Goal: Information Seeking & Learning: Learn about a topic

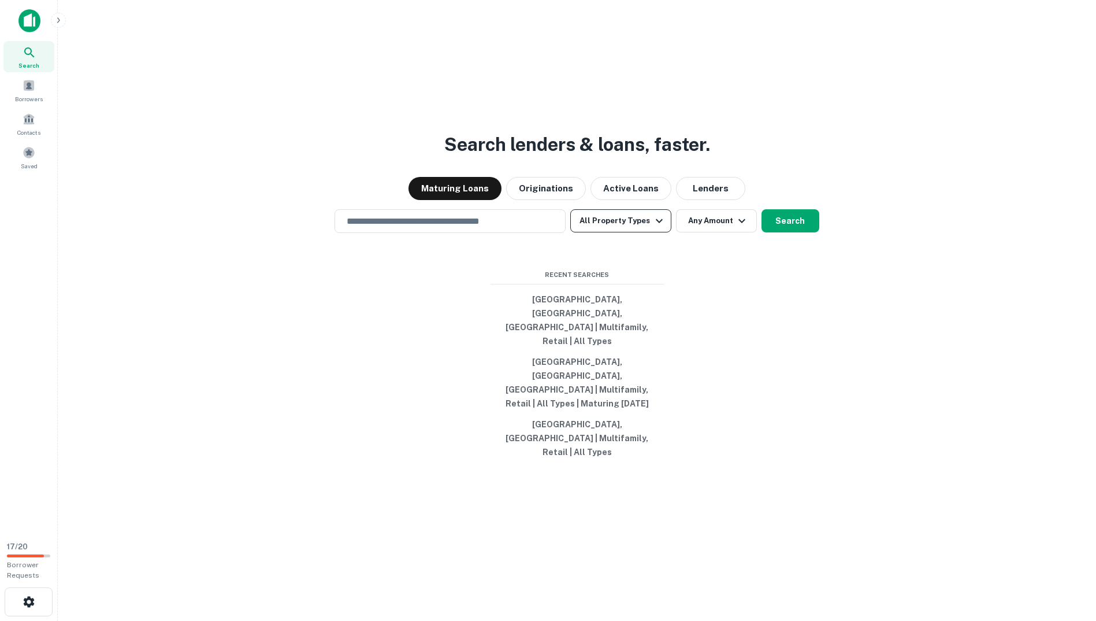
click at [658, 222] on icon "button" at bounding box center [659, 220] width 7 height 4
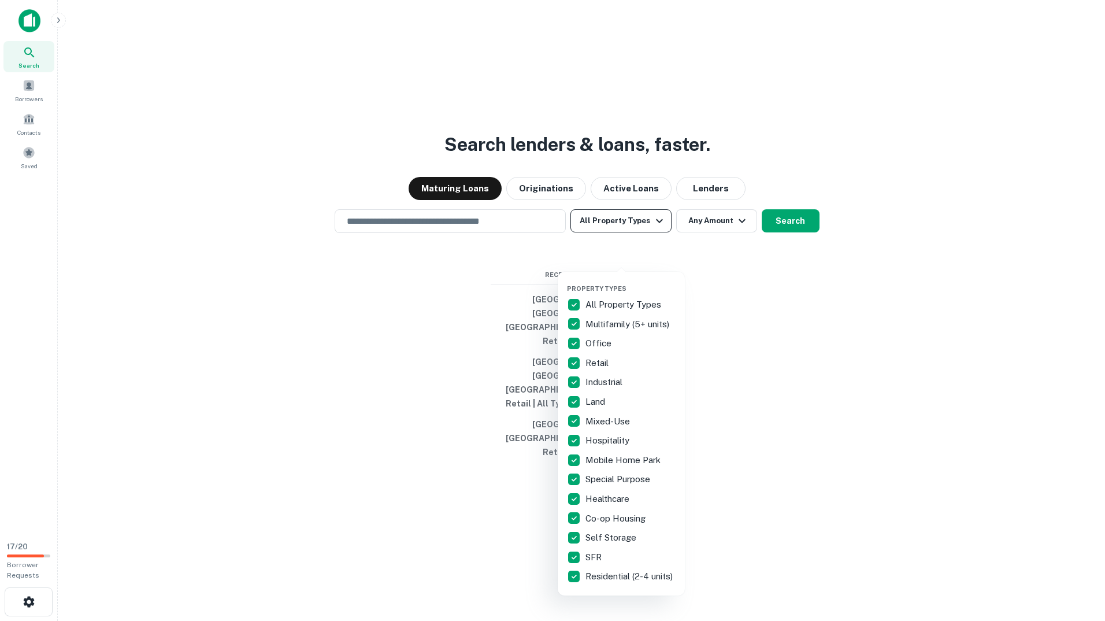
click at [658, 255] on div at bounding box center [552, 310] width 1105 height 621
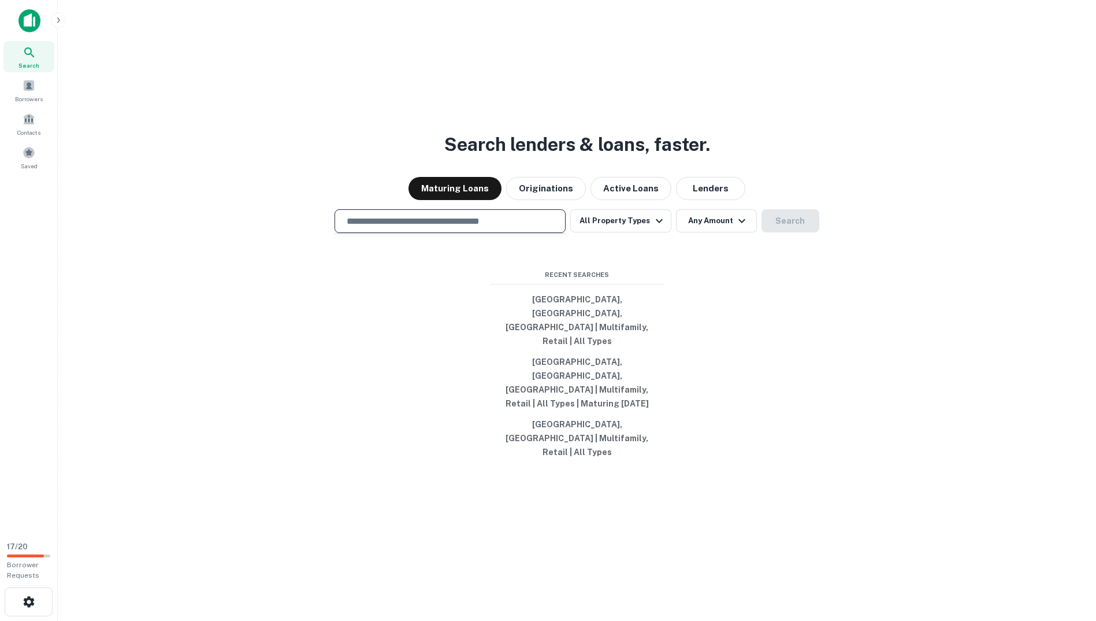
click at [495, 228] on input "text" at bounding box center [450, 220] width 221 height 13
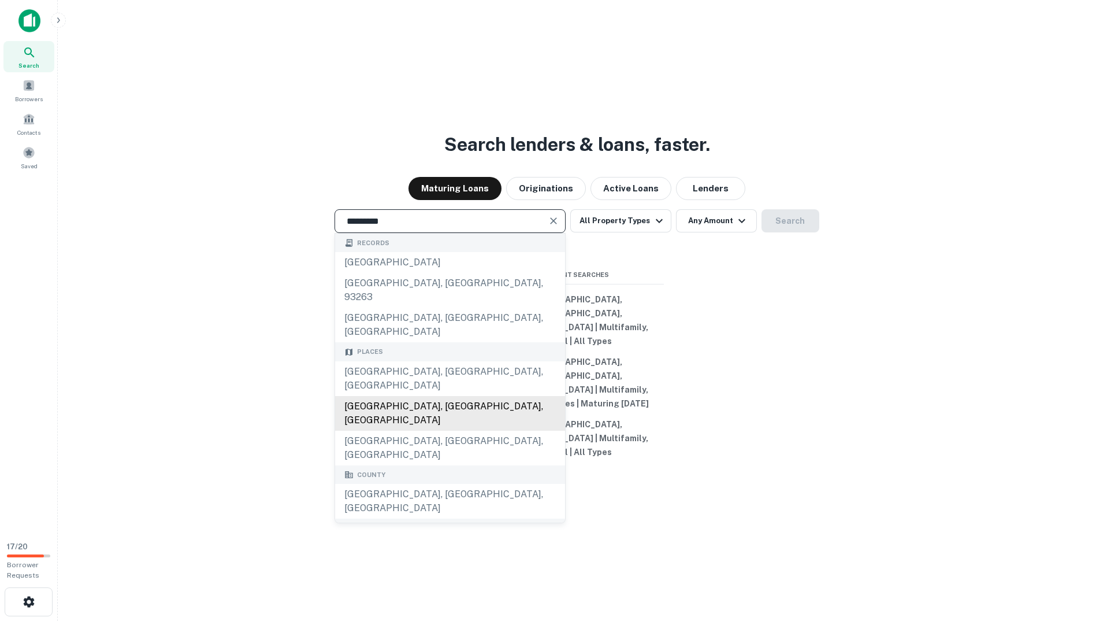
click at [463, 396] on div "San Diego County, CA, USA" at bounding box center [450, 413] width 230 height 35
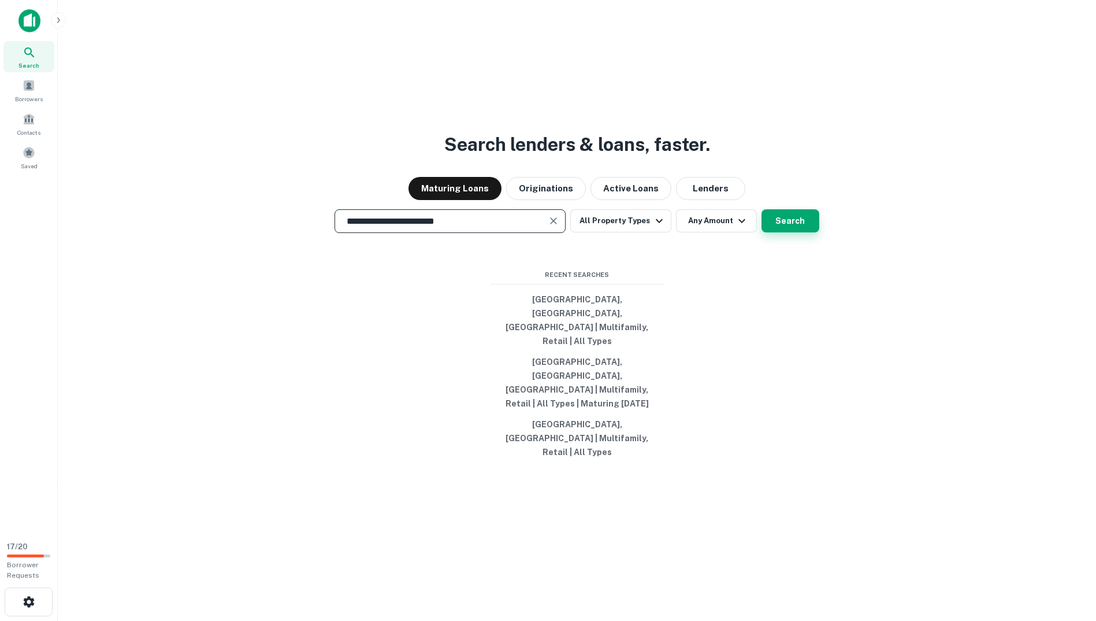
type input "**********"
click at [801, 232] on button "Search" at bounding box center [791, 220] width 58 height 23
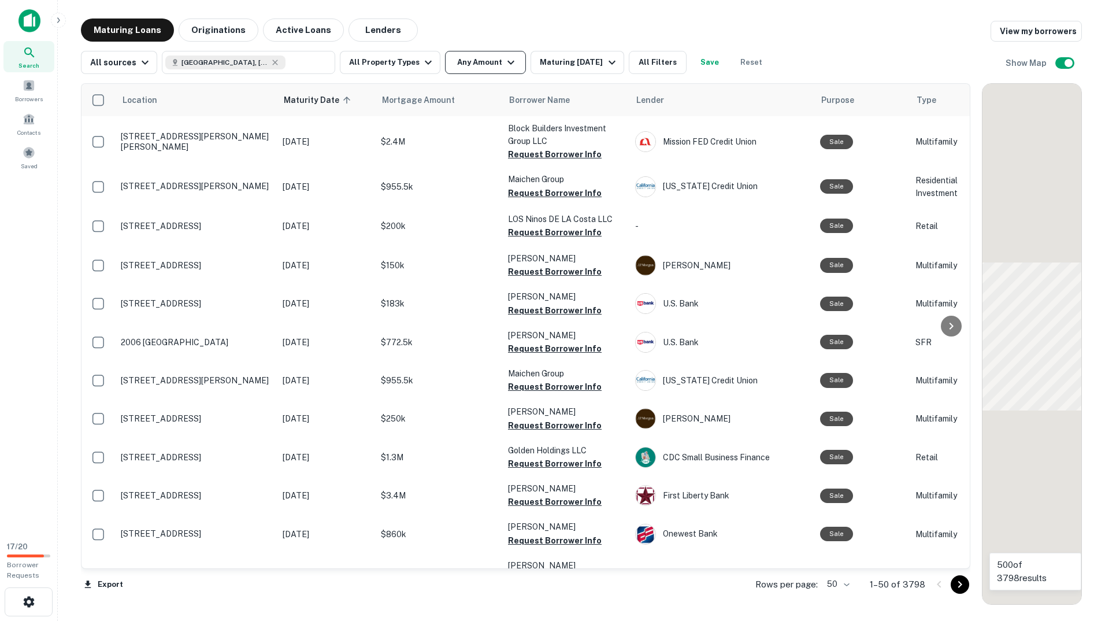
click at [474, 58] on button "Any Amount" at bounding box center [485, 62] width 81 height 23
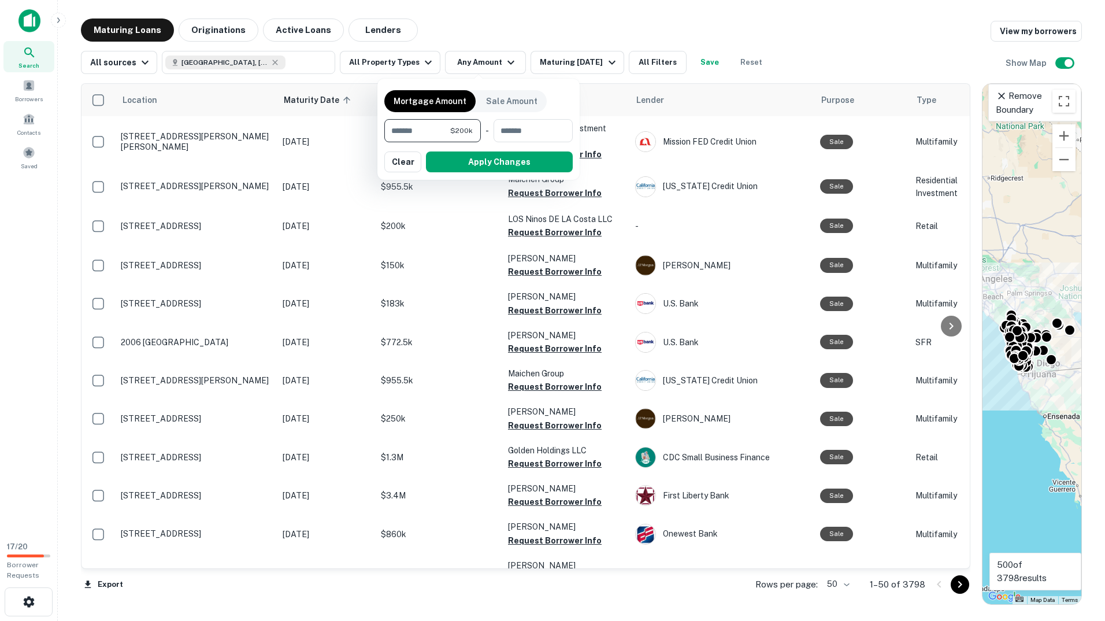
type input "*******"
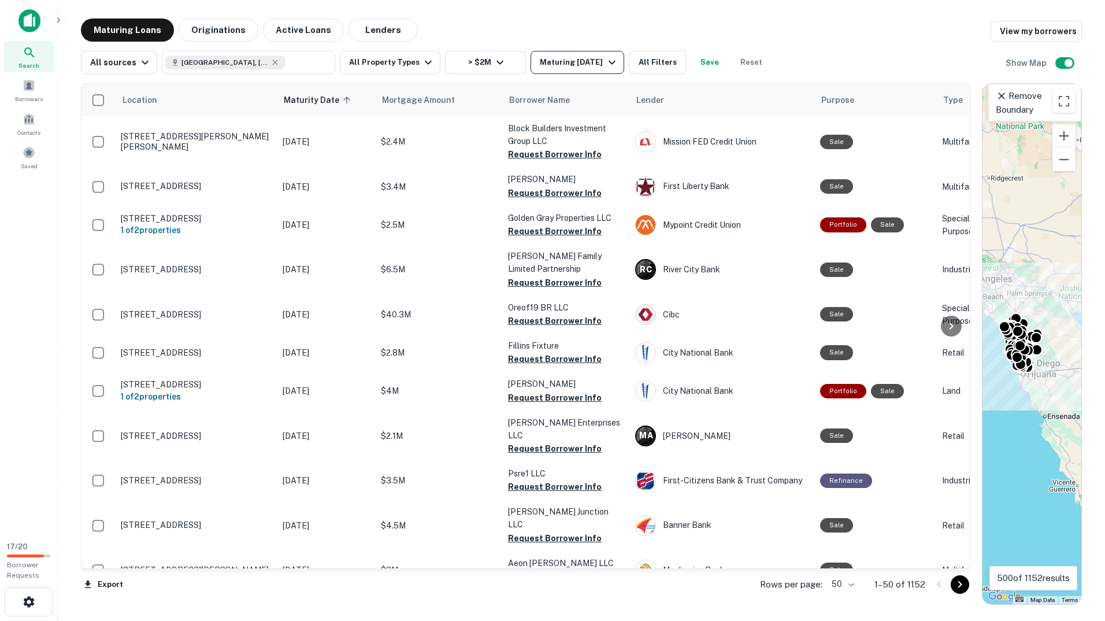
click at [592, 57] on div "Maturing In 1 Year" at bounding box center [579, 62] width 79 height 14
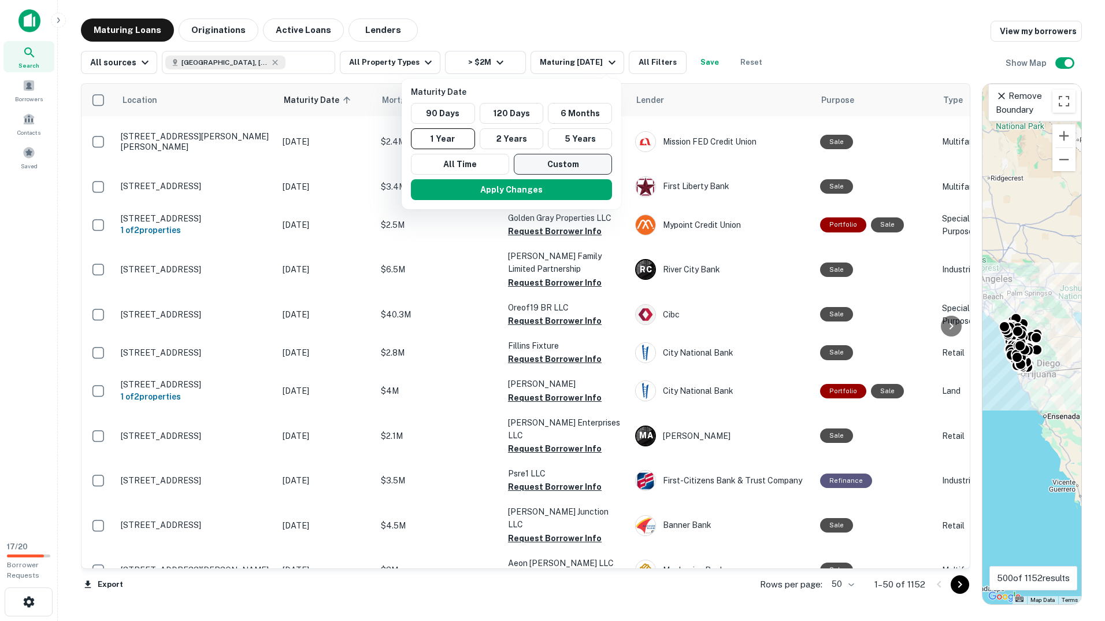
click at [547, 160] on button "Custom" at bounding box center [563, 164] width 98 height 21
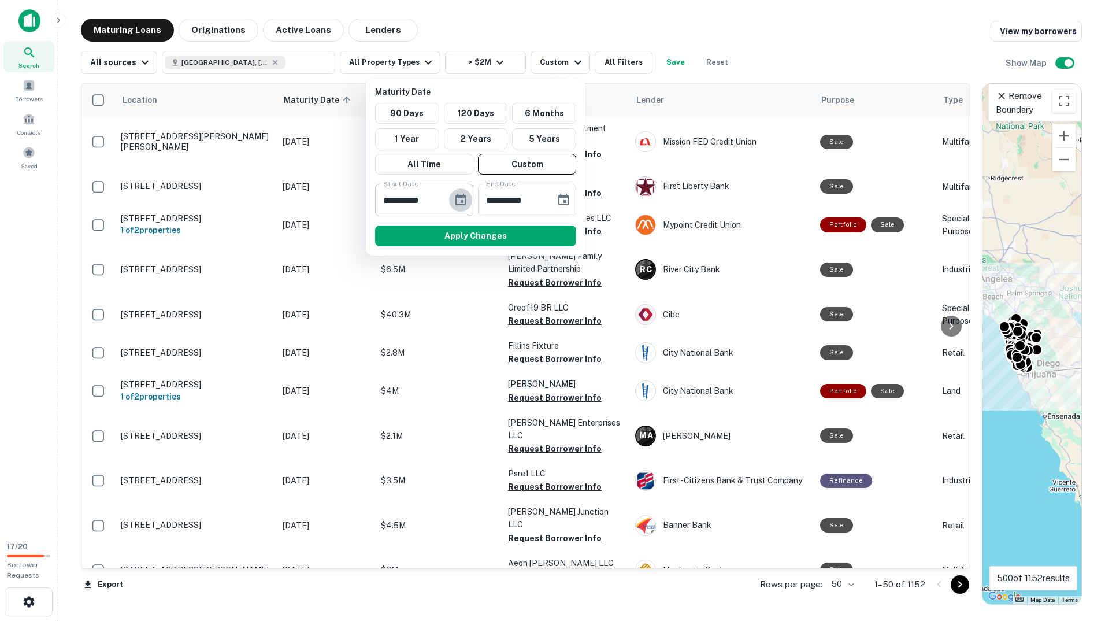
click at [459, 199] on icon "Choose date, selected date is Mar 12, 2025" at bounding box center [461, 200] width 14 height 14
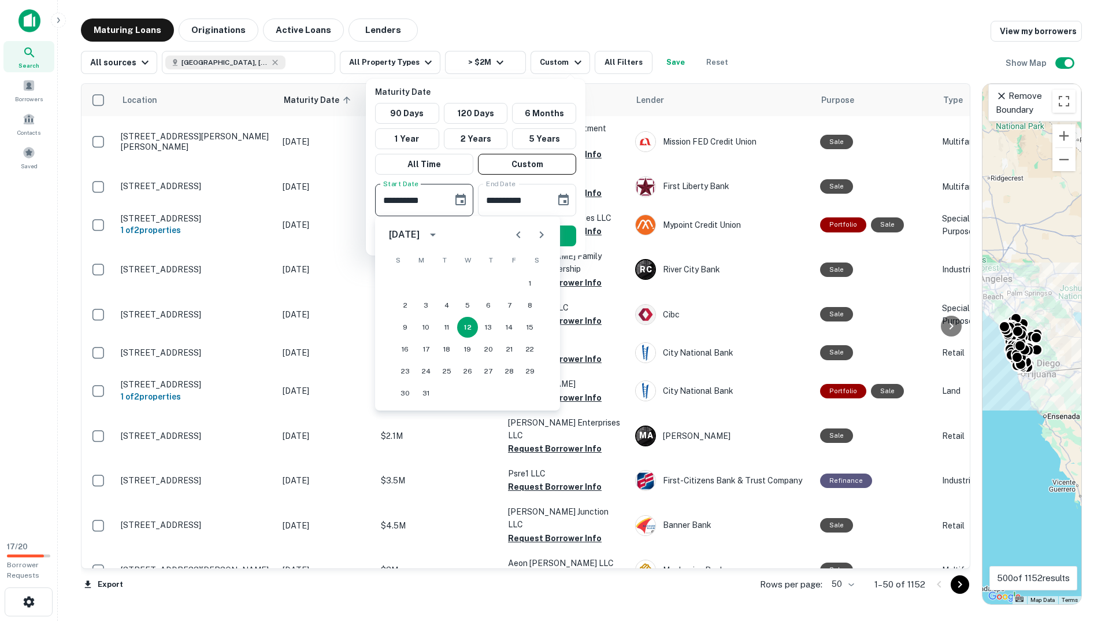
click at [443, 227] on button "calendar view is open, switch to year view" at bounding box center [433, 235] width 20 height 20
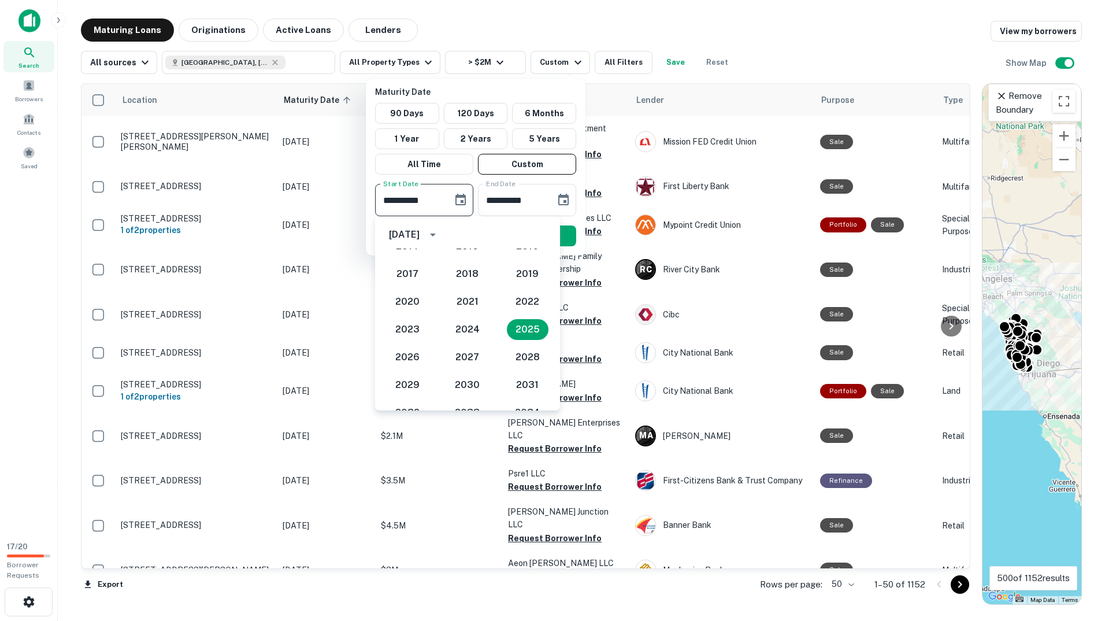
click at [443, 227] on button "year view is open, switch to calendar view" at bounding box center [433, 235] width 20 height 20
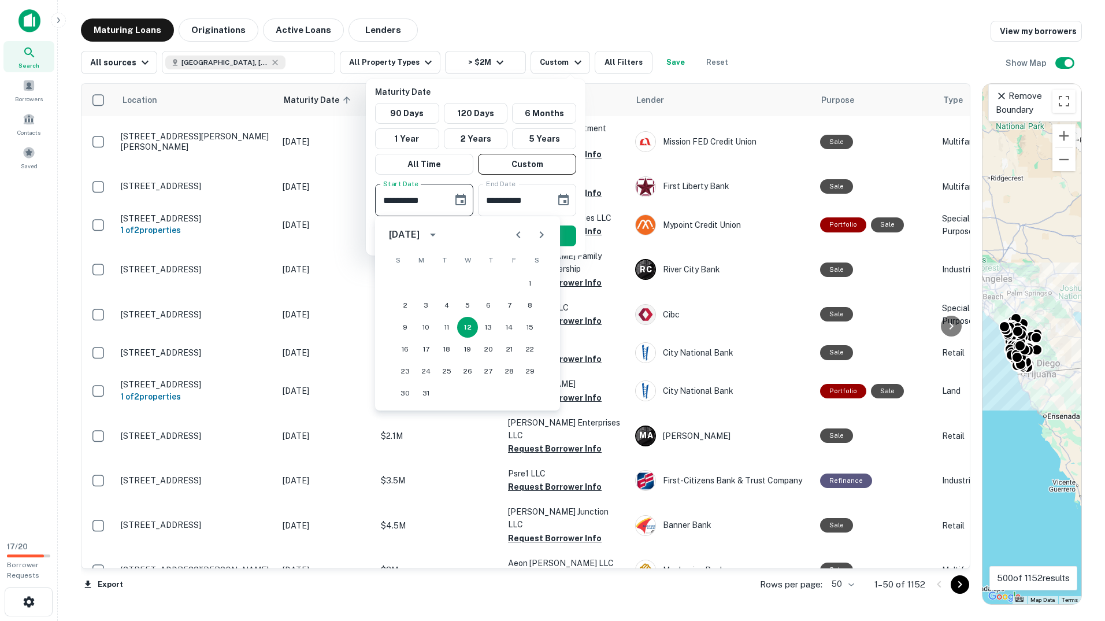
click at [443, 227] on button "calendar view is open, switch to year view" at bounding box center [433, 235] width 20 height 20
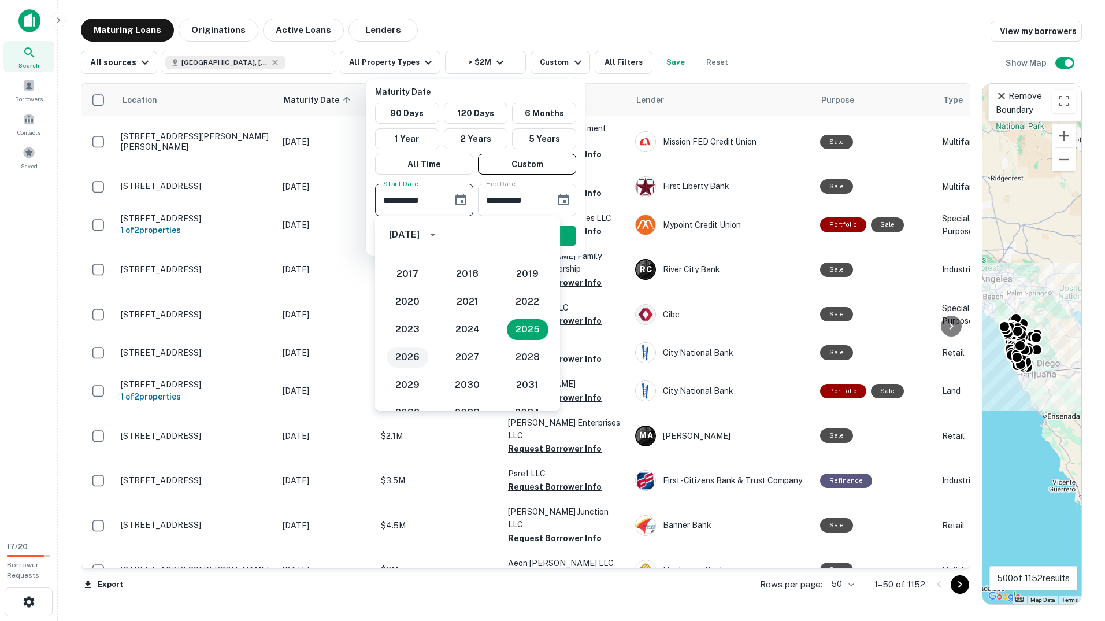
click at [410, 360] on button "2026" at bounding box center [408, 357] width 42 height 21
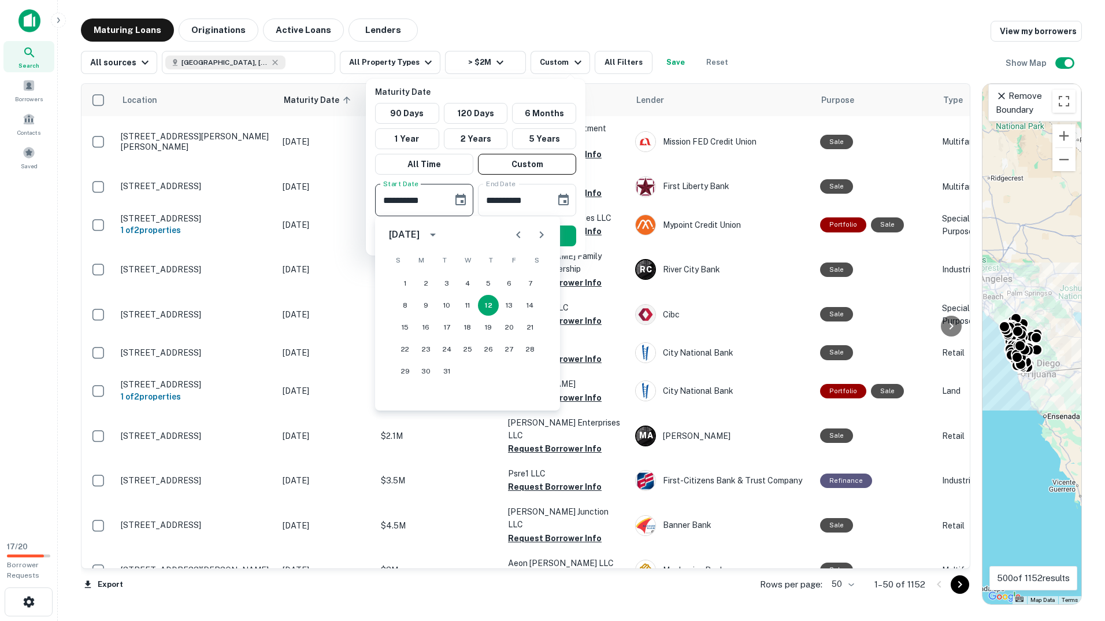
click at [436, 234] on icon "calendar view is open, switch to year view" at bounding box center [433, 234] width 6 height 3
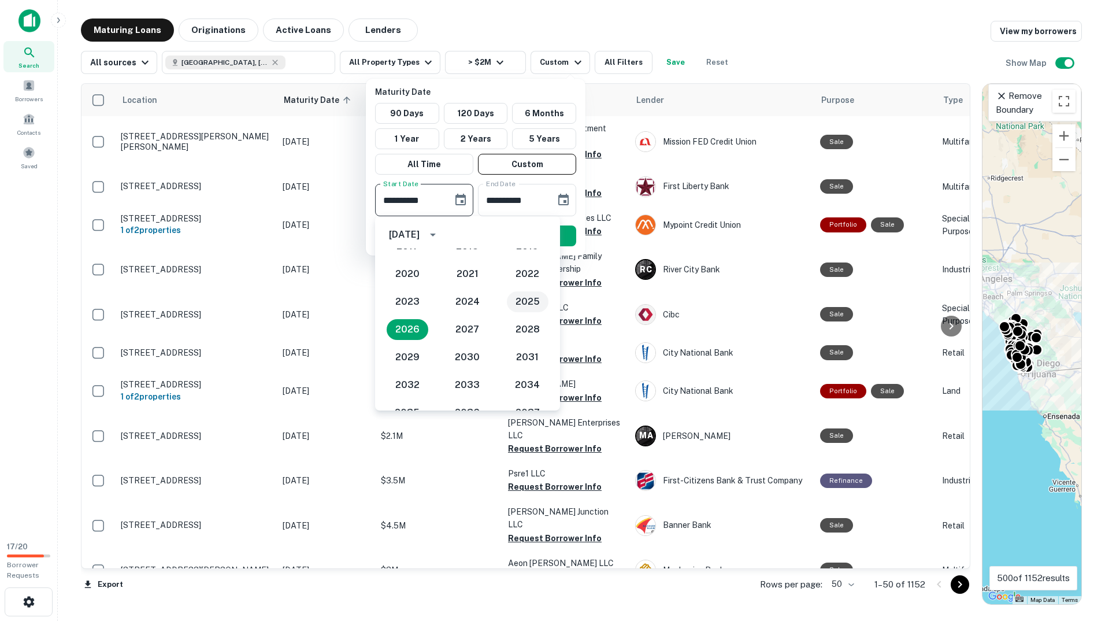
click at [518, 296] on button "2025" at bounding box center [528, 301] width 42 height 21
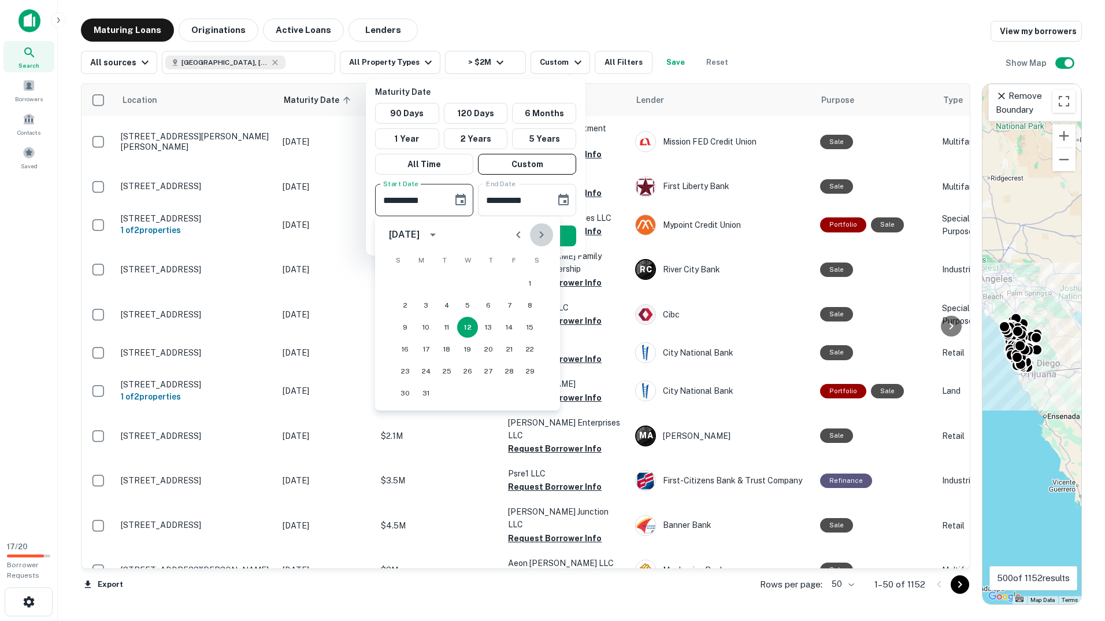
click at [537, 236] on icon "Next month" at bounding box center [542, 235] width 14 height 14
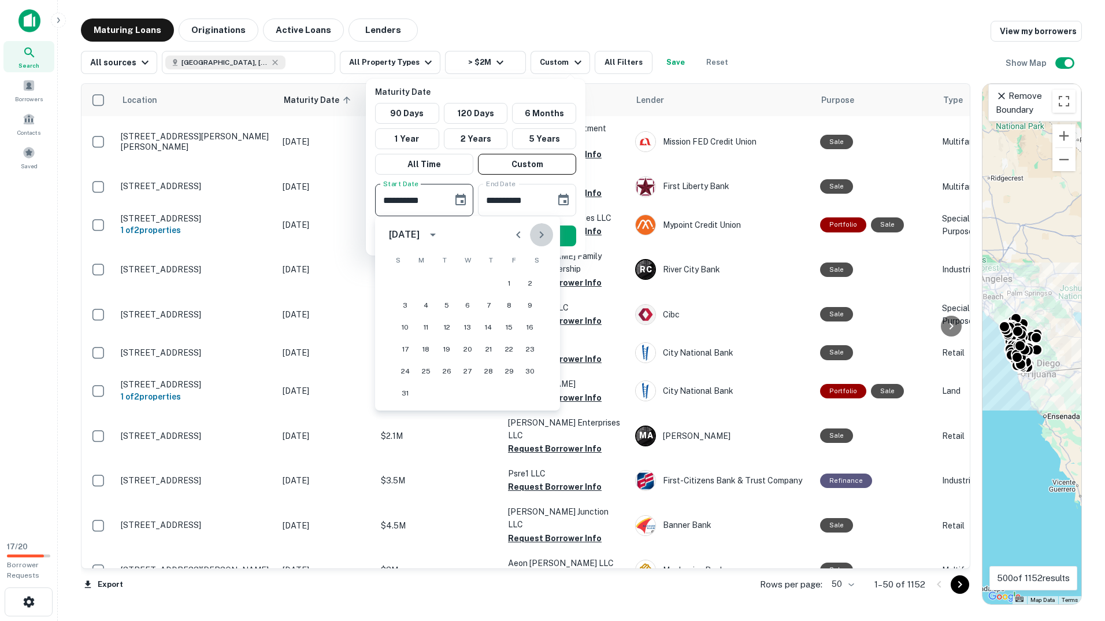
click at [537, 236] on icon "Next month" at bounding box center [542, 235] width 14 height 14
click at [465, 371] on button "31" at bounding box center [467, 371] width 21 height 21
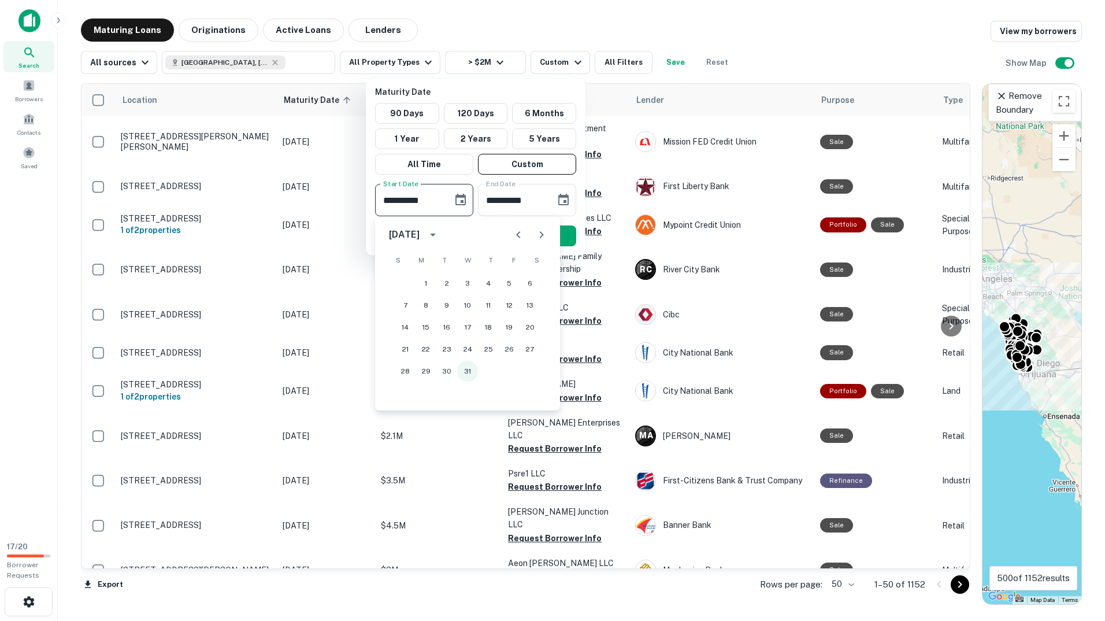
type input "**********"
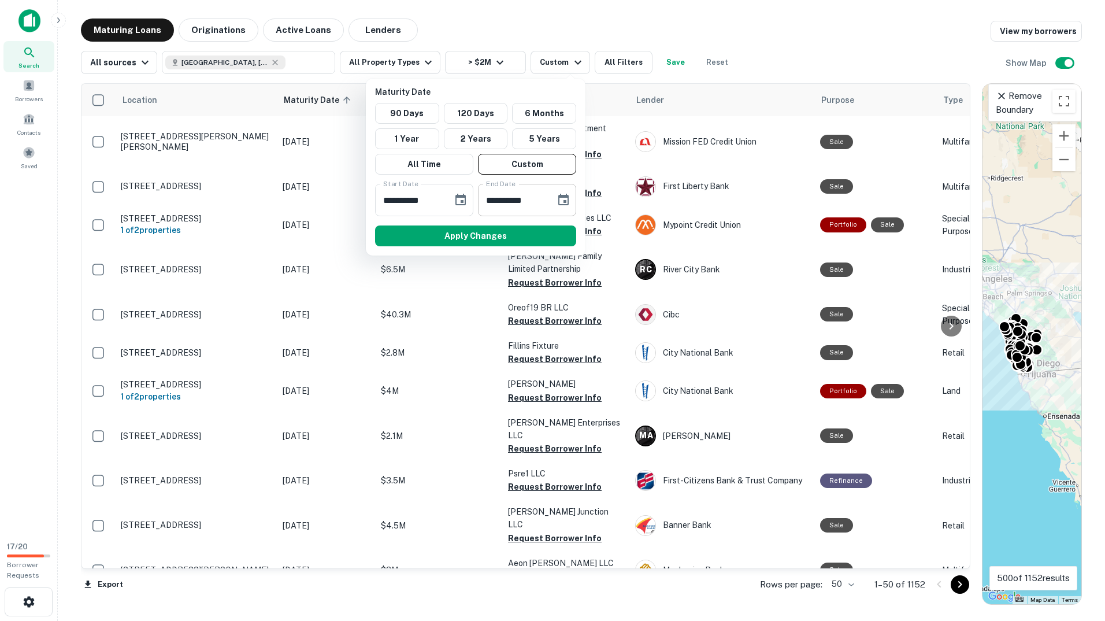
click at [533, 202] on input "**********" at bounding box center [512, 200] width 69 height 32
click at [566, 198] on icon "Choose date, selected date is Sep 8, 2025" at bounding box center [564, 200] width 14 height 14
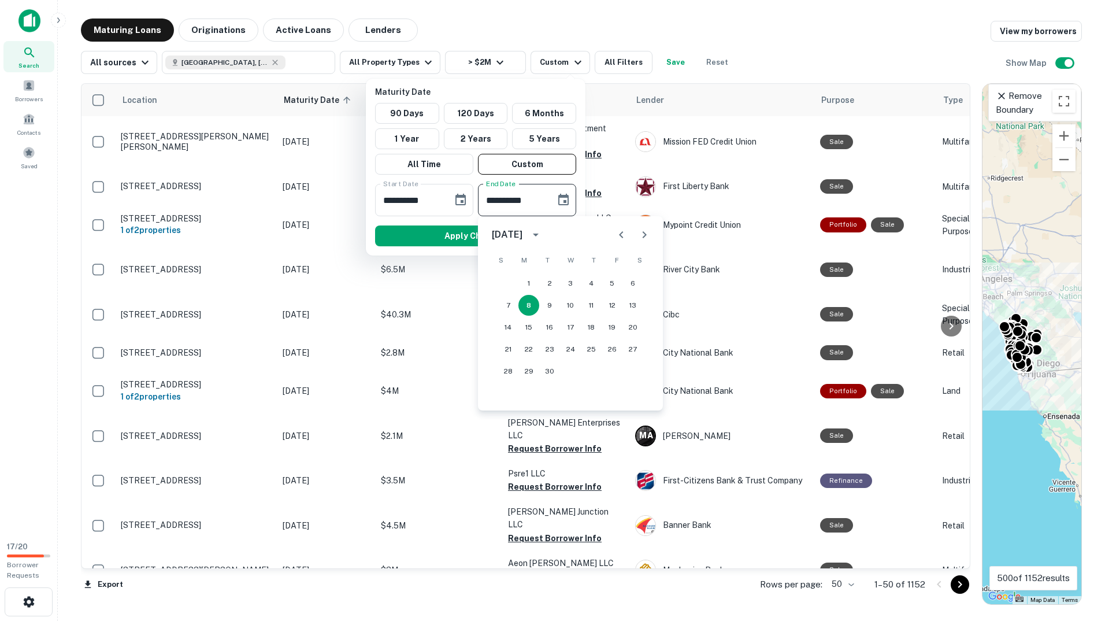
click at [543, 228] on icon "calendar view is open, switch to year view" at bounding box center [536, 235] width 14 height 14
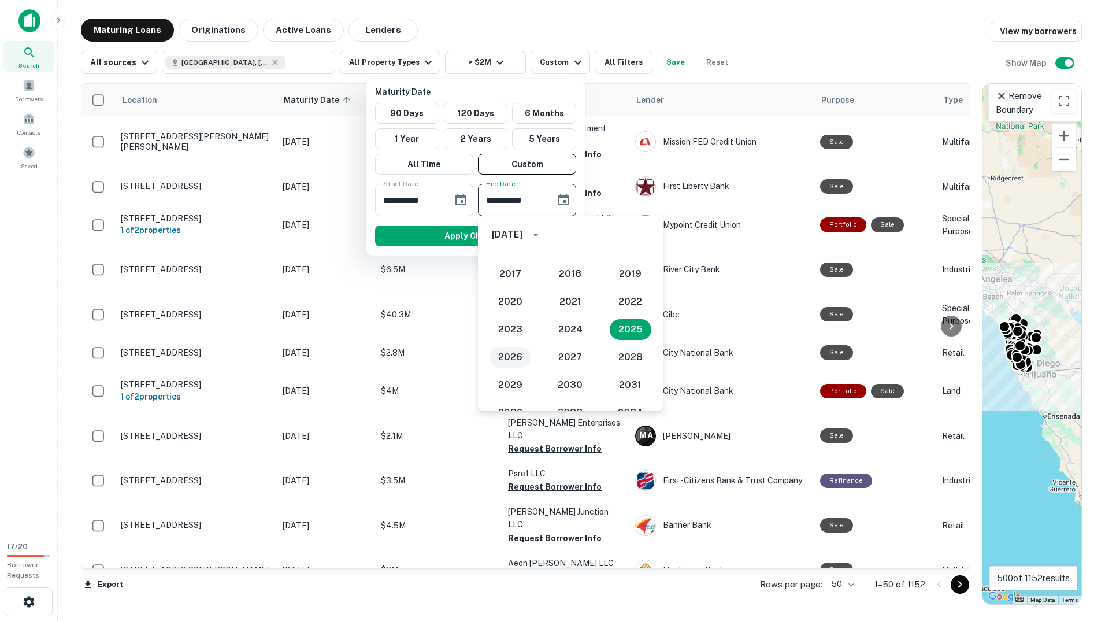
click at [522, 355] on button "2026" at bounding box center [510, 357] width 42 height 21
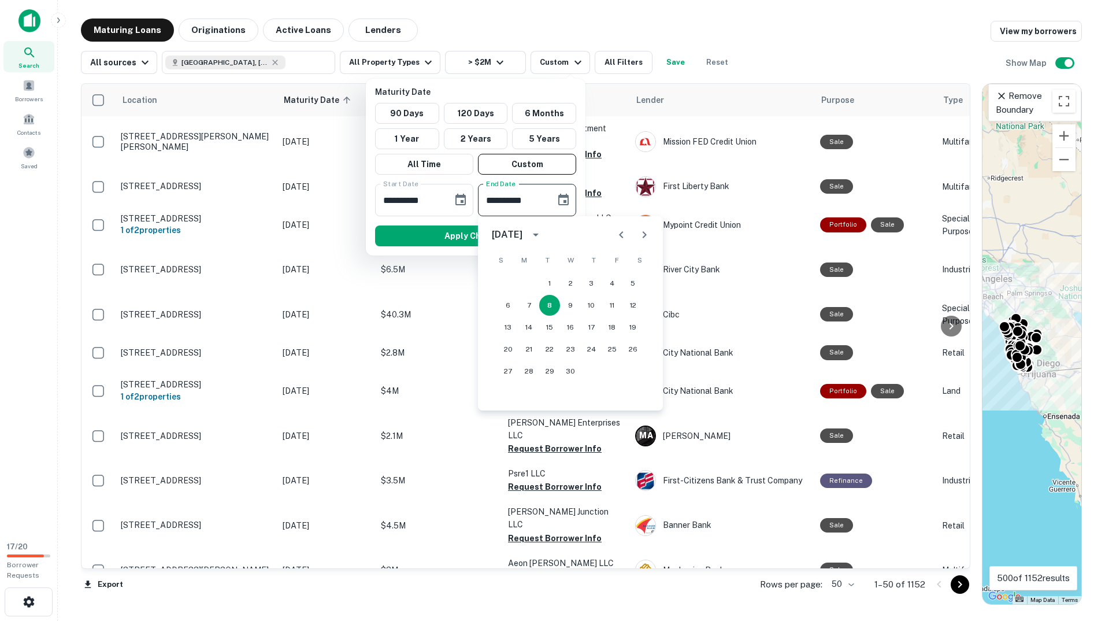
click at [526, 229] on div "September 2026" at bounding box center [509, 235] width 34 height 14
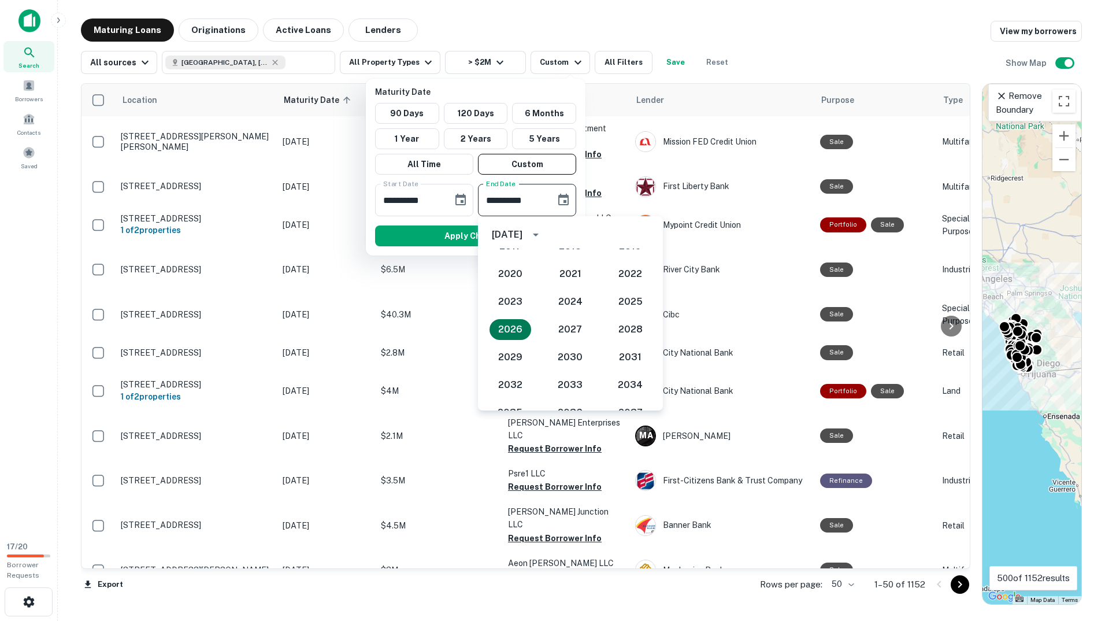
click at [502, 324] on button "2026" at bounding box center [510, 329] width 42 height 21
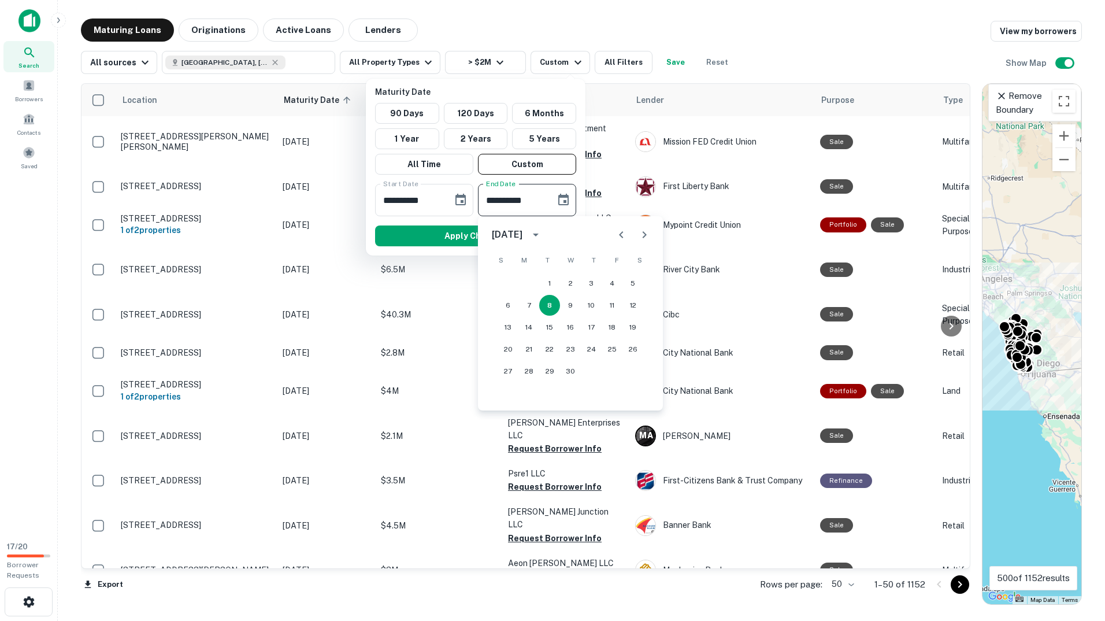
click at [612, 232] on button "Previous month" at bounding box center [621, 234] width 23 height 23
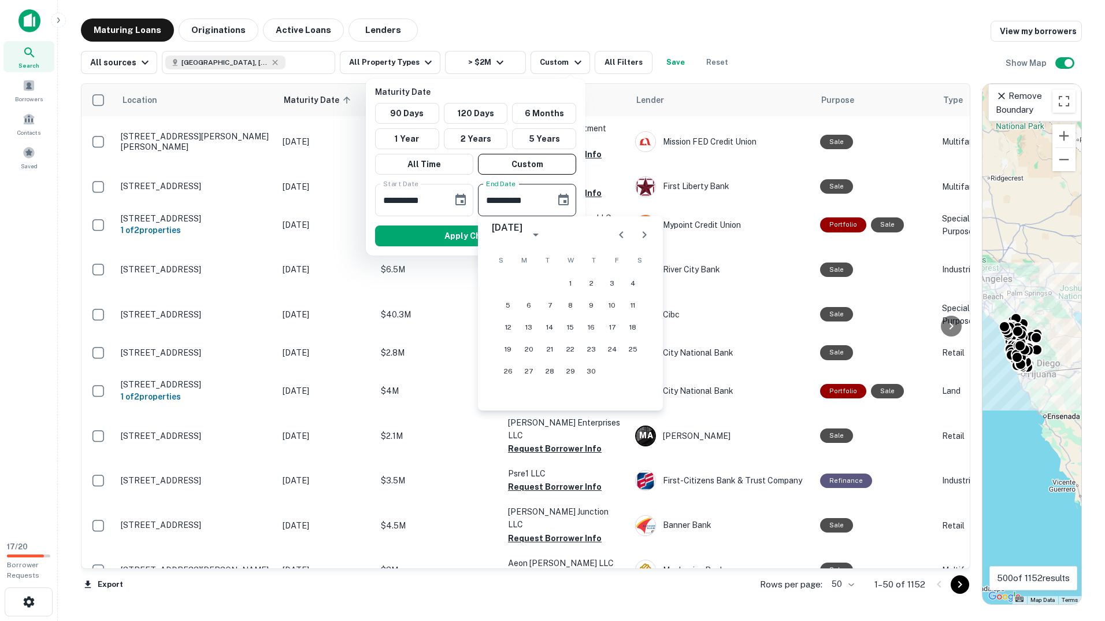
click at [612, 232] on button "Previous month" at bounding box center [621, 234] width 23 height 23
click at [614, 232] on button "Previous month" at bounding box center [621, 234] width 23 height 23
click at [643, 234] on icon "Next month" at bounding box center [644, 235] width 14 height 14
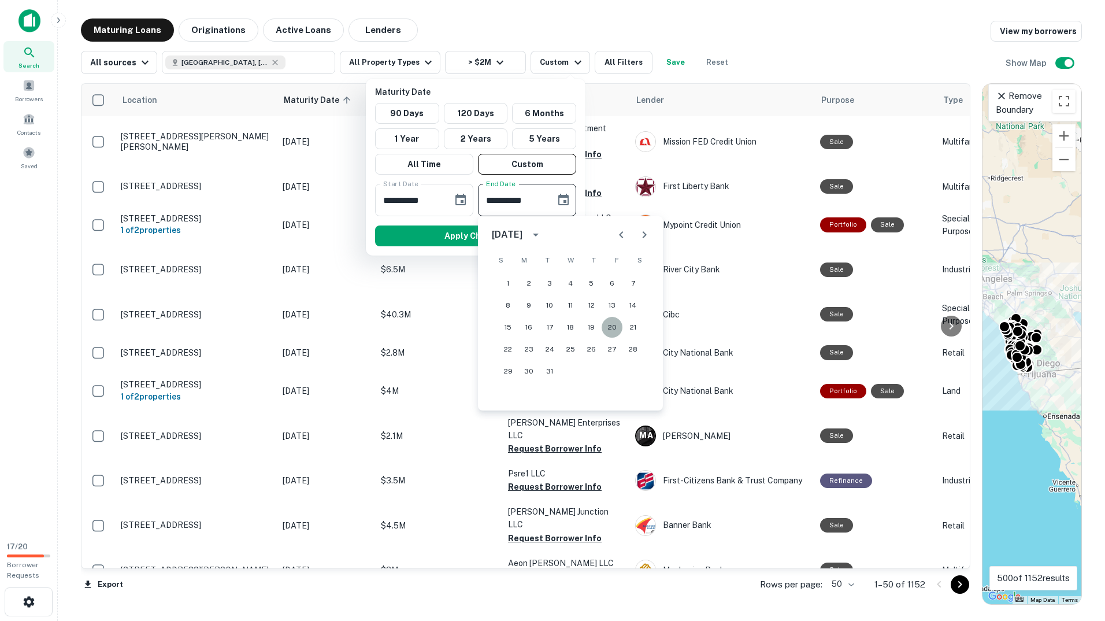
click at [612, 324] on button "20" at bounding box center [612, 327] width 21 height 21
type input "**********"
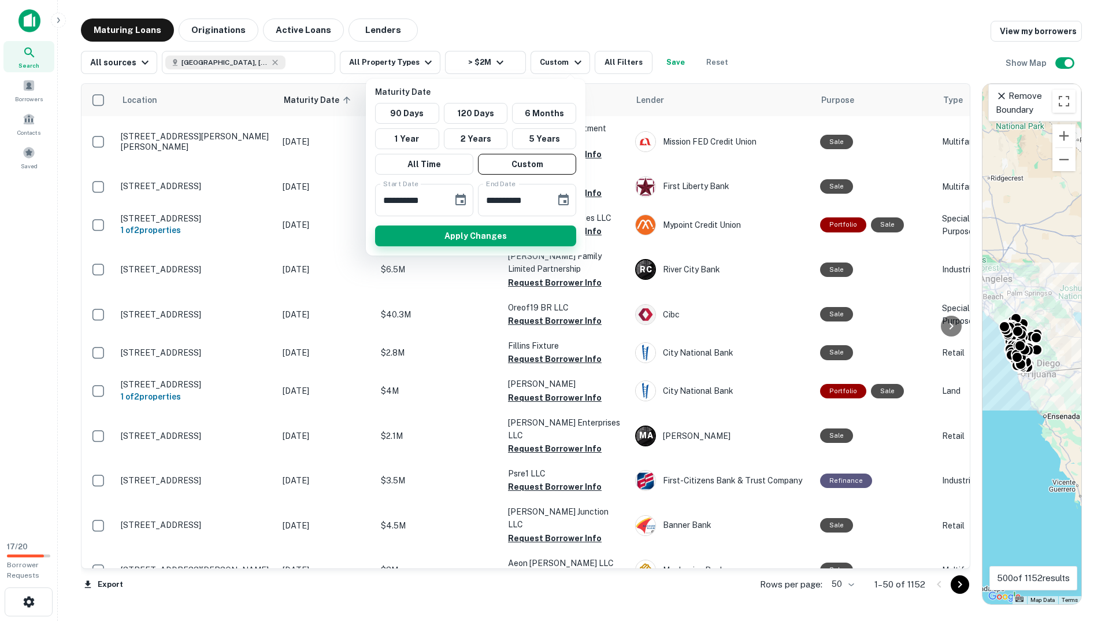
click at [509, 238] on button "Apply Changes" at bounding box center [475, 235] width 201 height 21
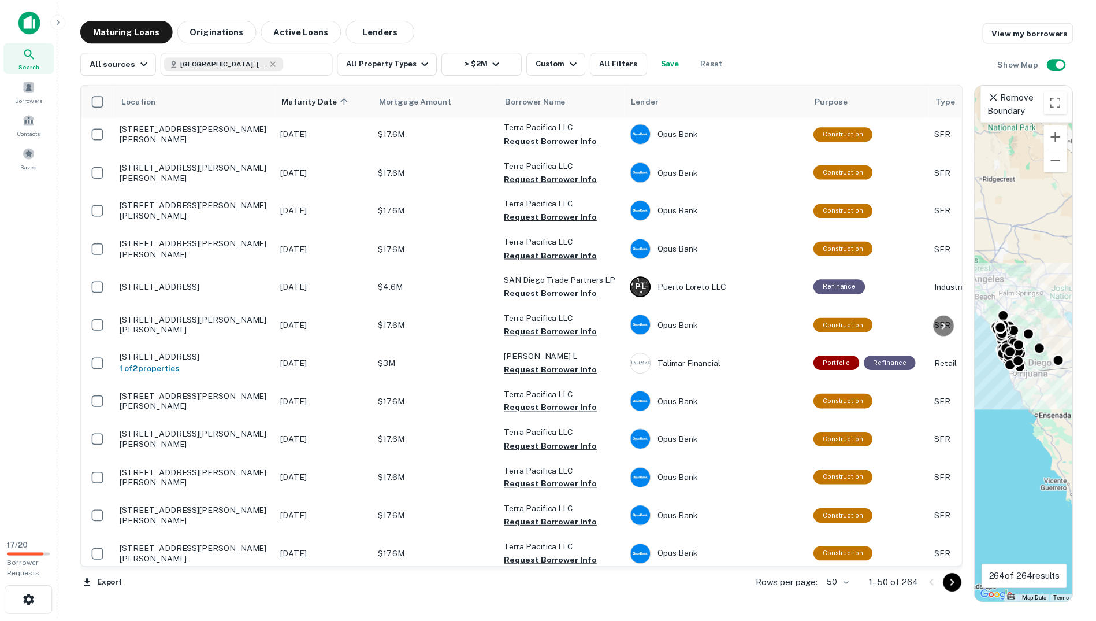
scroll to position [1488, 0]
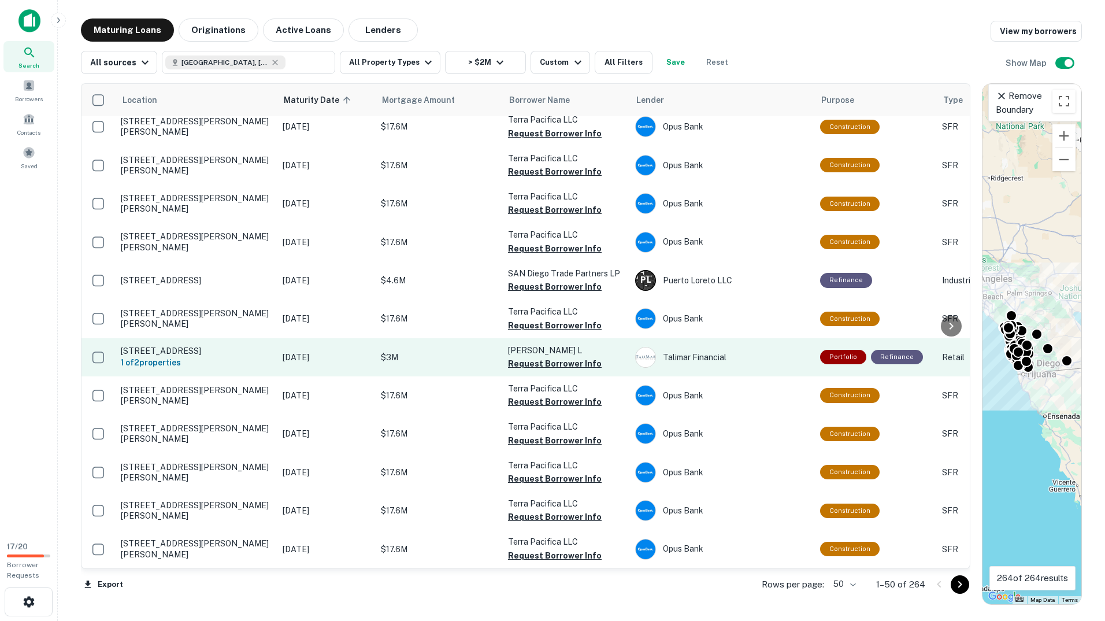
click at [231, 346] on p "7473 El Cajon Blvd La Mesa, CA91942" at bounding box center [196, 351] width 150 height 10
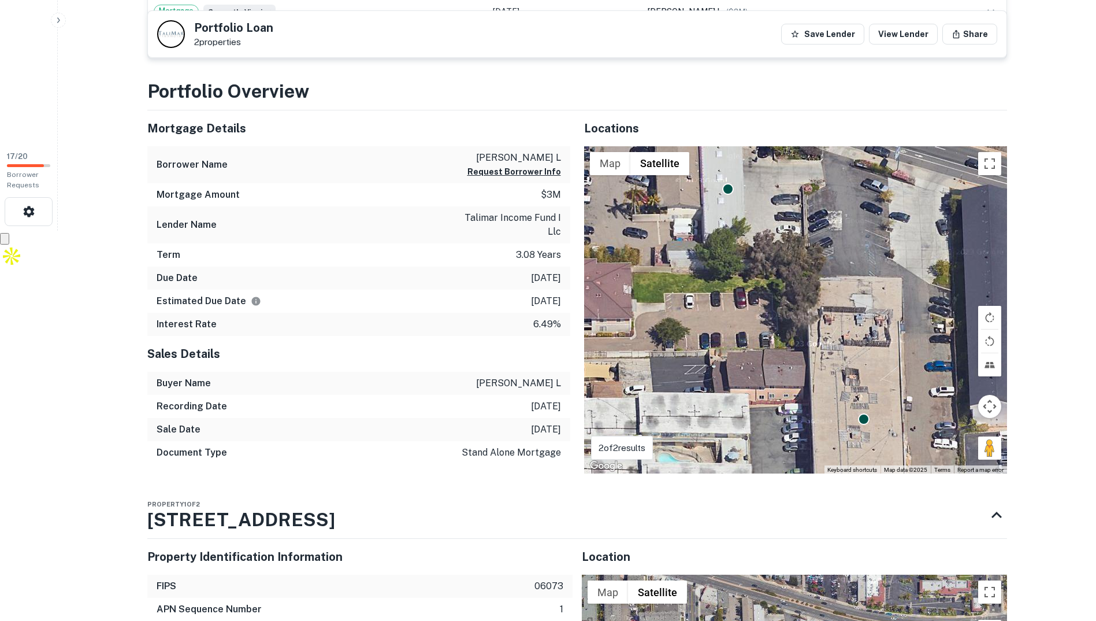
scroll to position [578, 0]
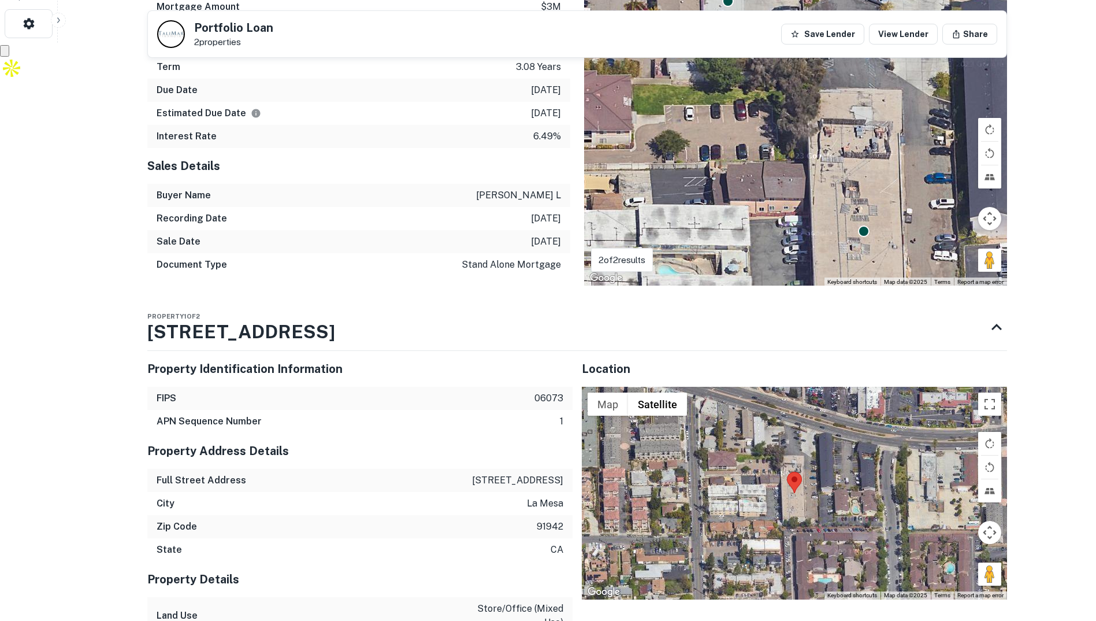
drag, startPoint x: 331, startPoint y: 338, endPoint x: 144, endPoint y: 332, distance: 186.2
click at [144, 332] on div "Back to search Portfolio Loan 2 properties Save Lender View Lender Share Buyer …" at bounding box center [577, 453] width 888 height 2024
drag, startPoint x: 134, startPoint y: 329, endPoint x: 332, endPoint y: 336, distance: 198.3
click at [318, 336] on div "Back to search Portfolio Loan 2 properties Save Lender View Lender Share Buyer …" at bounding box center [577, 453] width 888 height 2024
drag, startPoint x: 348, startPoint y: 331, endPoint x: 135, endPoint y: 330, distance: 213.8
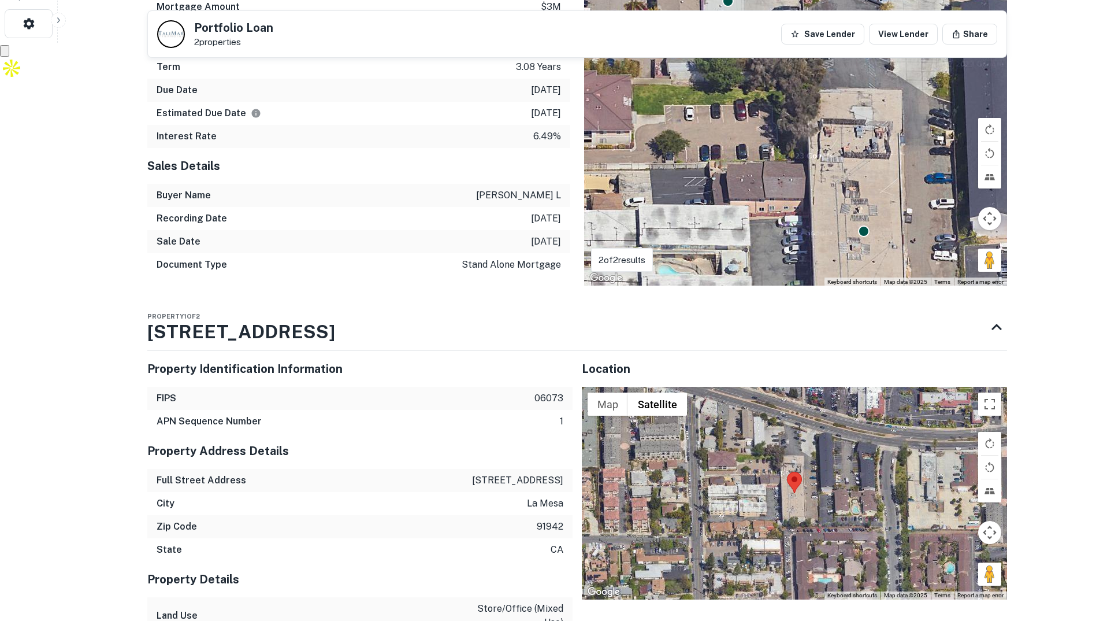
click at [135, 330] on div "Back to search Portfolio Loan 2 properties Save Lender View Lender Share Buyer …" at bounding box center [577, 453] width 888 height 2024
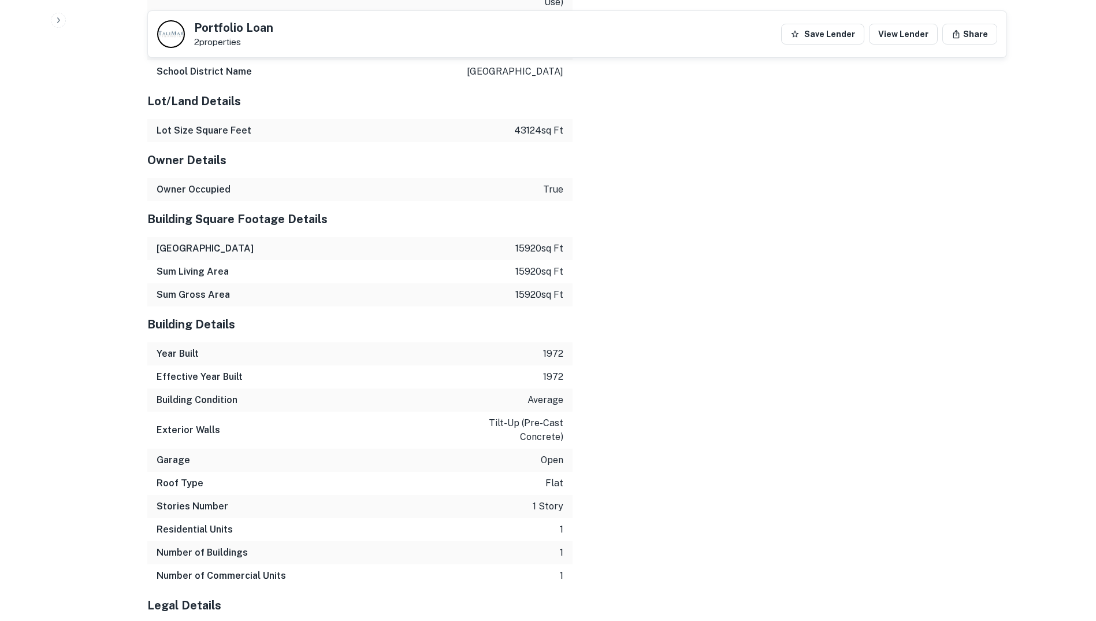
scroll to position [1018, 0]
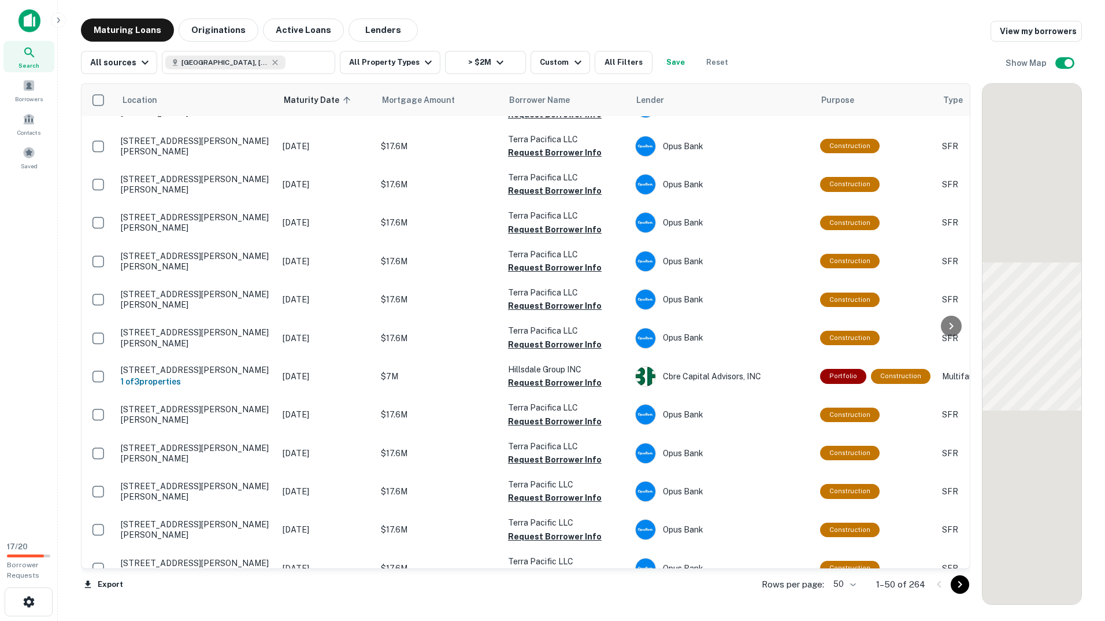
scroll to position [1488, 0]
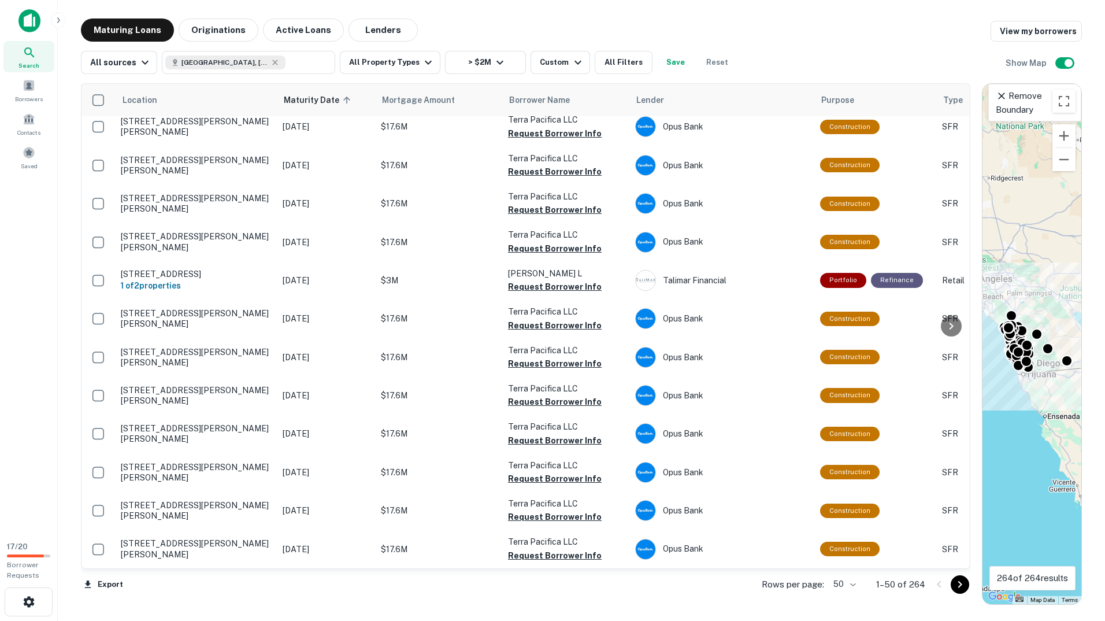
click at [961, 583] on icon "Go to next page" at bounding box center [960, 584] width 14 height 14
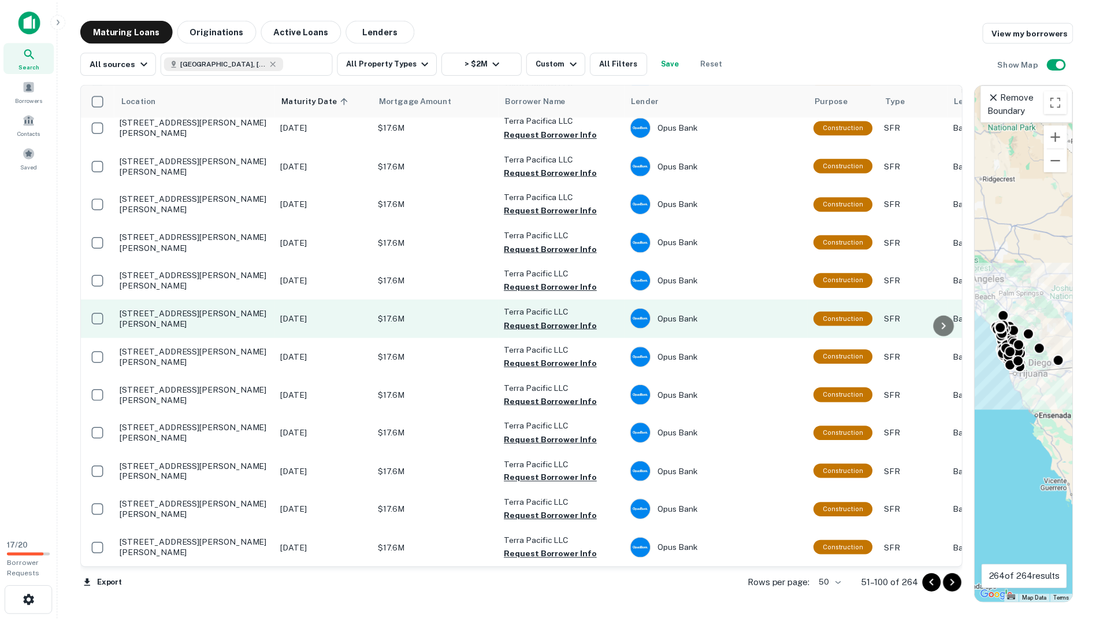
scroll to position [1500, 0]
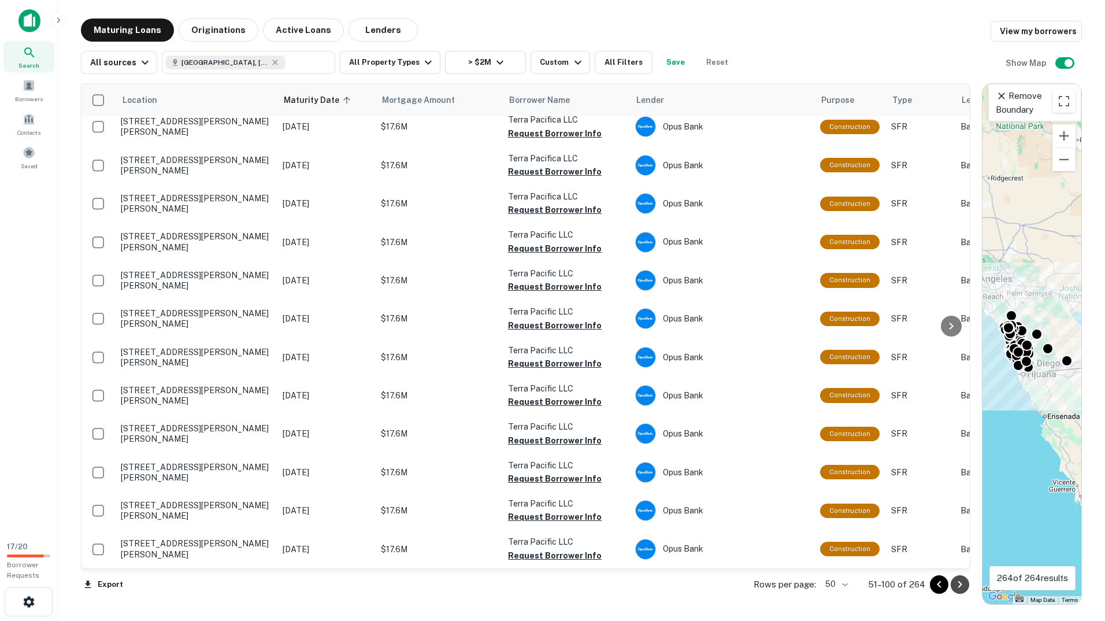
click at [959, 587] on icon "Go to next page" at bounding box center [960, 584] width 4 height 7
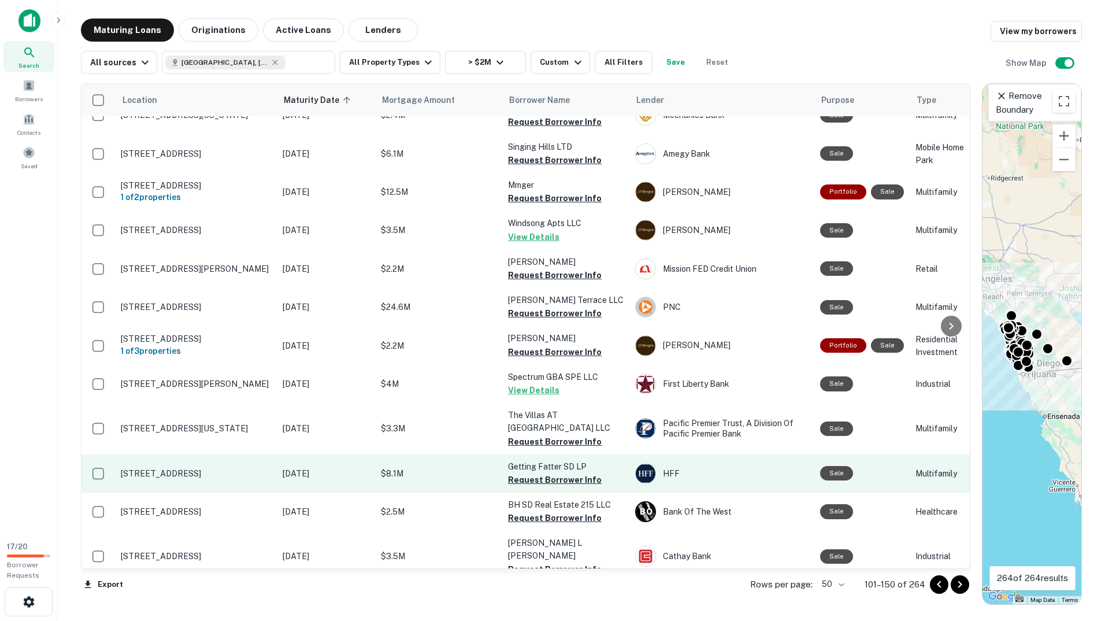
click at [436, 467] on p "$8.1M" at bounding box center [439, 473] width 116 height 13
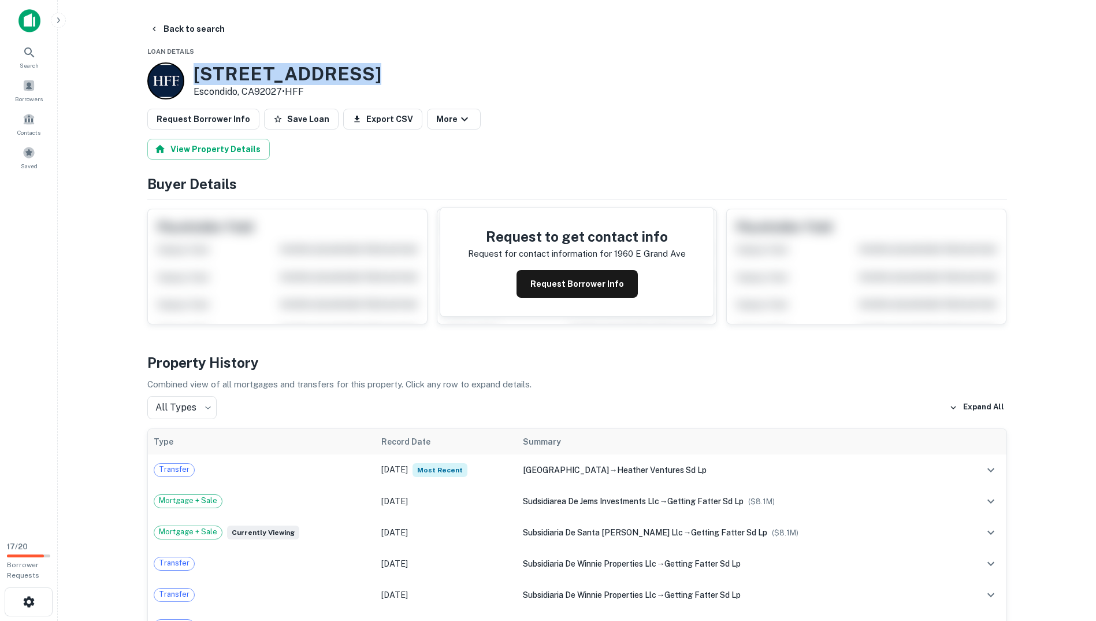
drag, startPoint x: 377, startPoint y: 69, endPoint x: 182, endPoint y: 72, distance: 194.8
click at [182, 72] on div "1960 E GRAND AVE Escondido, CA92027 • HFF" at bounding box center [577, 80] width 860 height 37
copy div "1960 E GRAND AVE"
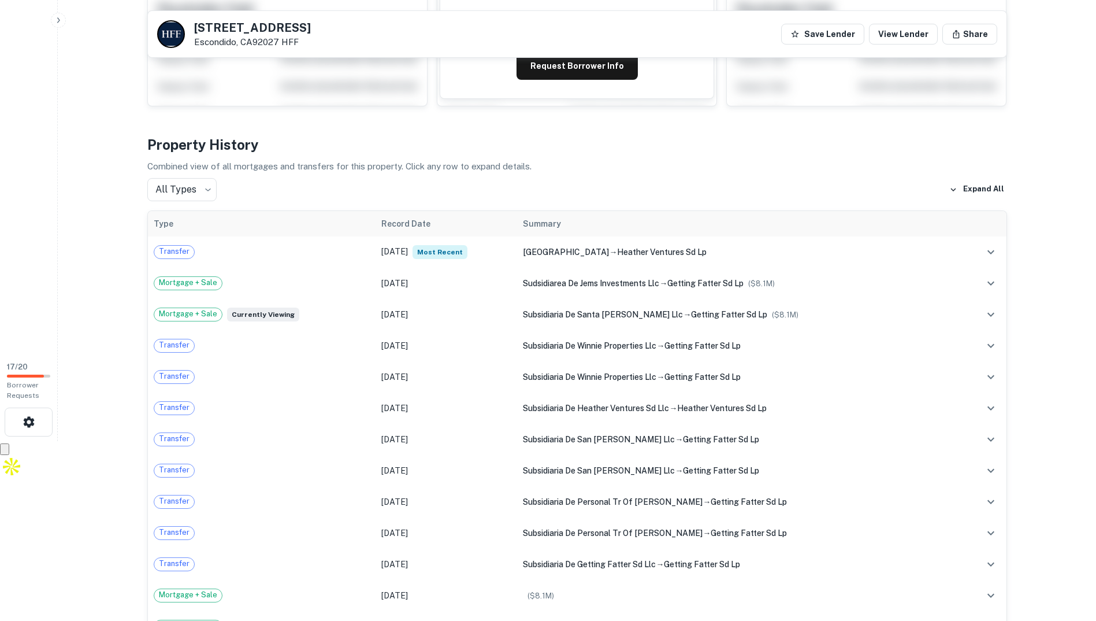
scroll to position [173, 0]
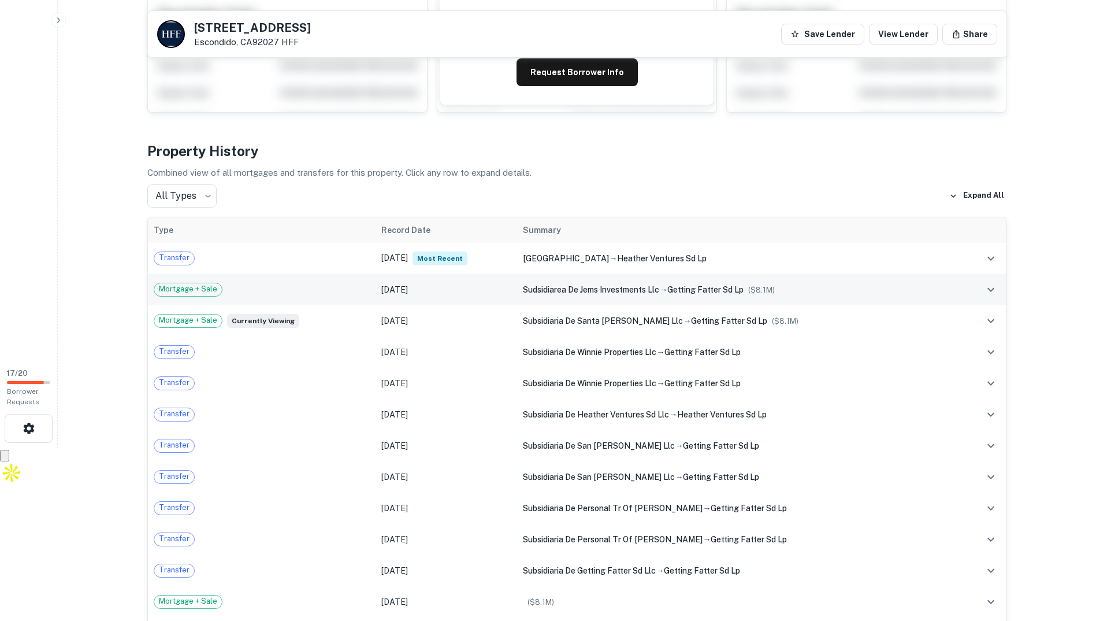
click at [304, 287] on div "Mortgage + Sale" at bounding box center [262, 290] width 217 height 14
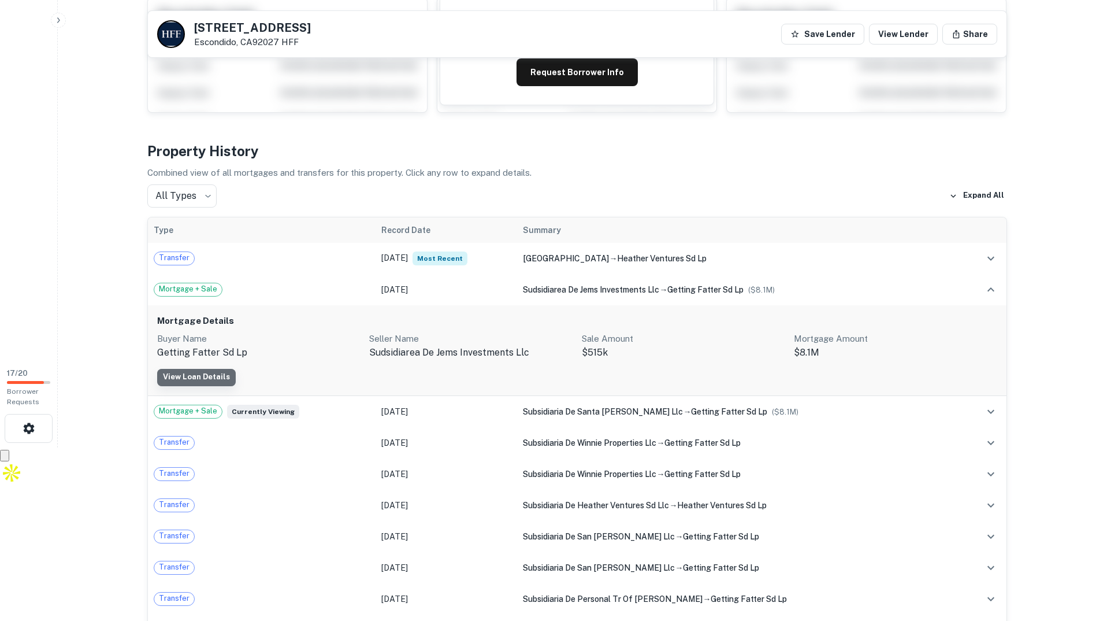
click at [212, 373] on link "View Loan Details" at bounding box center [196, 377] width 79 height 17
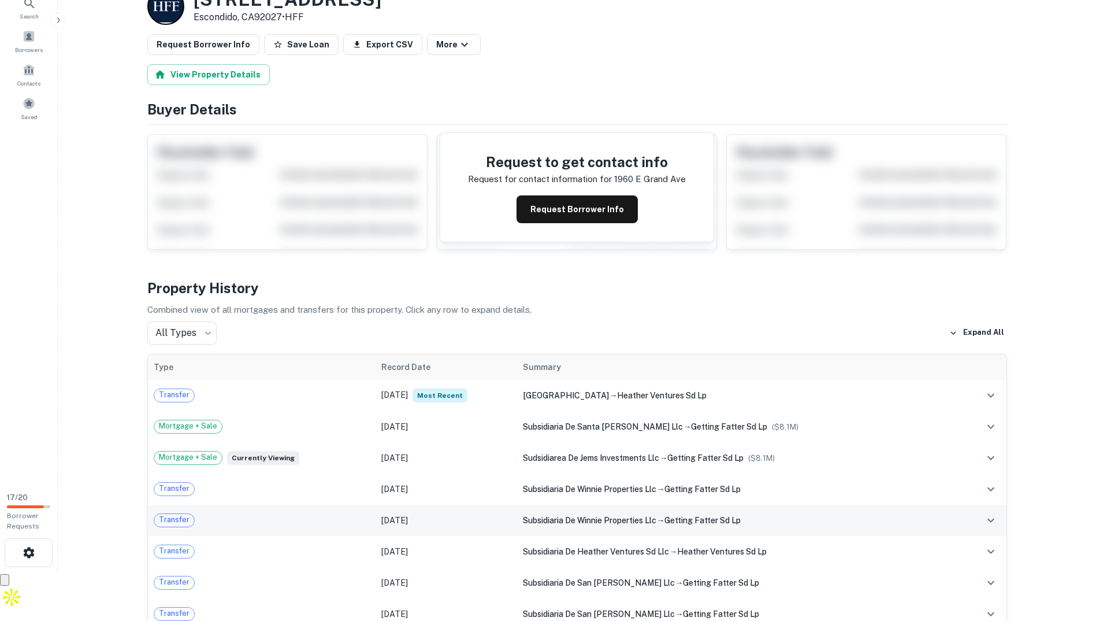
scroll to position [116, 0]
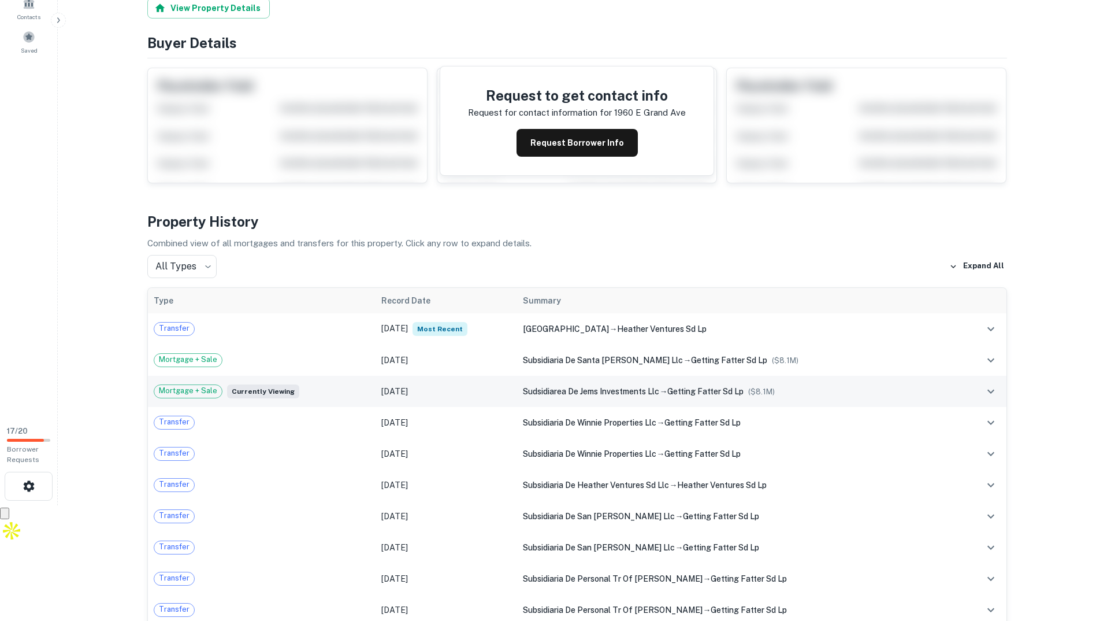
click at [325, 397] on div "Mortgage + Sale Currently viewing" at bounding box center [262, 391] width 217 height 14
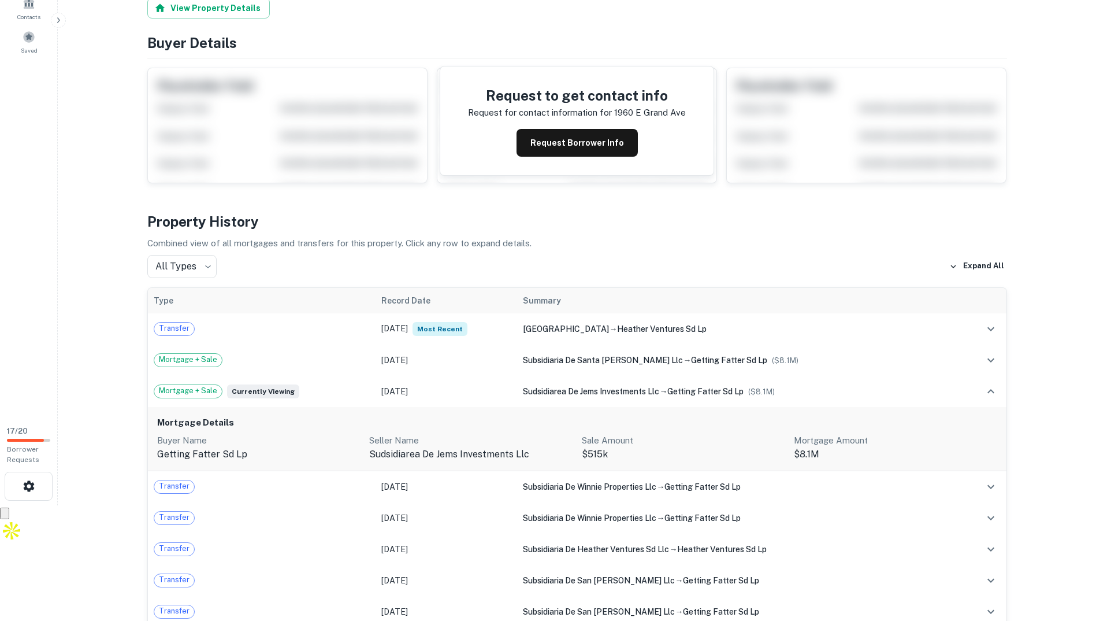
click at [824, 448] on p "$8.1M" at bounding box center [895, 454] width 203 height 14
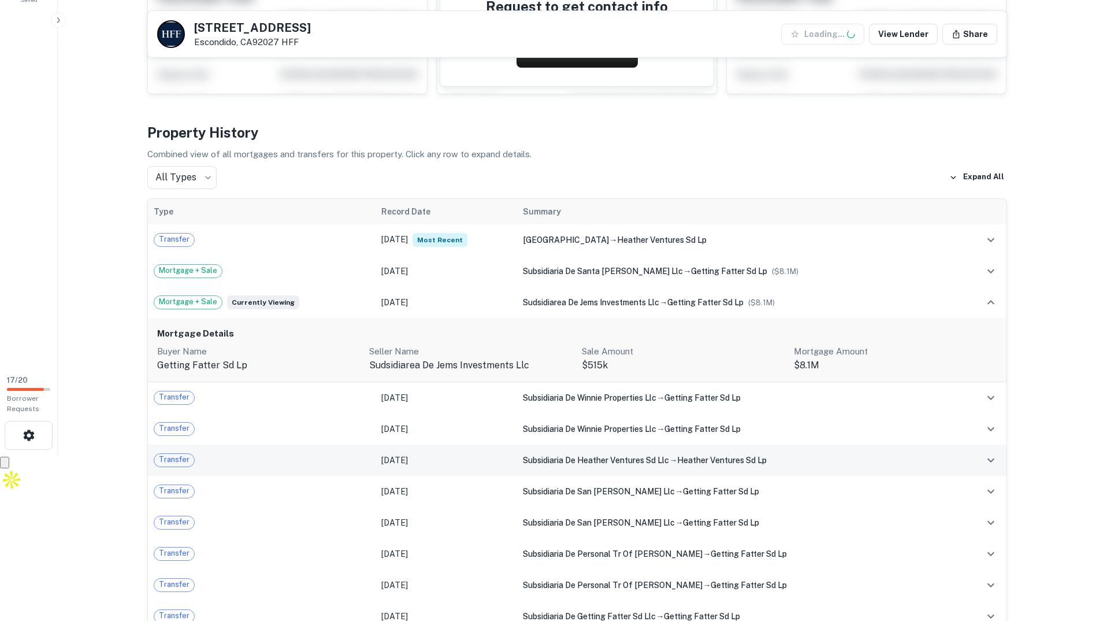
scroll to position [231, 0]
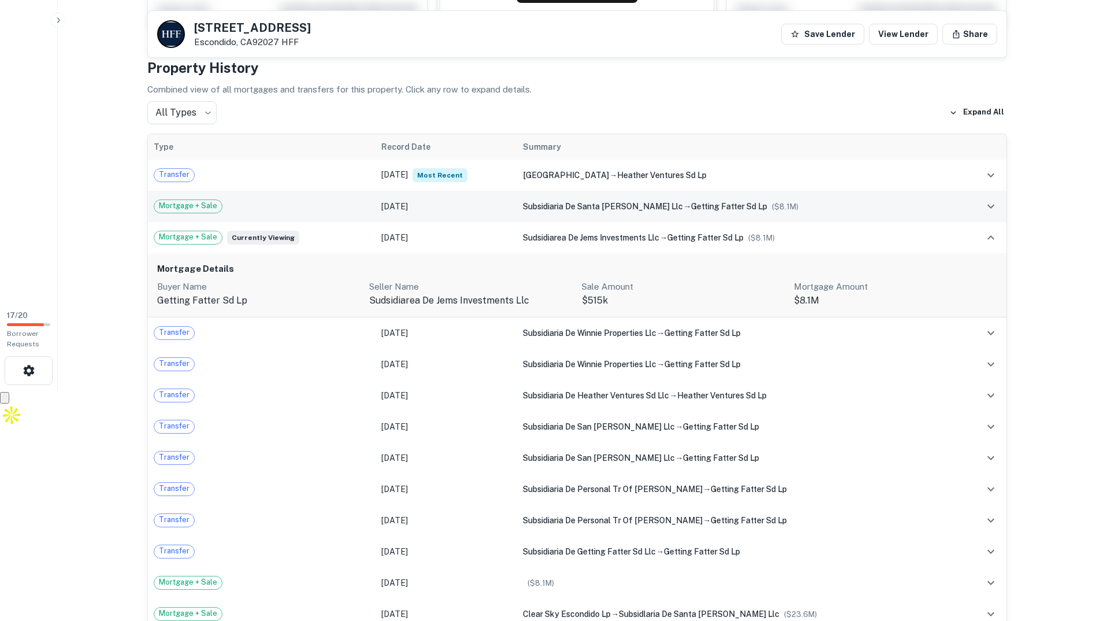
click at [786, 214] on td "subsidiaria de santa jacinta llc → getting fatter sd lp ($ 8.1M )" at bounding box center [739, 206] width 444 height 31
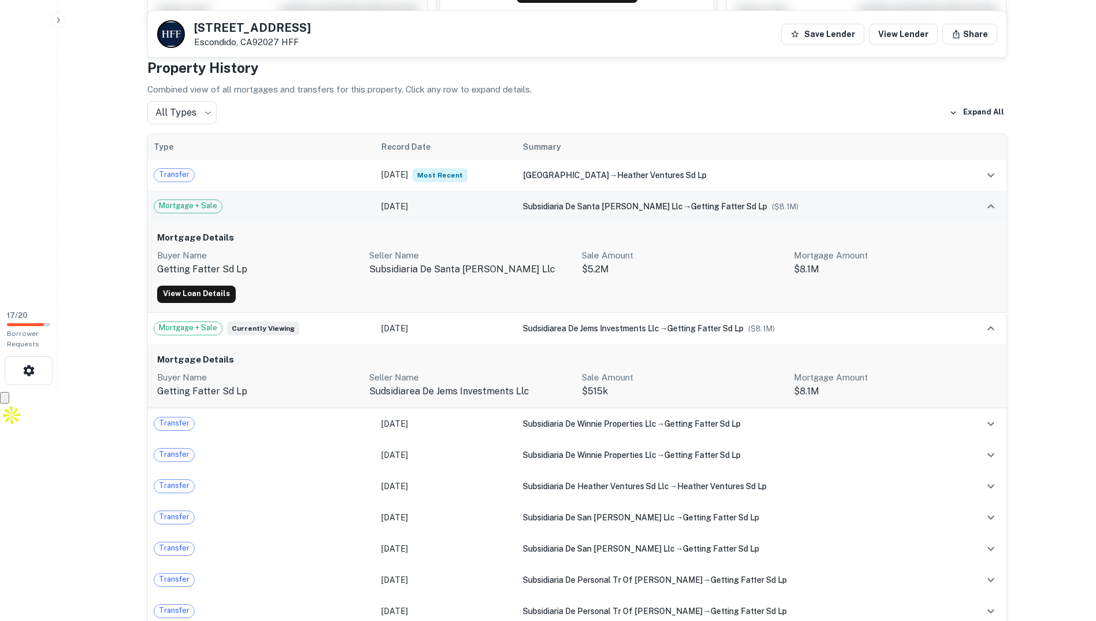
click at [786, 213] on td "subsidiaria de santa jacinta llc → getting fatter sd lp ($ 8.1M )" at bounding box center [739, 206] width 444 height 31
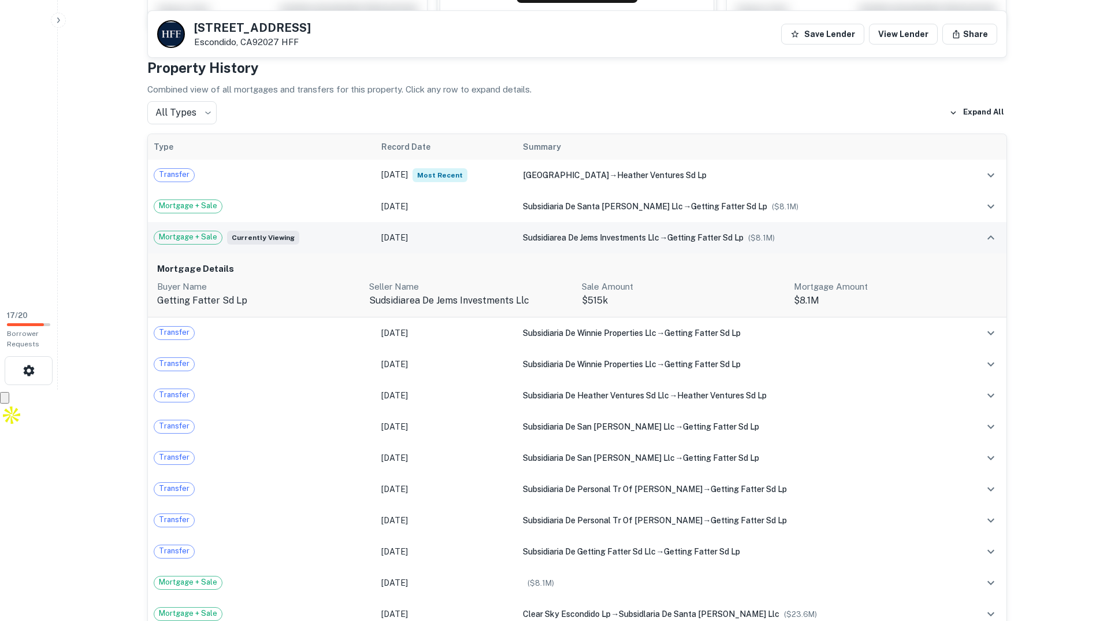
click at [786, 244] on td "sudsidiarea de jems investments llc → getting fatter sd lp ($ 8.1M )" at bounding box center [739, 237] width 444 height 31
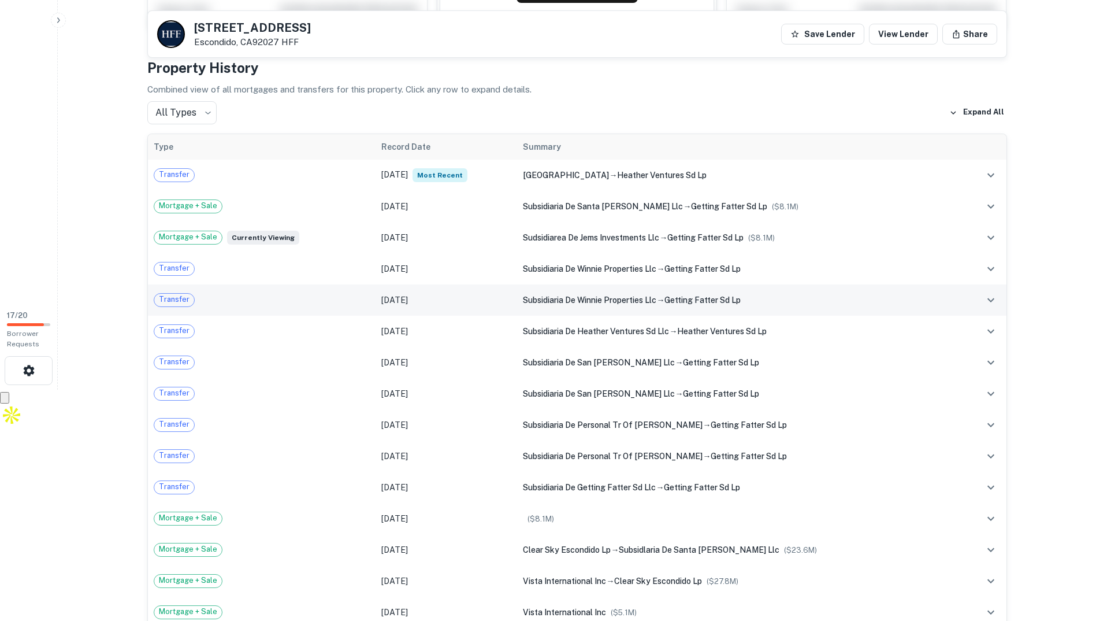
click at [788, 287] on td "subsidiaria de winnie properties llc → getting fatter sd lp" at bounding box center [739, 299] width 444 height 31
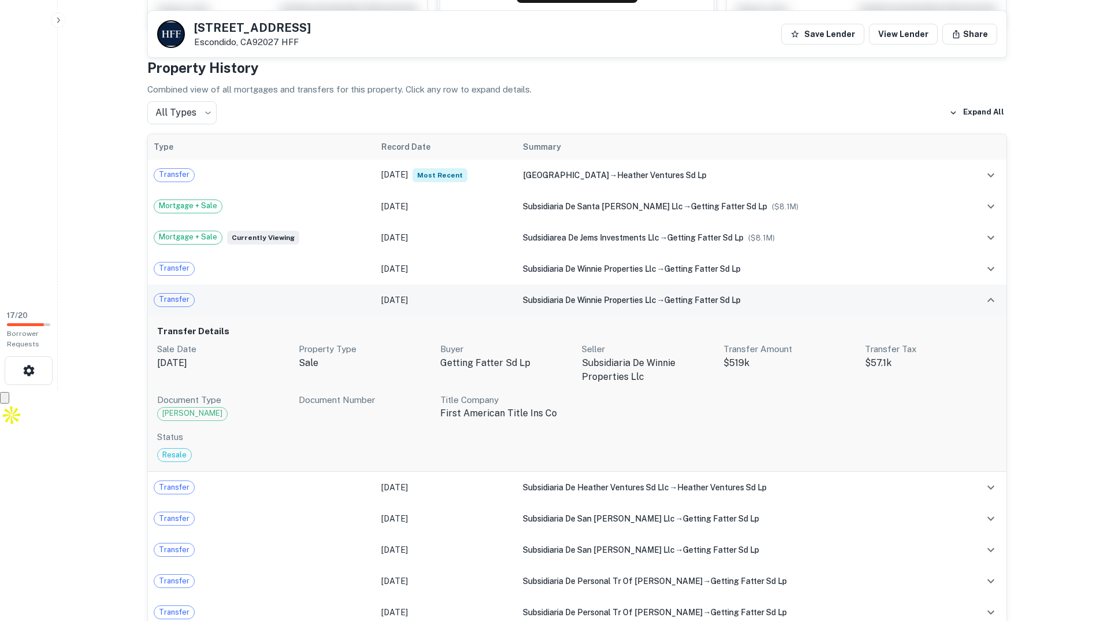
click at [789, 294] on div "subsidiaria de winnie properties llc → getting fatter sd lp" at bounding box center [739, 300] width 432 height 13
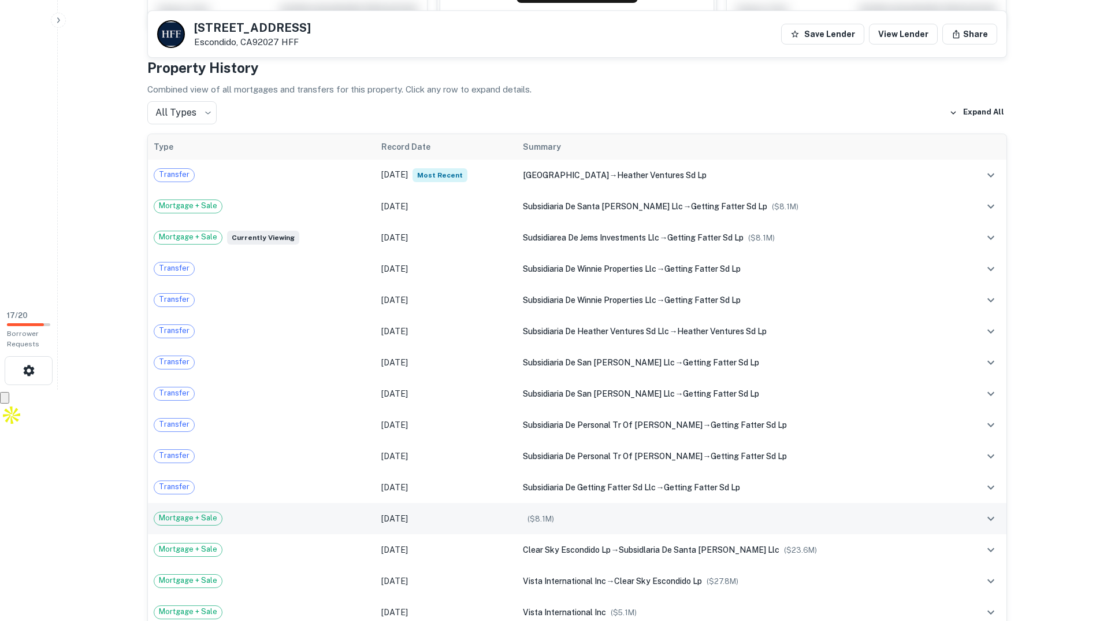
click at [213, 520] on span "Mortgage + Sale" at bounding box center [188, 518] width 68 height 12
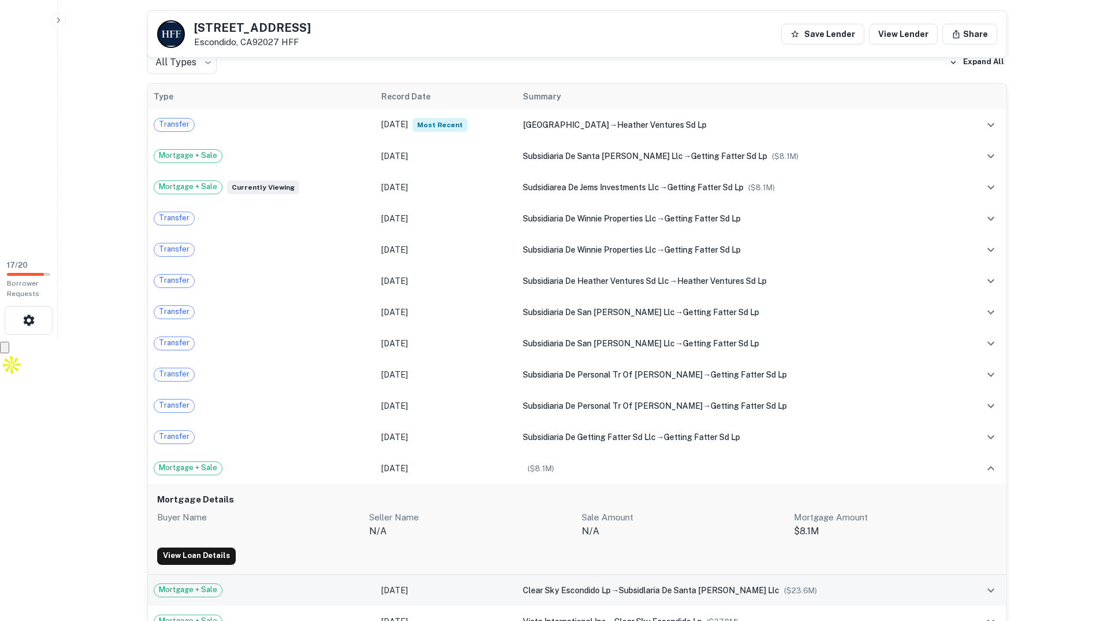
scroll to position [347, 0]
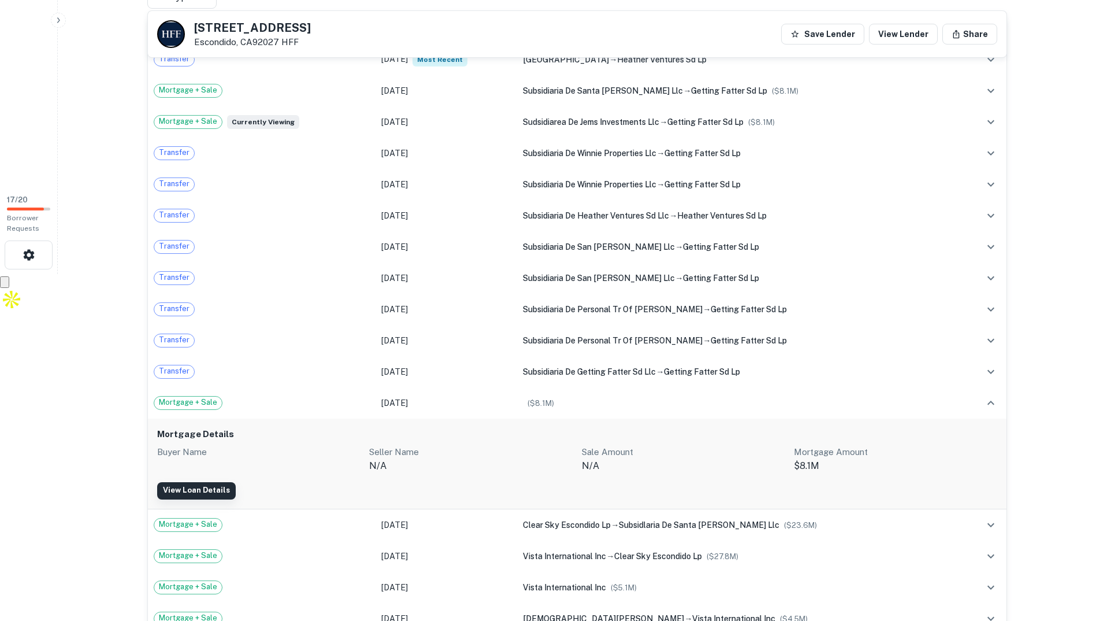
click at [192, 489] on link "View Loan Details" at bounding box center [196, 490] width 79 height 17
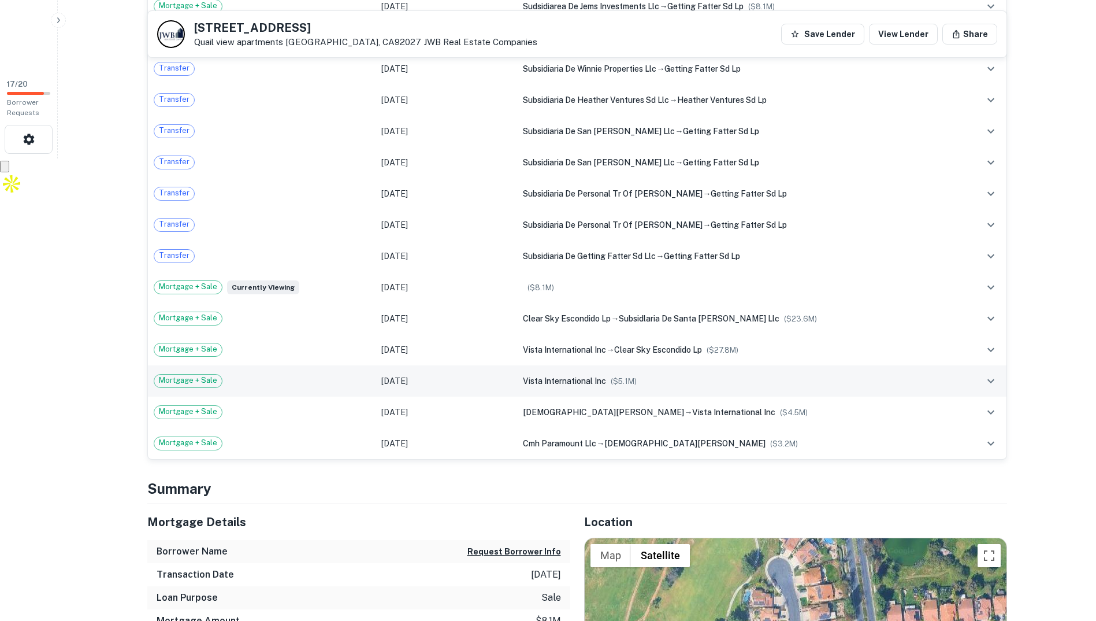
scroll to position [809, 0]
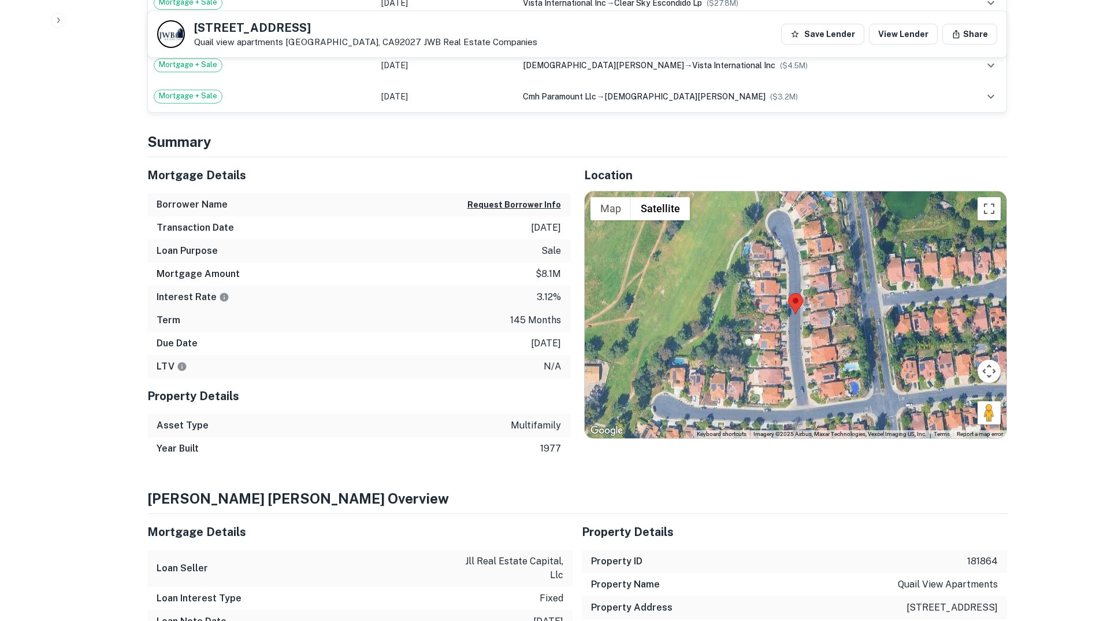
click at [549, 316] on p "145 months" at bounding box center [535, 320] width 51 height 14
drag, startPoint x: 549, startPoint y: 316, endPoint x: 549, endPoint y: 344, distance: 28.3
click at [549, 344] on p "1/31/2033" at bounding box center [546, 343] width 30 height 14
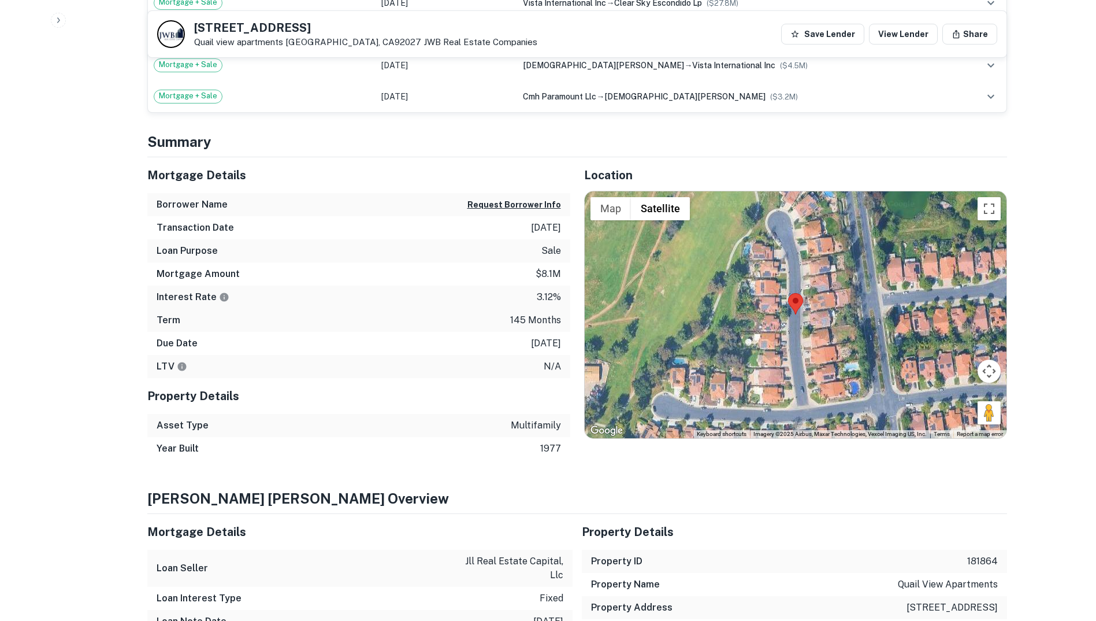
click at [549, 344] on p "1/31/2033" at bounding box center [546, 343] width 30 height 14
drag, startPoint x: 549, startPoint y: 344, endPoint x: 526, endPoint y: 435, distance: 93.1
click at [529, 428] on p "multifamily" at bounding box center [536, 425] width 50 height 14
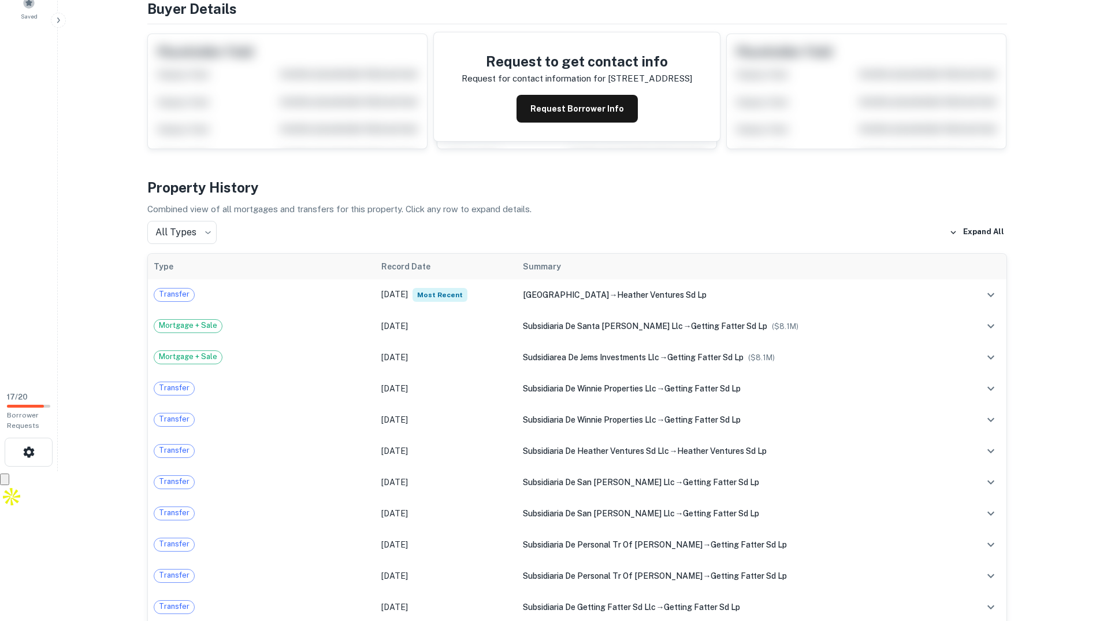
scroll to position [0, 0]
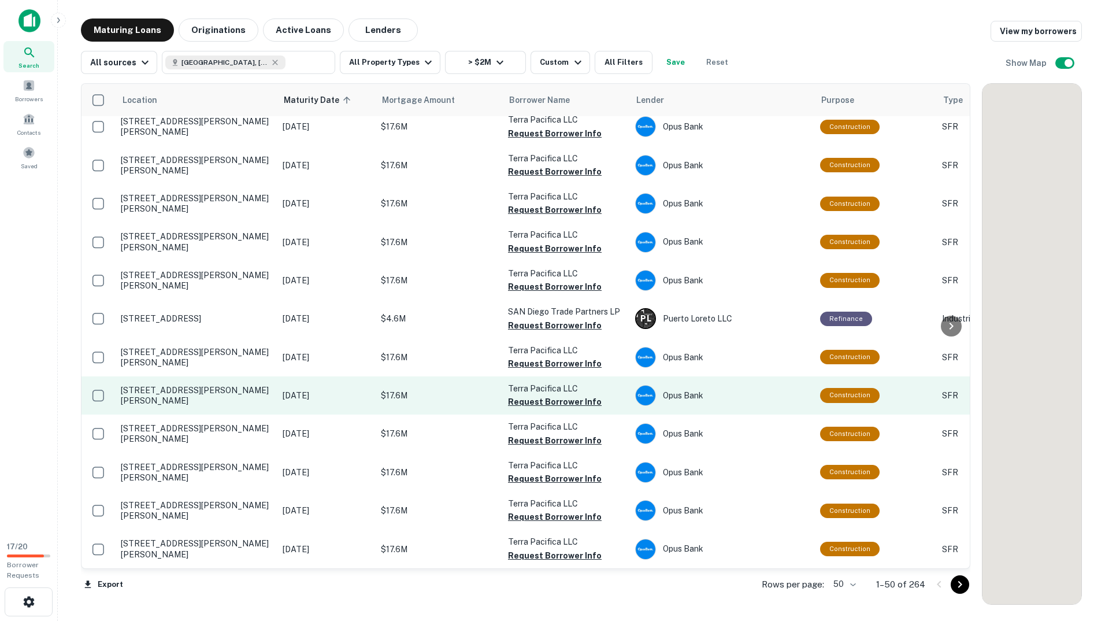
scroll to position [1500, 0]
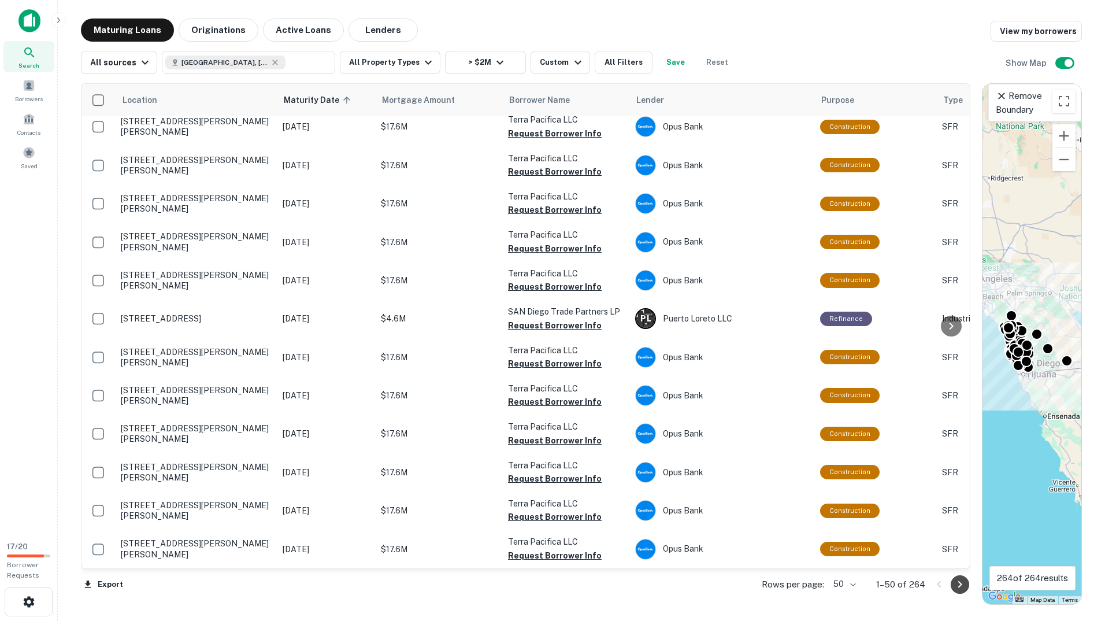
click at [955, 588] on icon "Go to next page" at bounding box center [960, 584] width 14 height 14
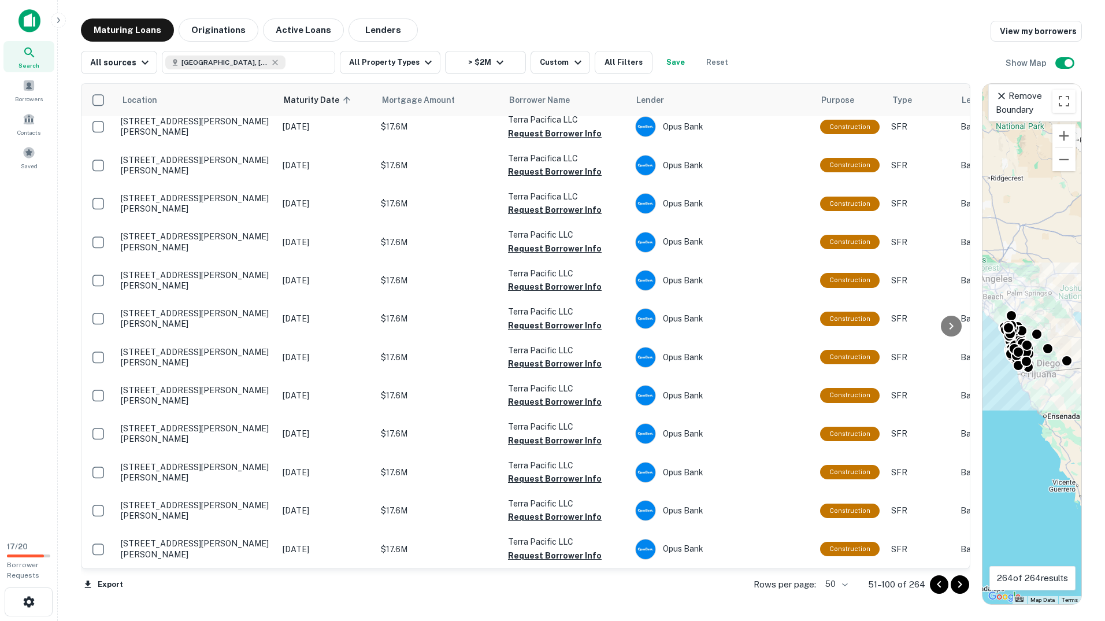
click at [953, 588] on icon "Go to next page" at bounding box center [960, 584] width 14 height 14
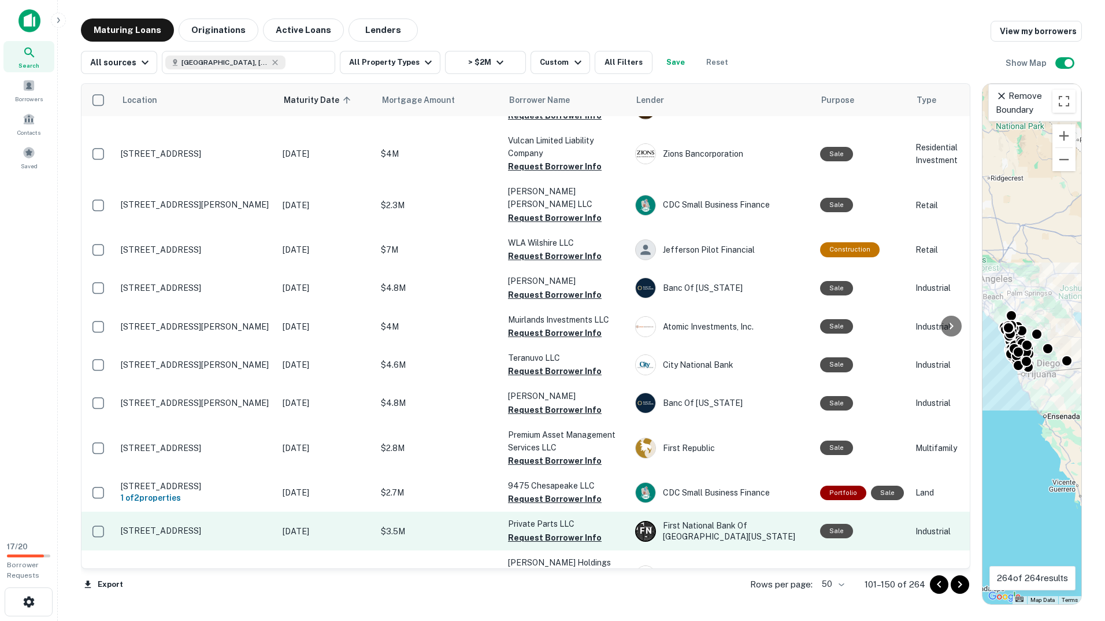
scroll to position [347, 0]
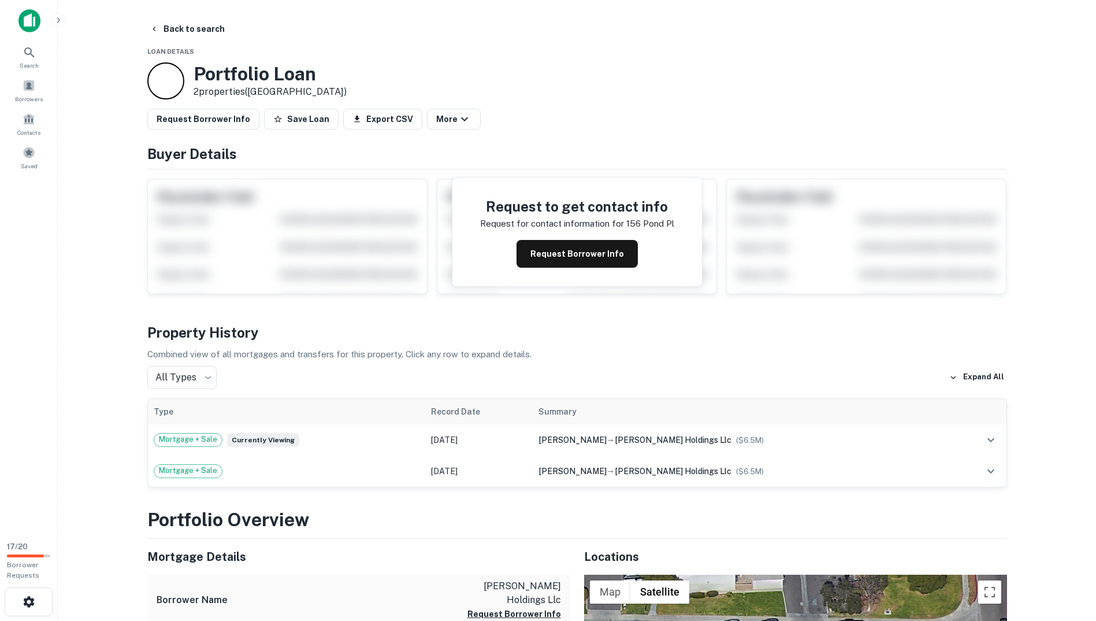
scroll to position [289, 0]
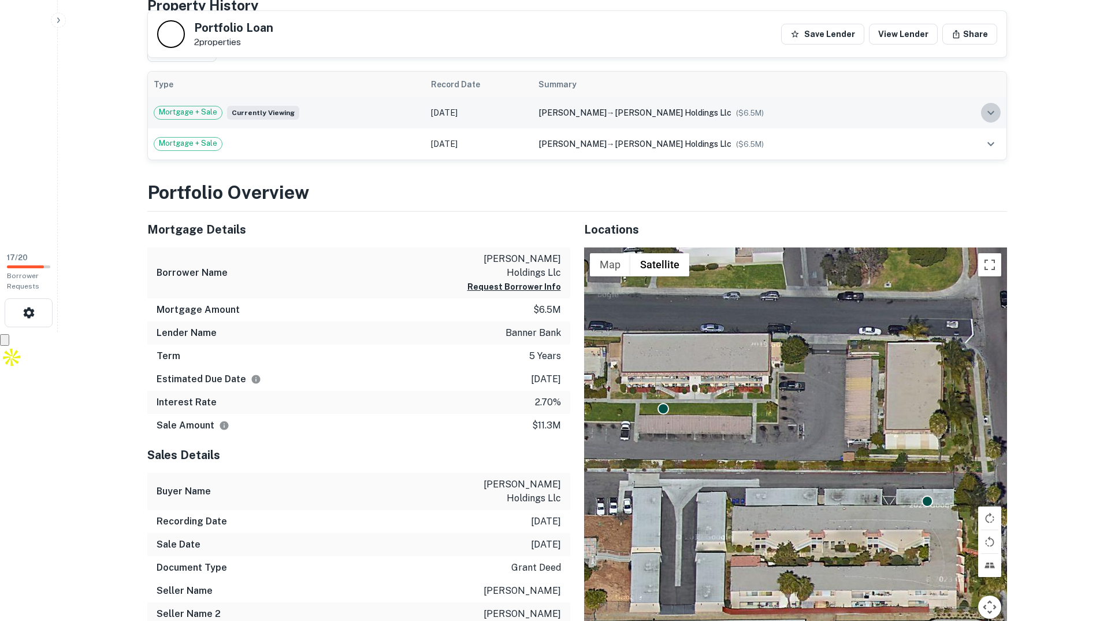
click at [991, 107] on icon "expand row" at bounding box center [991, 113] width 14 height 14
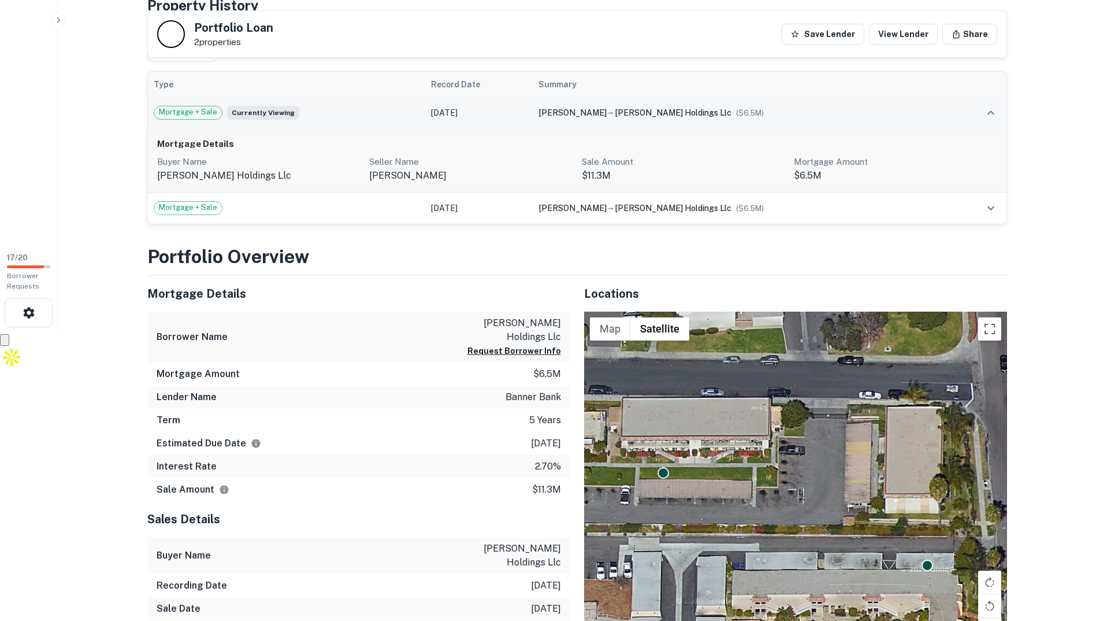
click at [991, 111] on icon "expand row" at bounding box center [991, 112] width 7 height 4
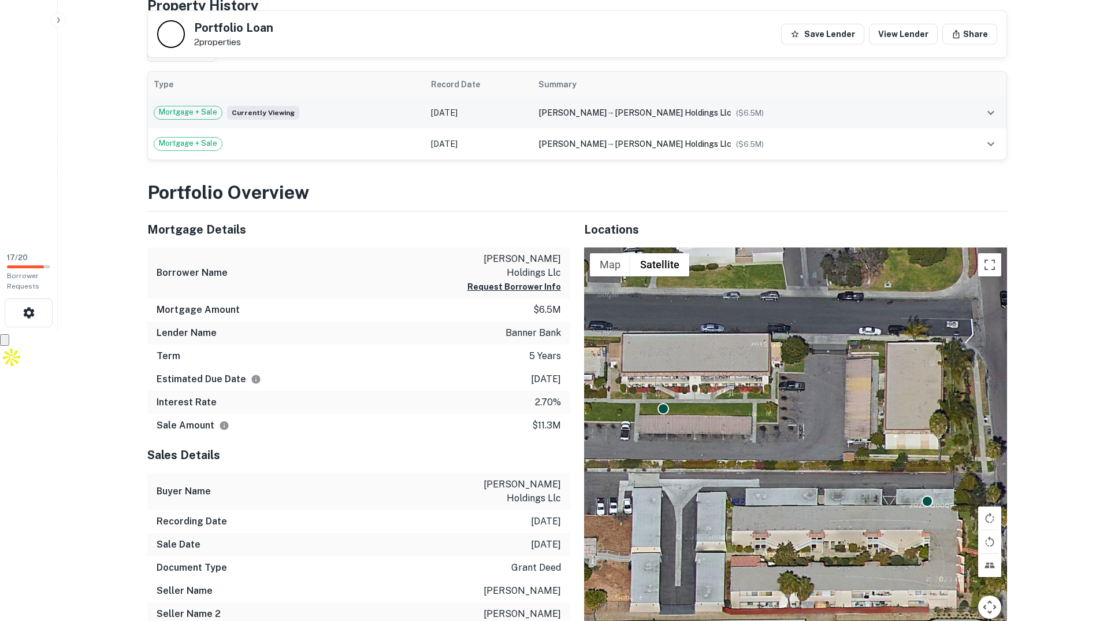
click at [980, 97] on td at bounding box center [978, 112] width 55 height 31
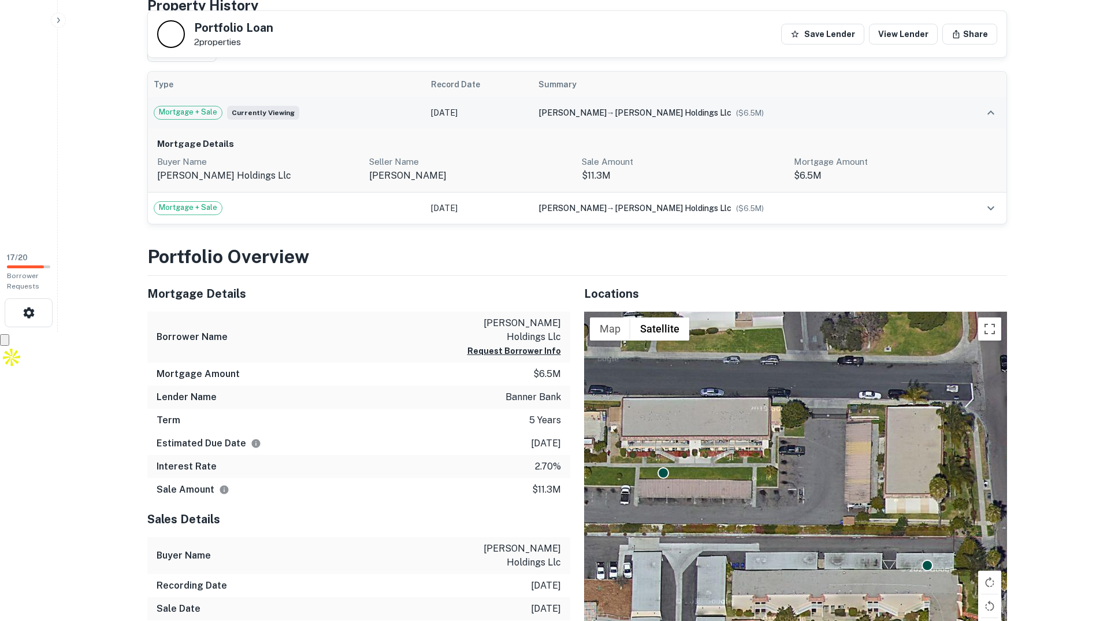
click at [983, 101] on td at bounding box center [978, 112] width 55 height 31
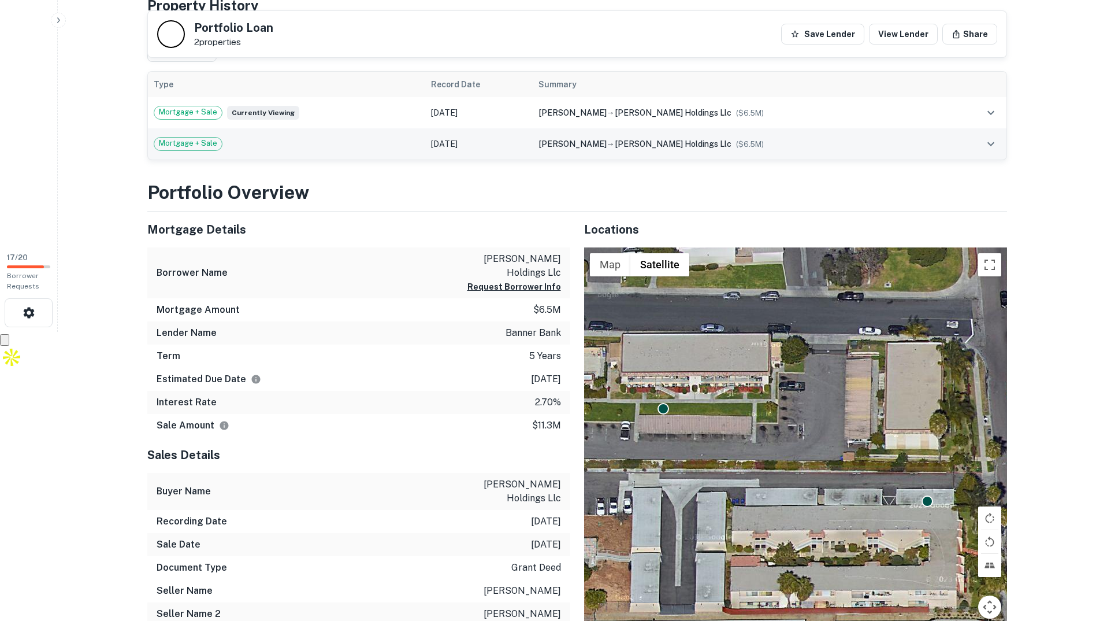
click at [981, 144] on button "expand row" at bounding box center [991, 144] width 20 height 20
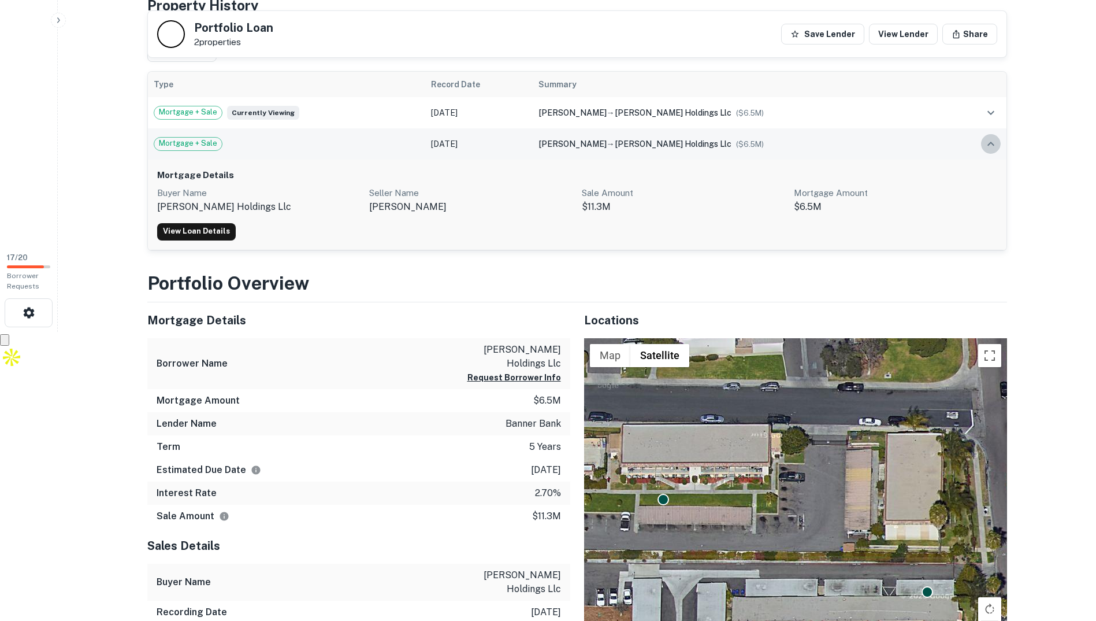
click at [981, 144] on button "expand row" at bounding box center [991, 144] width 20 height 20
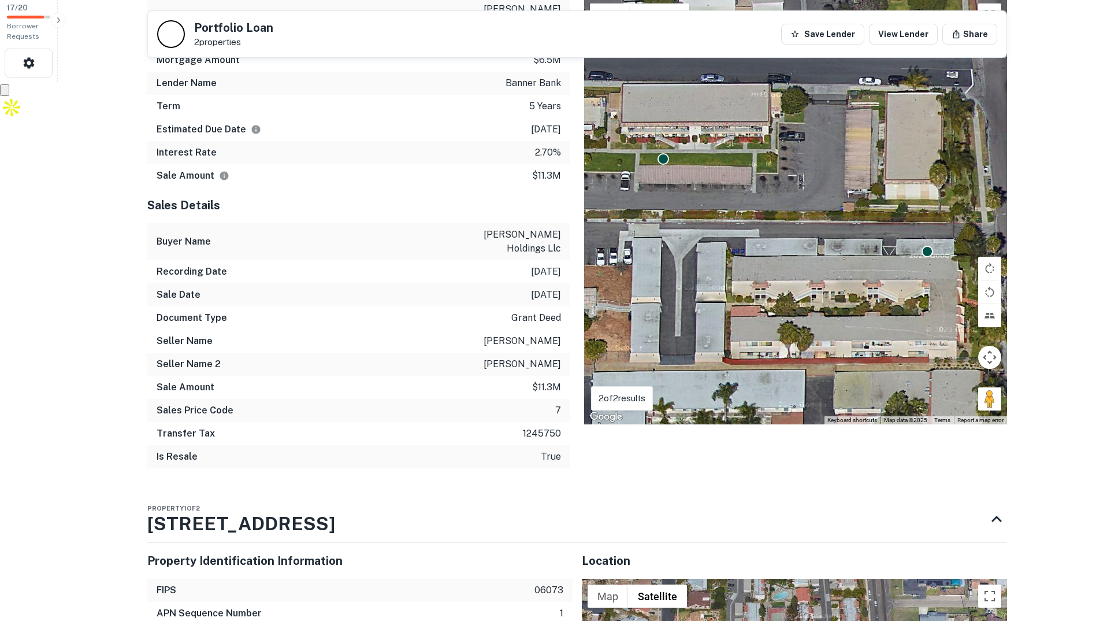
scroll to position [347, 0]
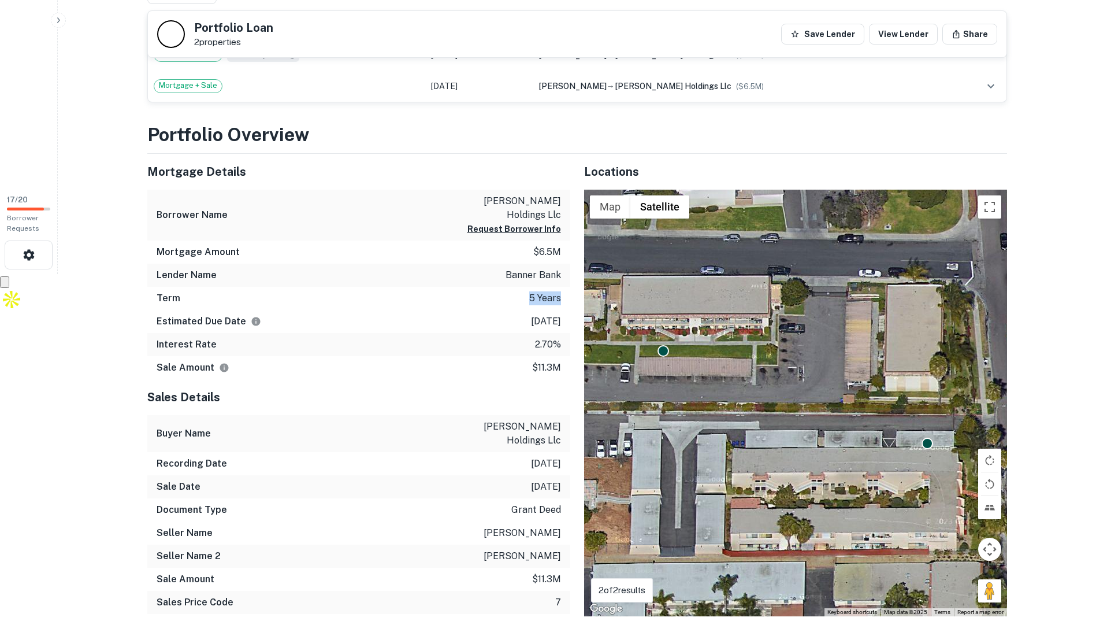
drag, startPoint x: 505, startPoint y: 282, endPoint x: 561, endPoint y: 286, distance: 56.2
click at [561, 287] on div "Term 5 years" at bounding box center [358, 298] width 423 height 23
drag, startPoint x: 561, startPoint y: 286, endPoint x: 557, endPoint y: 294, distance: 8.5
click at [557, 294] on div "Term 5 years" at bounding box center [358, 298] width 423 height 23
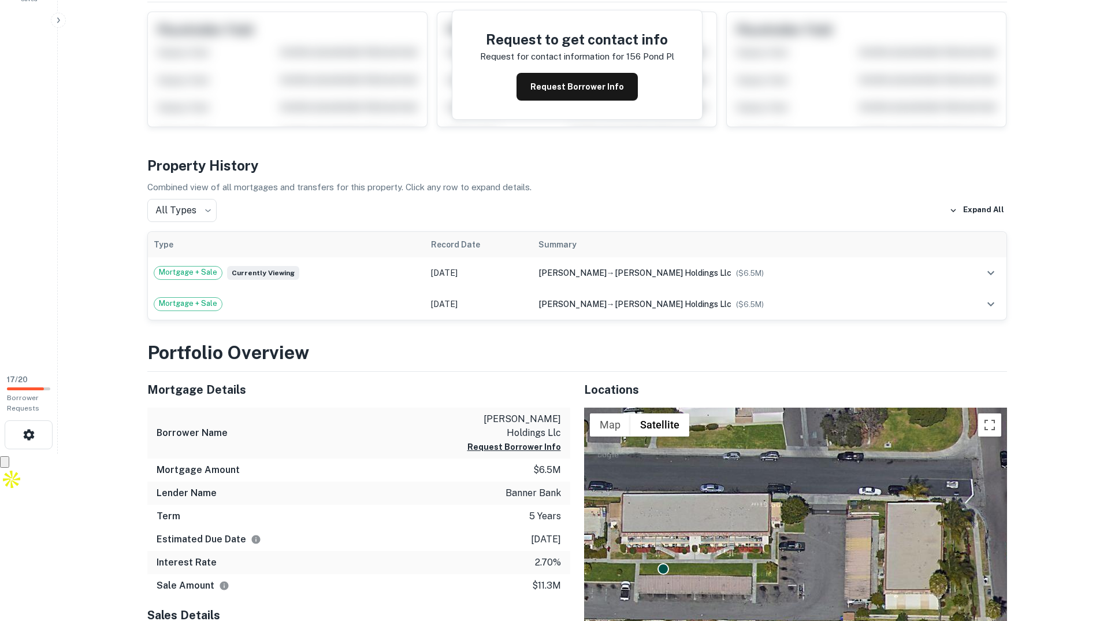
scroll to position [0, 0]
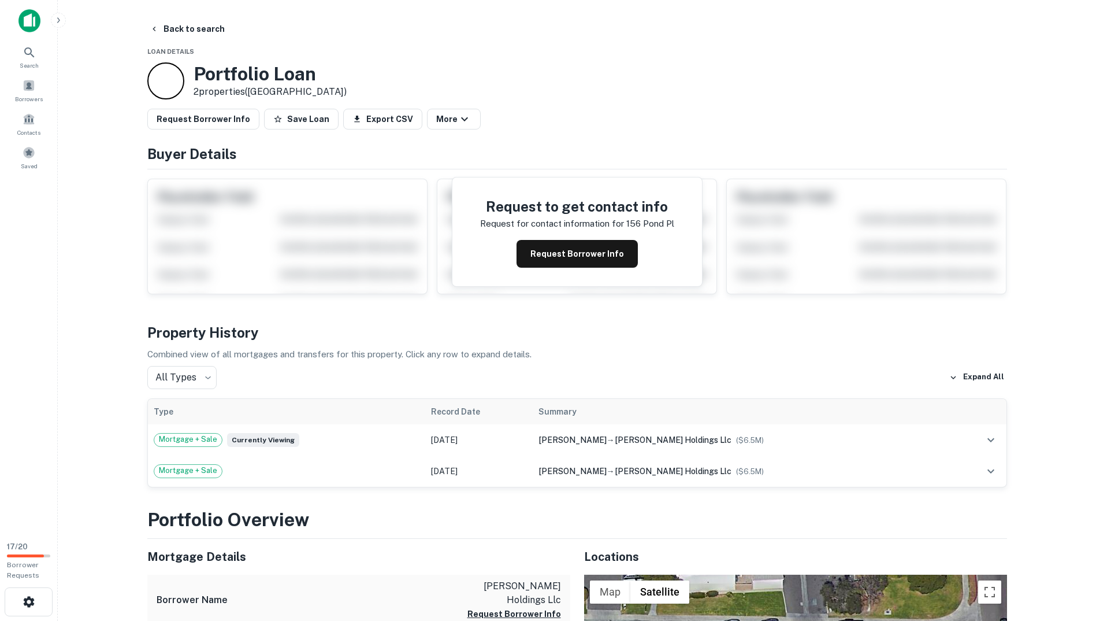
click at [207, 23] on button "Back to search" at bounding box center [187, 28] width 84 height 21
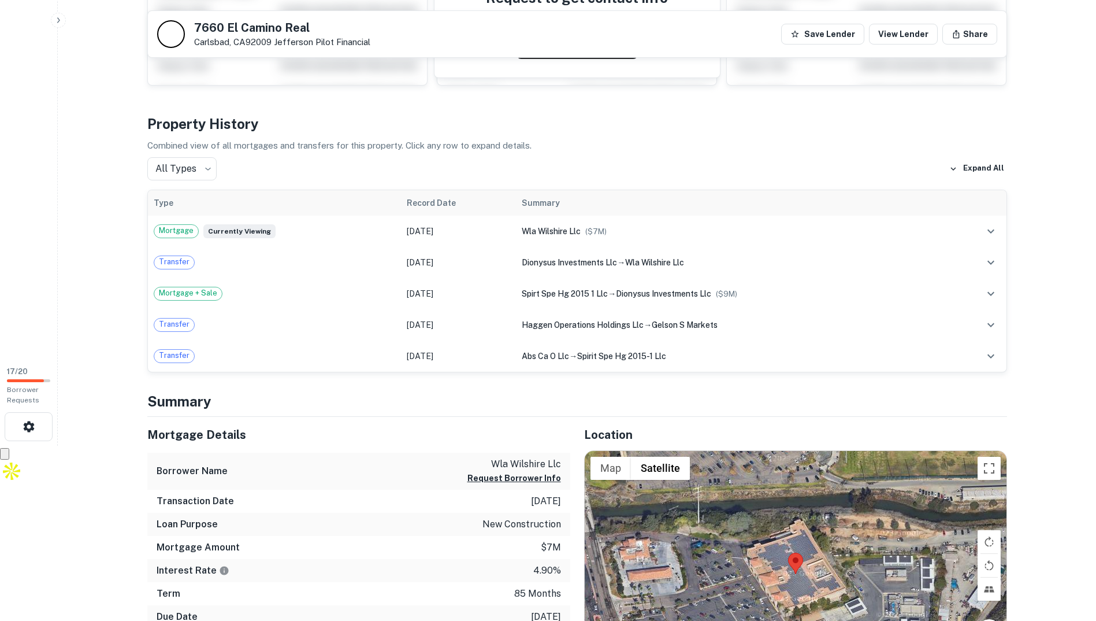
scroll to position [173, 0]
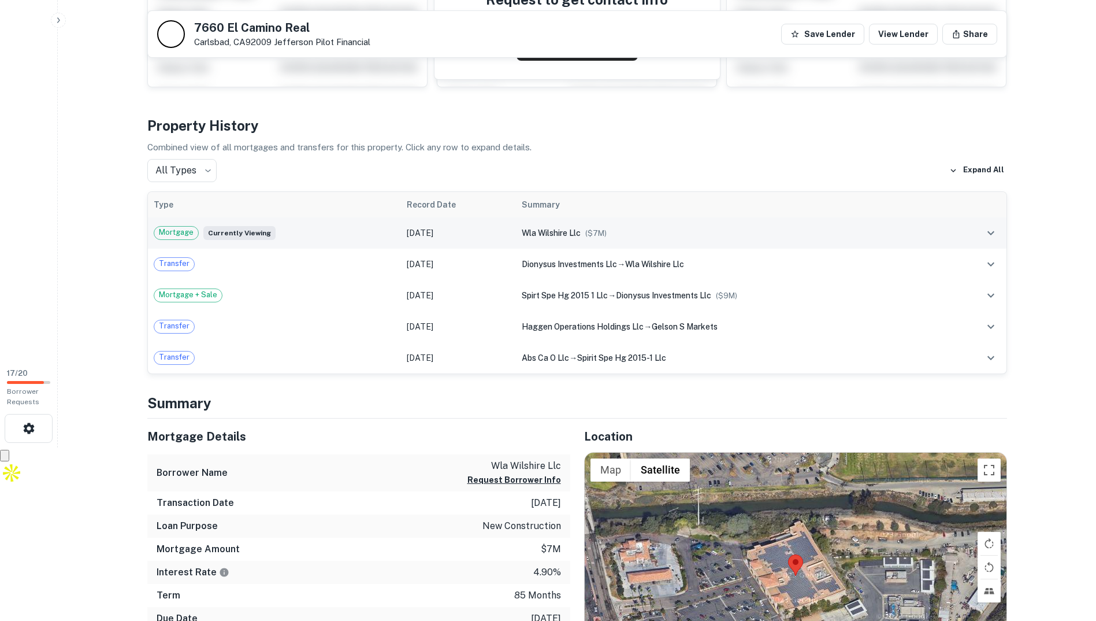
click at [364, 239] on div "Mortgage Currently viewing" at bounding box center [275, 233] width 242 height 14
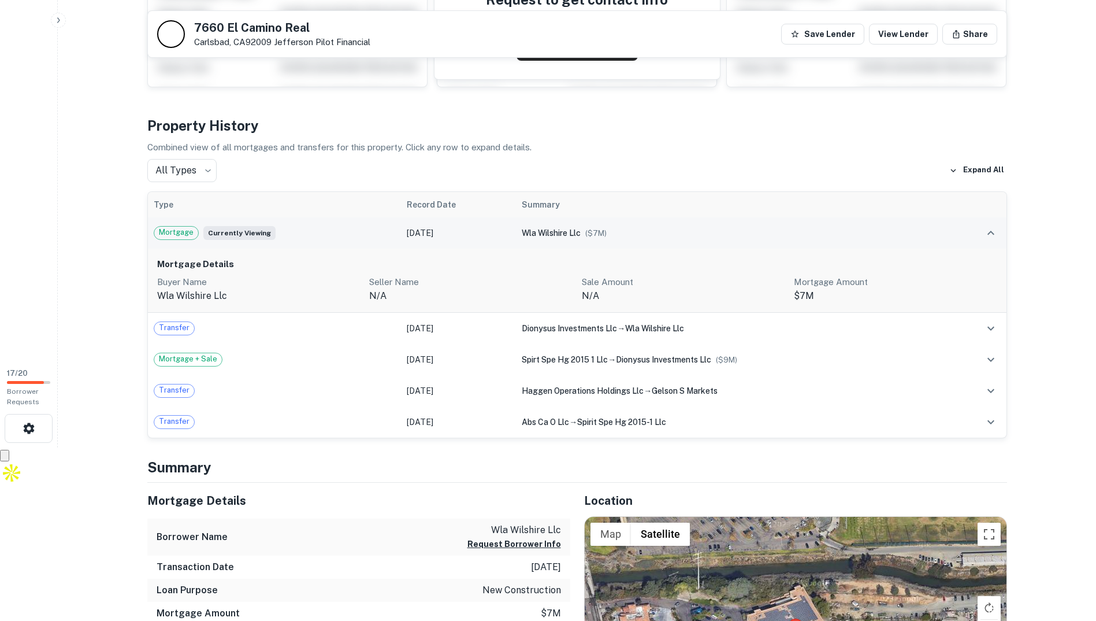
click at [531, 232] on span "wla wilshire llc" at bounding box center [551, 232] width 59 height 9
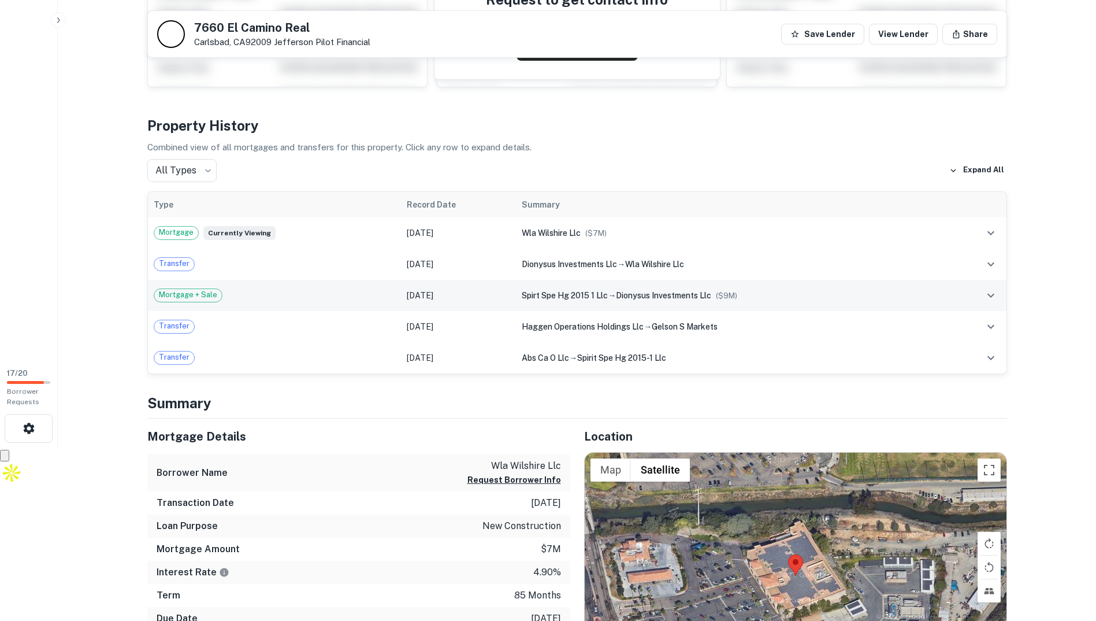
click at [305, 284] on td "Mortgage + Sale" at bounding box center [274, 295] width 253 height 31
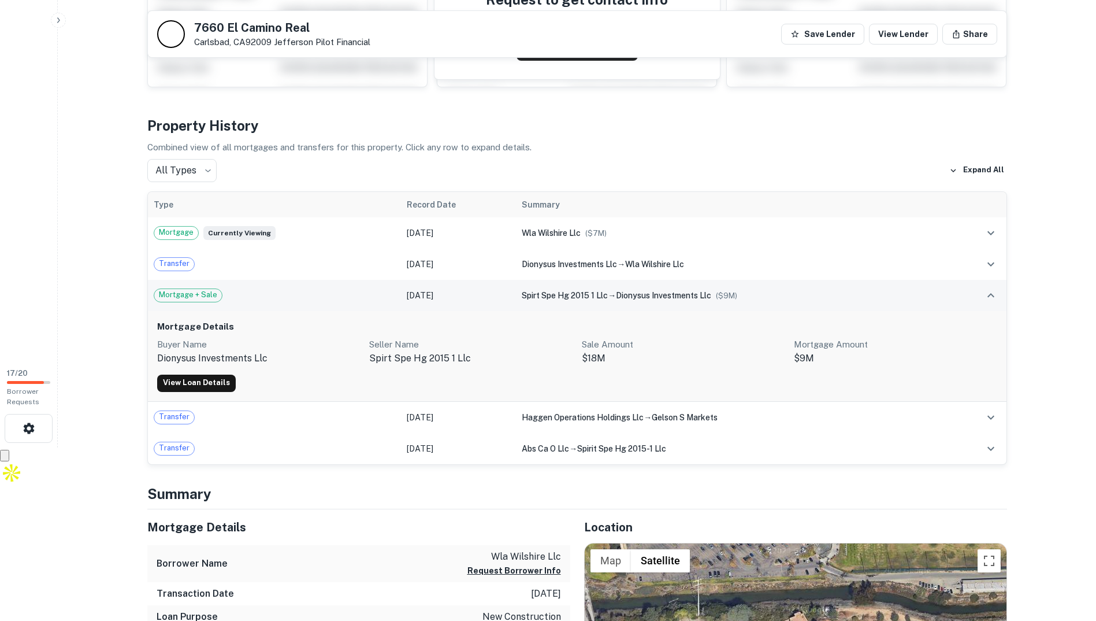
click at [311, 294] on div "Mortgage + Sale" at bounding box center [275, 295] width 242 height 14
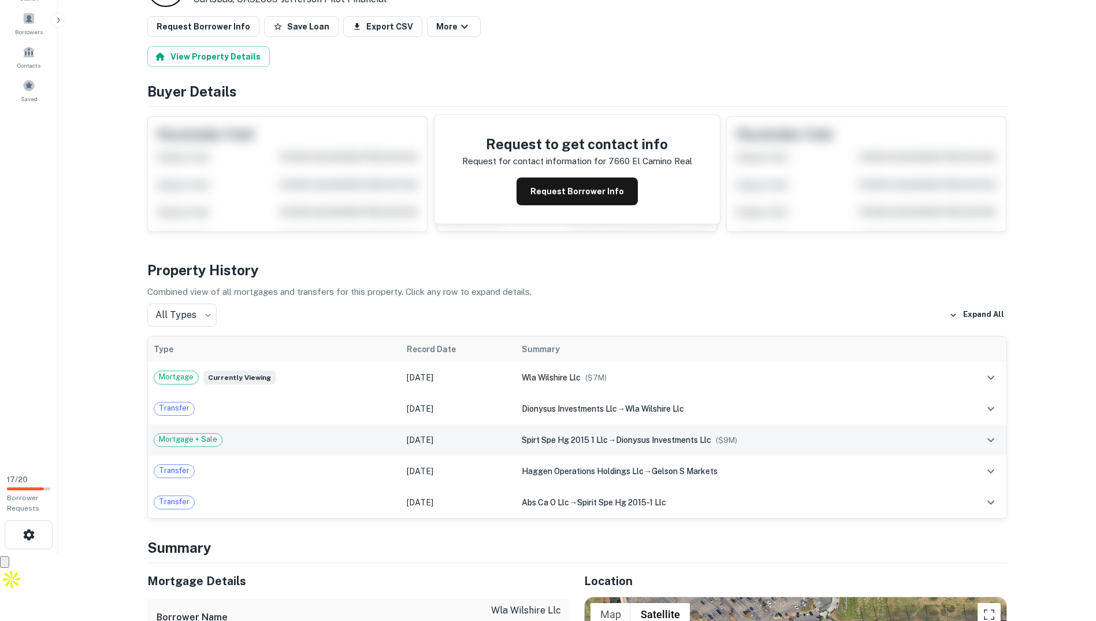
scroll to position [0, 0]
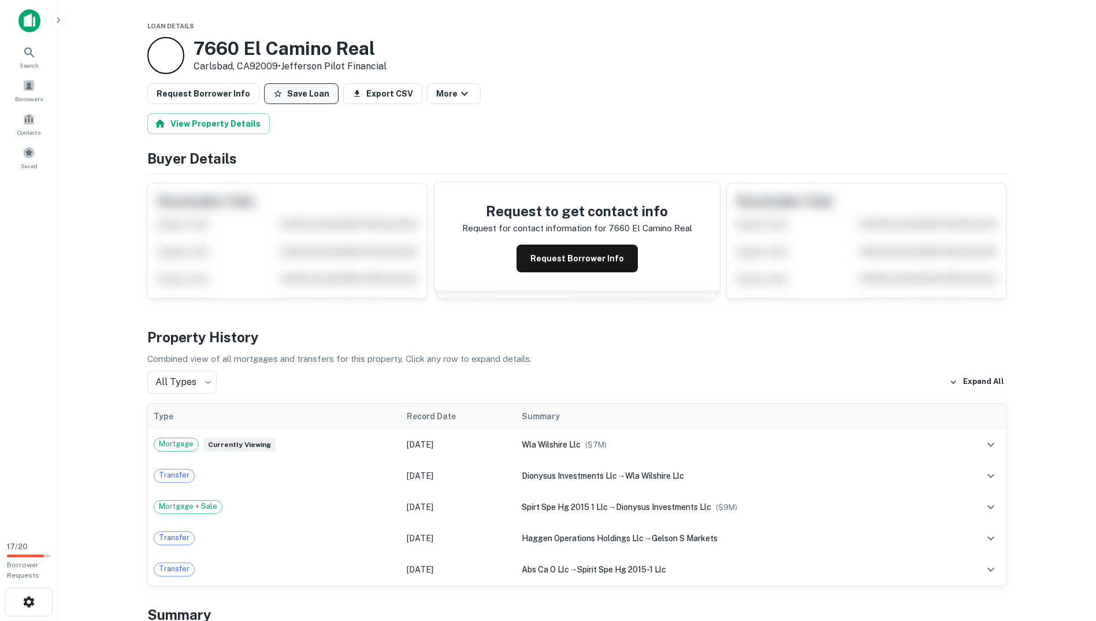
click at [307, 89] on button "Save Loan" at bounding box center [301, 93] width 75 height 21
drag, startPoint x: 394, startPoint y: 38, endPoint x: 192, endPoint y: 40, distance: 202.3
click at [192, 40] on div "[STREET_ADDRESS] • Jefferson Pilot Financial" at bounding box center [577, 55] width 860 height 37
copy h3 "7660 El Camino Real"
click at [628, 86] on div "Request Borrower Info Loan Saved Export CSV More" at bounding box center [577, 93] width 860 height 21
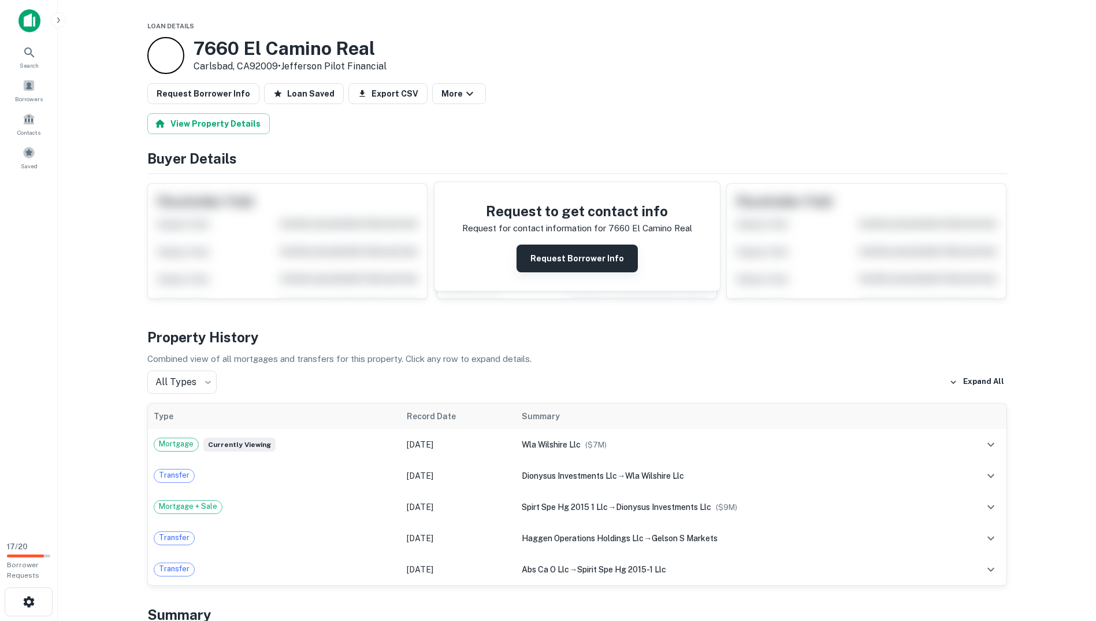
click at [580, 253] on button "Request Borrower Info" at bounding box center [577, 258] width 121 height 28
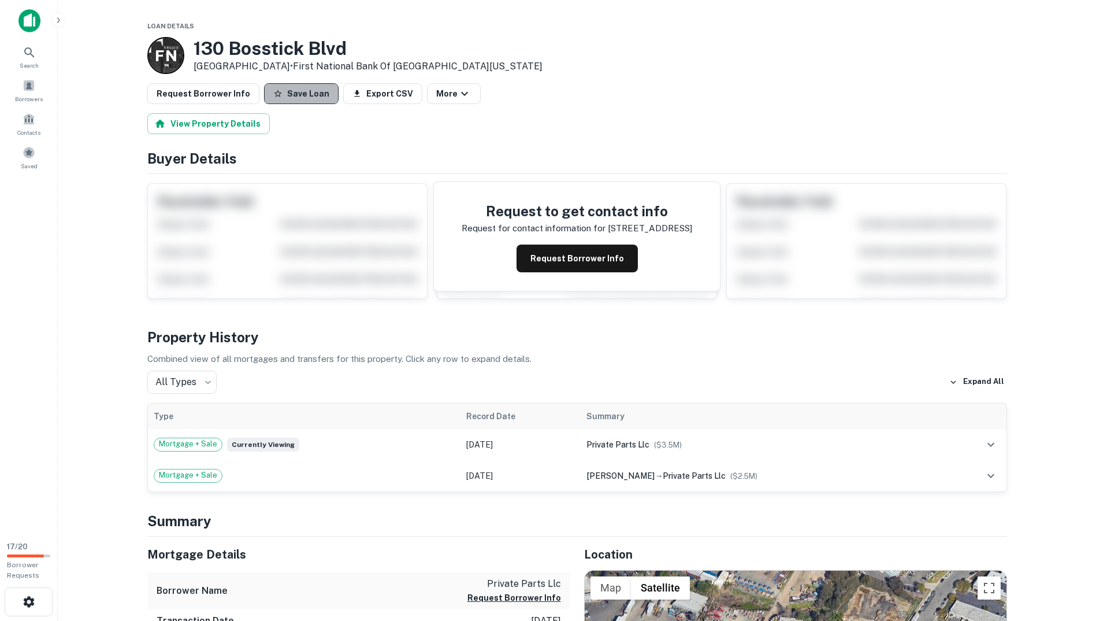
click at [302, 87] on button "Save Loan" at bounding box center [301, 93] width 75 height 21
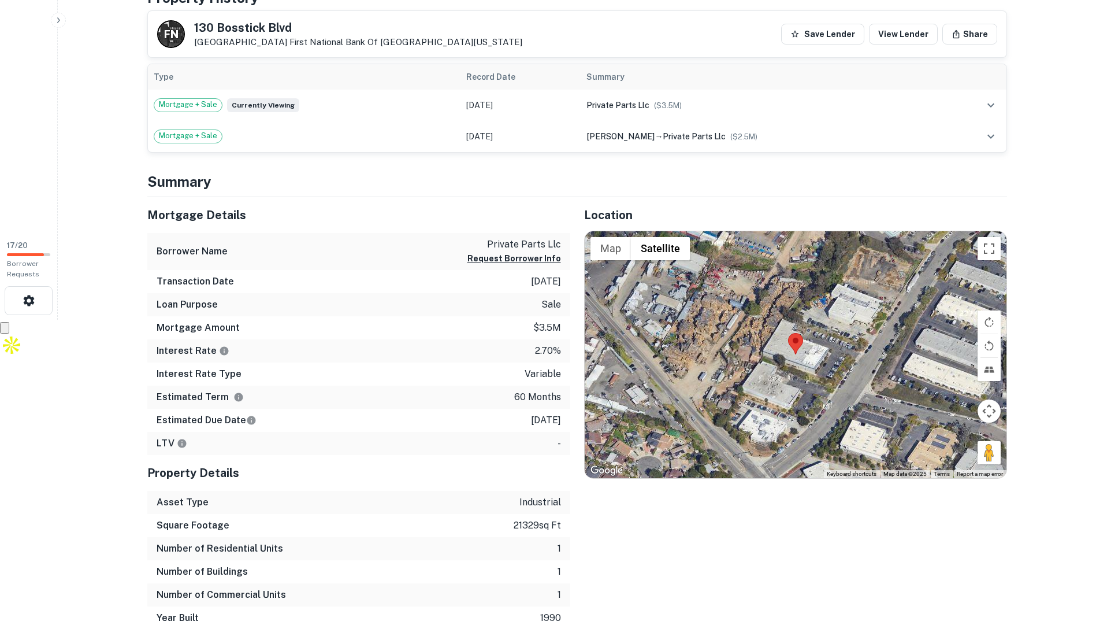
scroll to position [231, 0]
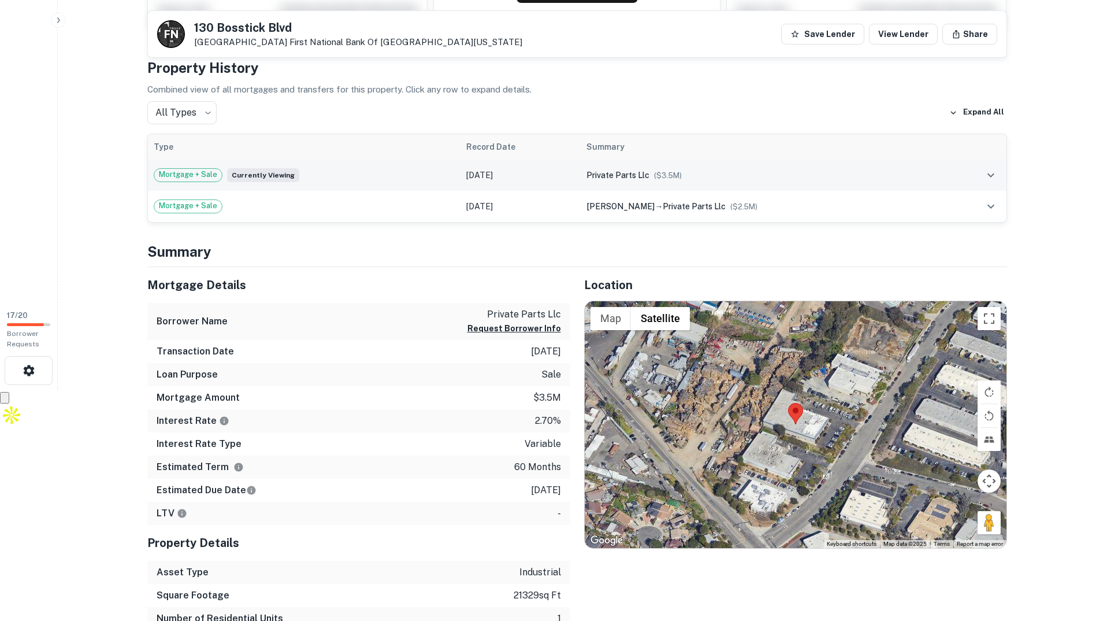
click at [586, 184] on td "private parts llc ($ 3.5M )" at bounding box center [763, 175] width 364 height 31
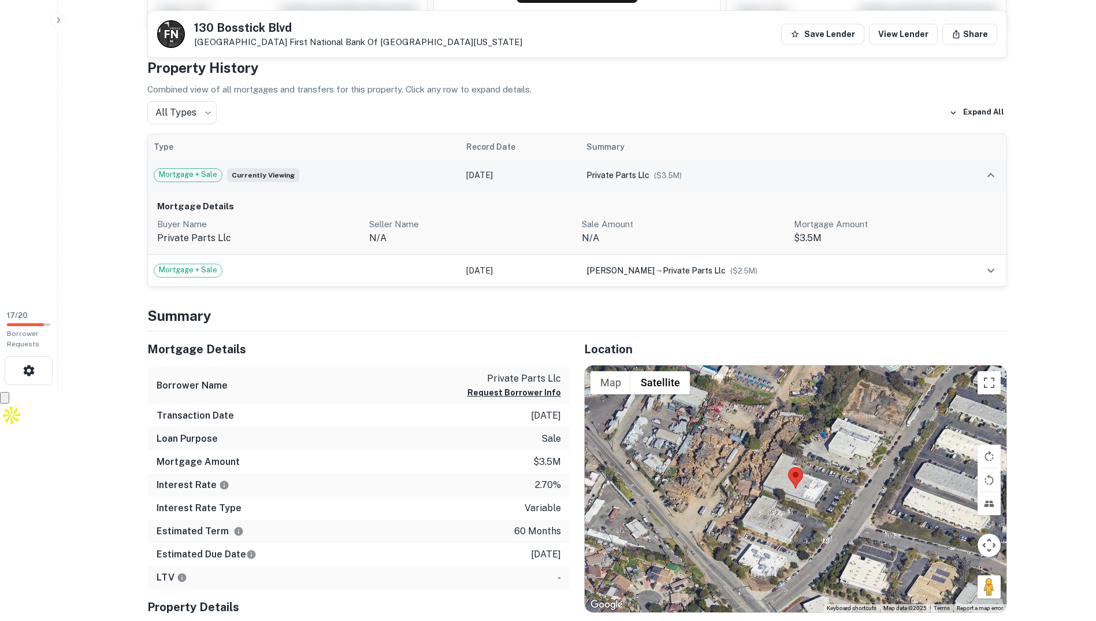
click at [586, 184] on td "private parts llc ($ 3.5M )" at bounding box center [763, 175] width 364 height 31
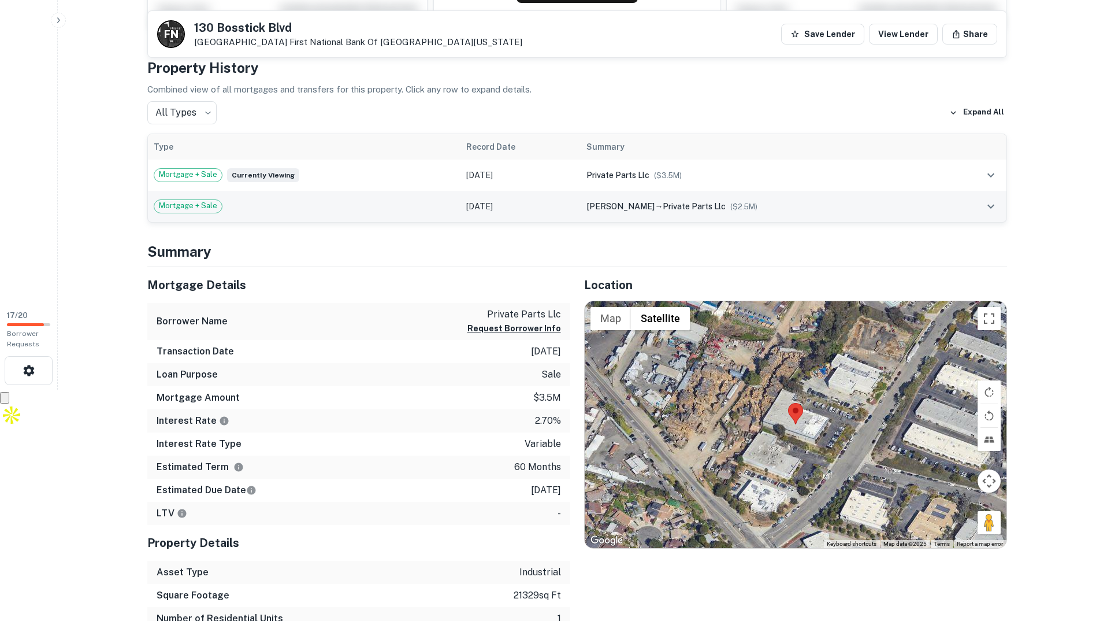
click at [594, 208] on span "[PERSON_NAME]" at bounding box center [621, 206] width 68 height 9
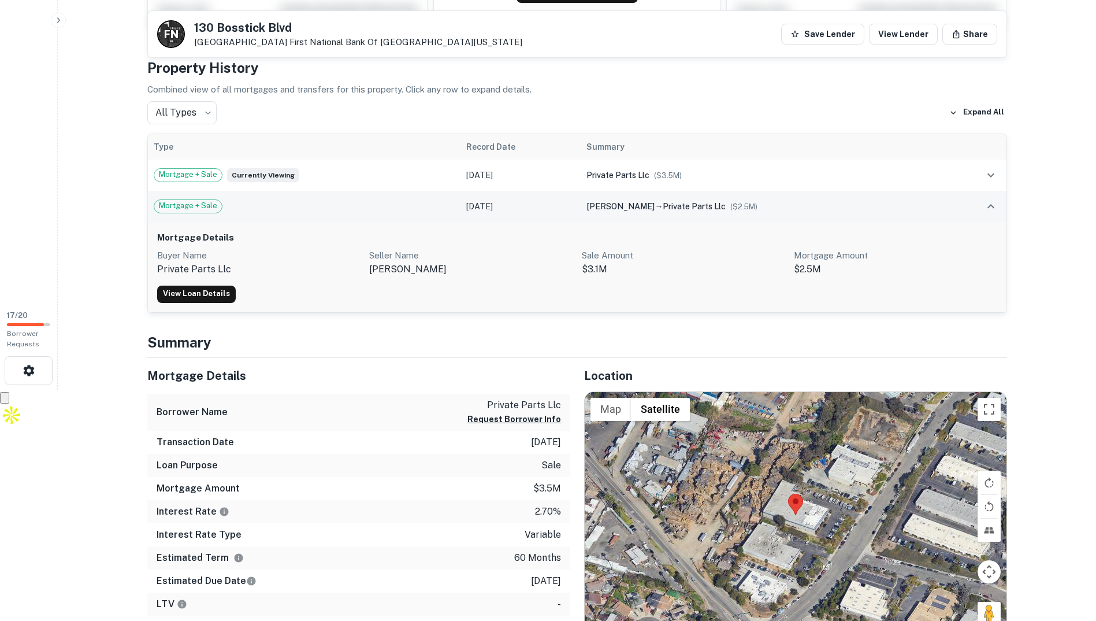
click at [594, 209] on span "[PERSON_NAME]" at bounding box center [621, 206] width 68 height 9
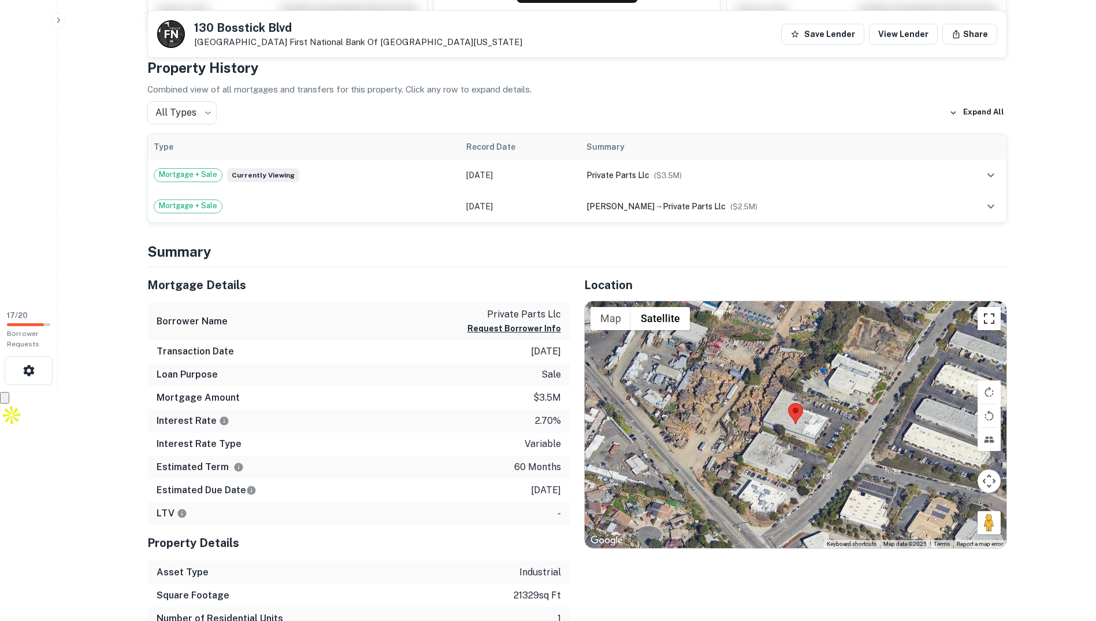
click at [988, 317] on button "Toggle fullscreen view" at bounding box center [989, 318] width 23 height 23
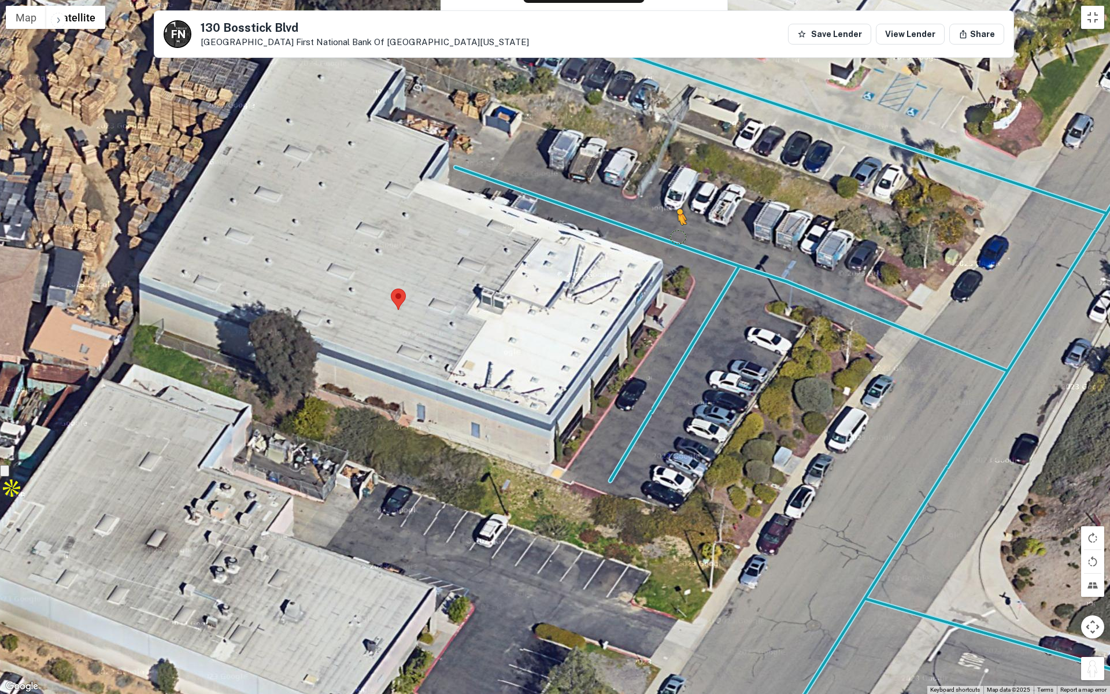
drag, startPoint x: 1084, startPoint y: 665, endPoint x: 677, endPoint y: 236, distance: 591.1
click at [677, 236] on div "To activate drag with keyboard, press Alt + Enter. Once in keyboard drag state,…" at bounding box center [555, 347] width 1110 height 694
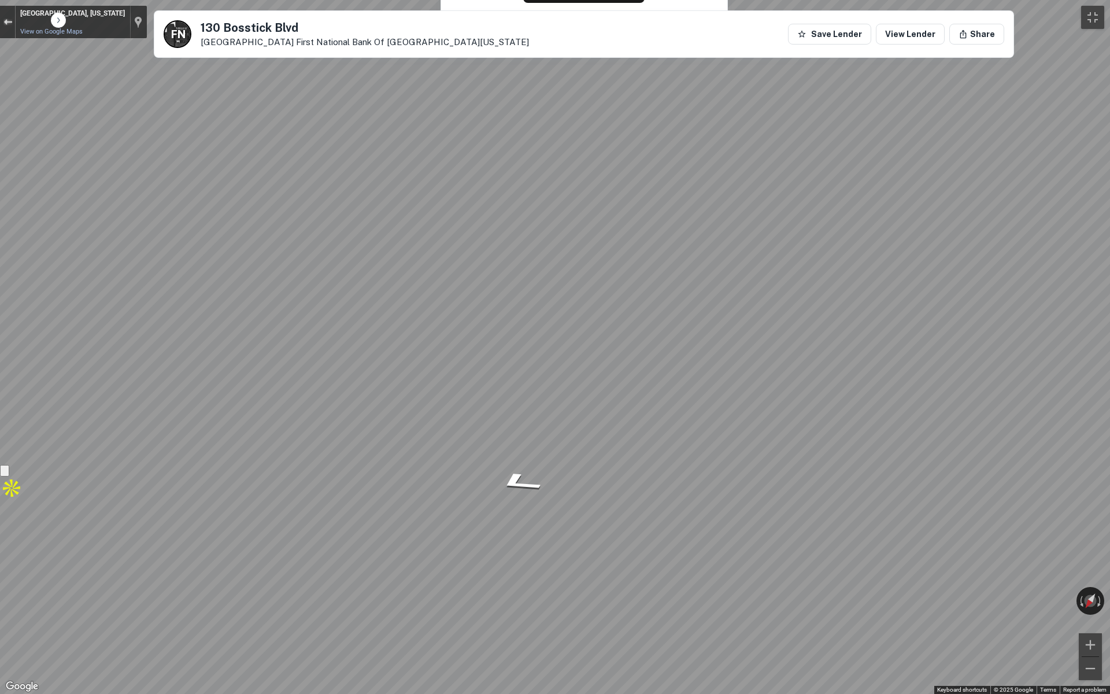
click at [12, 17] on button "Exit the Street View" at bounding box center [7, 22] width 15 height 16
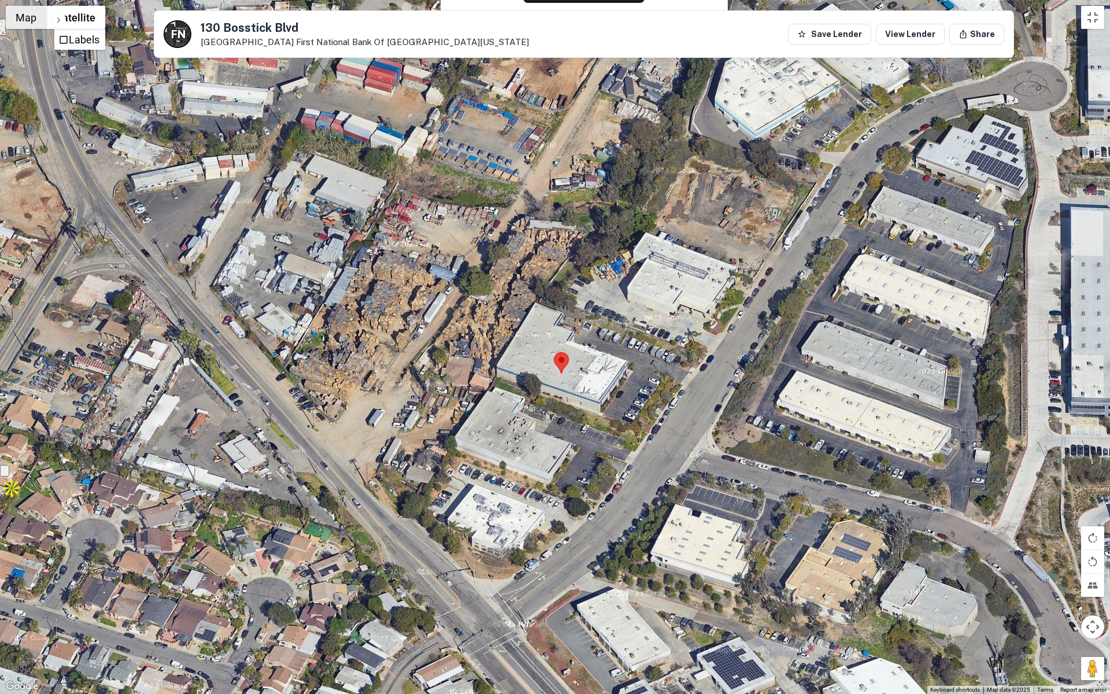
click at [32, 18] on button "Map" at bounding box center [26, 17] width 40 height 23
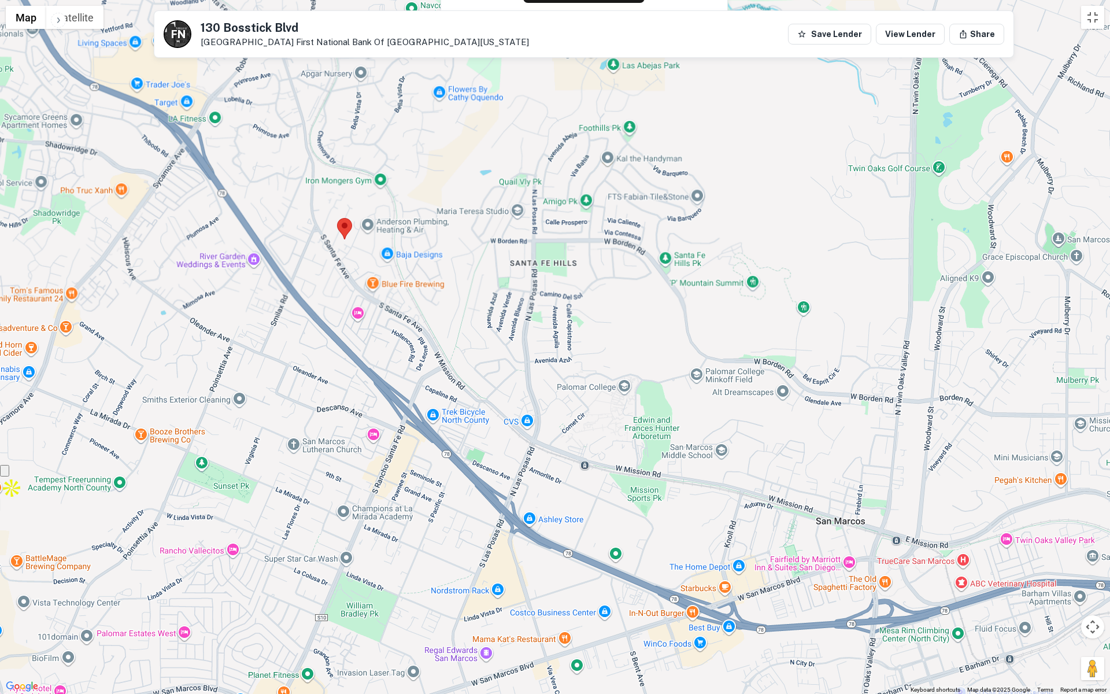
drag, startPoint x: 599, startPoint y: 445, endPoint x: 403, endPoint y: 311, distance: 237.4
click at [403, 311] on div "Loading..." at bounding box center [555, 347] width 1110 height 694
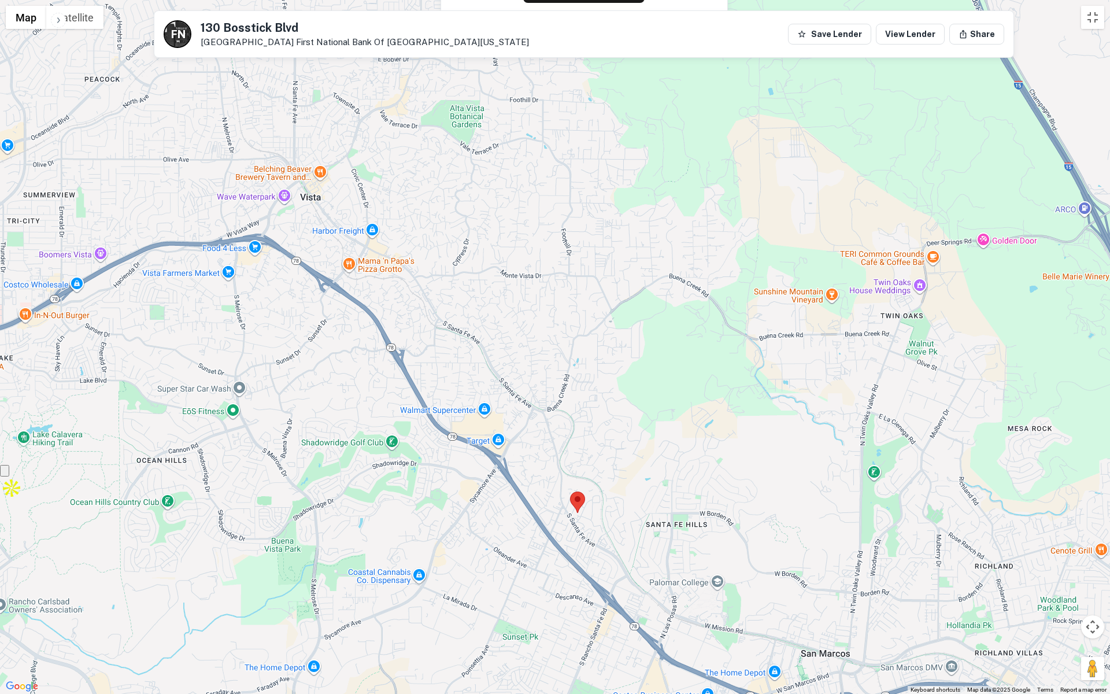
drag, startPoint x: 383, startPoint y: 375, endPoint x: 596, endPoint y: 553, distance: 278.2
click at [594, 563] on div "Loading..." at bounding box center [555, 347] width 1110 height 694
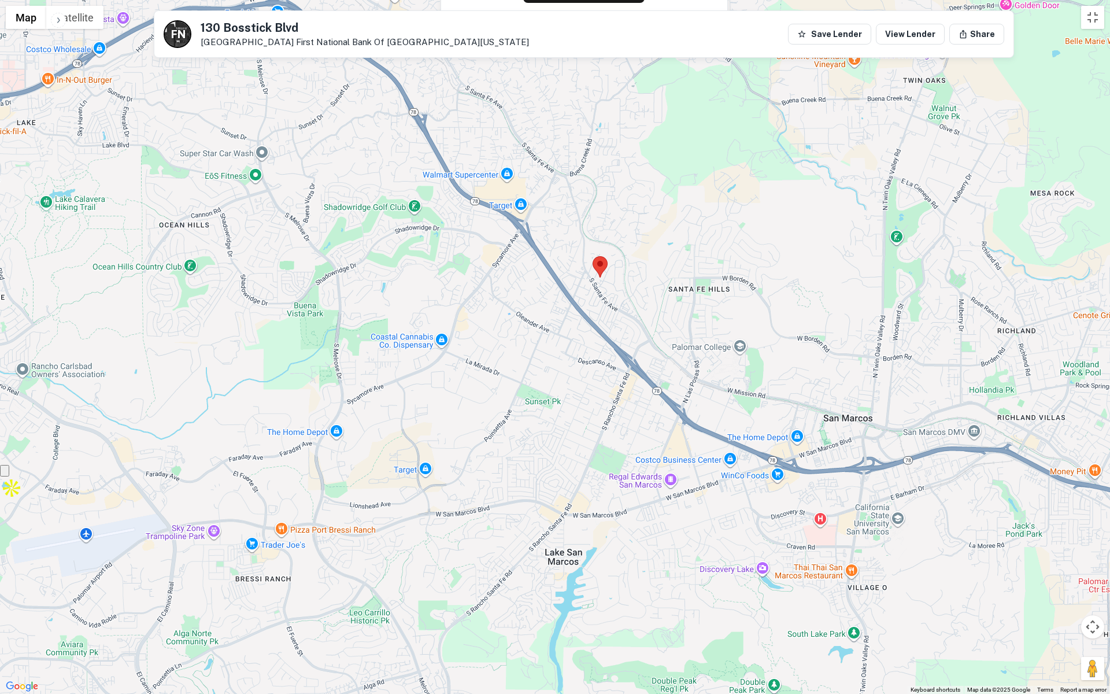
drag, startPoint x: 500, startPoint y: 511, endPoint x: 440, endPoint y: 348, distance: 173.7
click at [440, 348] on div "Loading..." at bounding box center [555, 347] width 1110 height 694
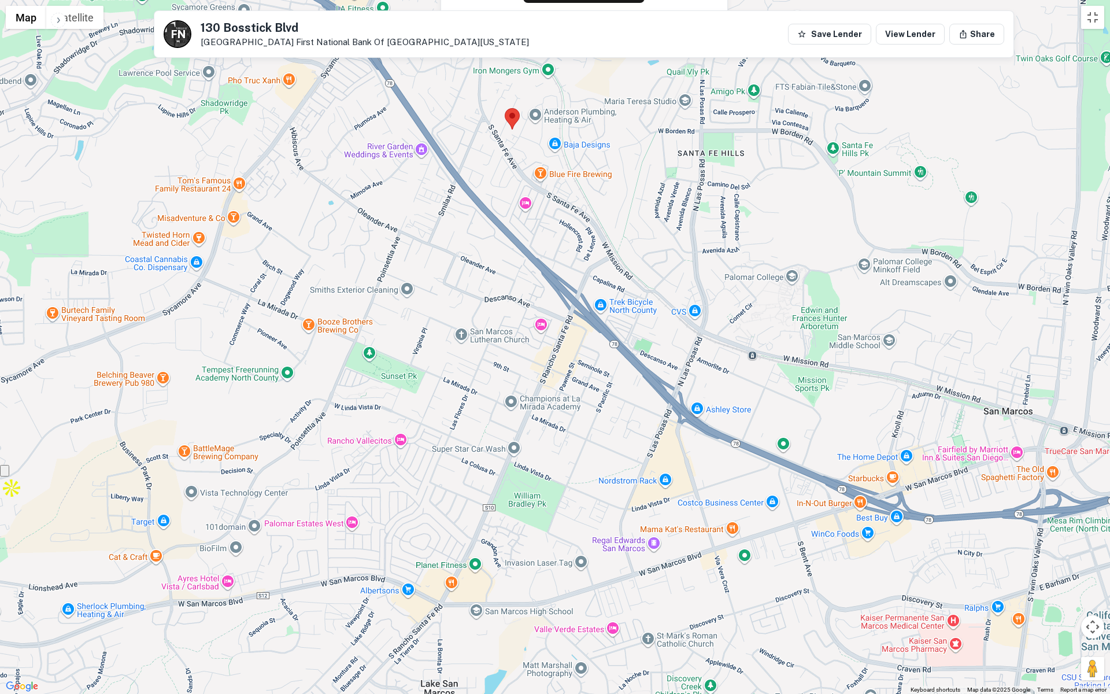
drag, startPoint x: 509, startPoint y: 430, endPoint x: 499, endPoint y: 292, distance: 137.9
click at [499, 292] on div "Loading..." at bounding box center [555, 347] width 1110 height 694
click at [1085, 23] on button "Toggle fullscreen view" at bounding box center [1092, 17] width 23 height 23
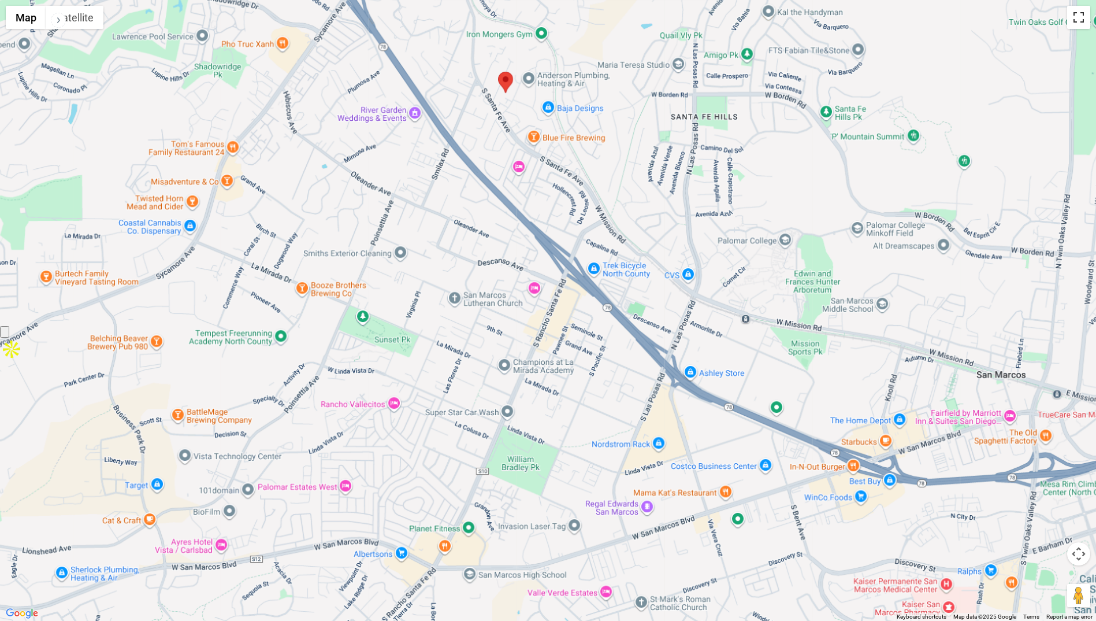
scroll to position [0, 0]
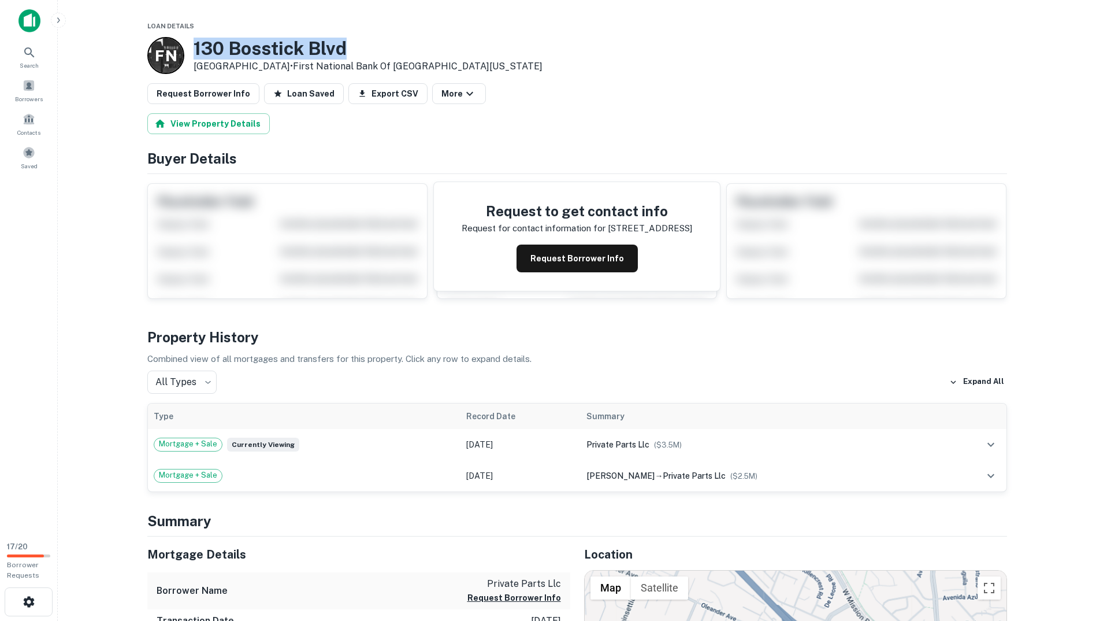
drag, startPoint x: 368, startPoint y: 38, endPoint x: 190, endPoint y: 54, distance: 178.7
click at [190, 54] on div "F N 130 Bosstick Blvd San Marcos, CA92069 • First National Bank Of Southern Cal…" at bounding box center [344, 55] width 395 height 37
copy h3 "130 Bosstick Blvd"
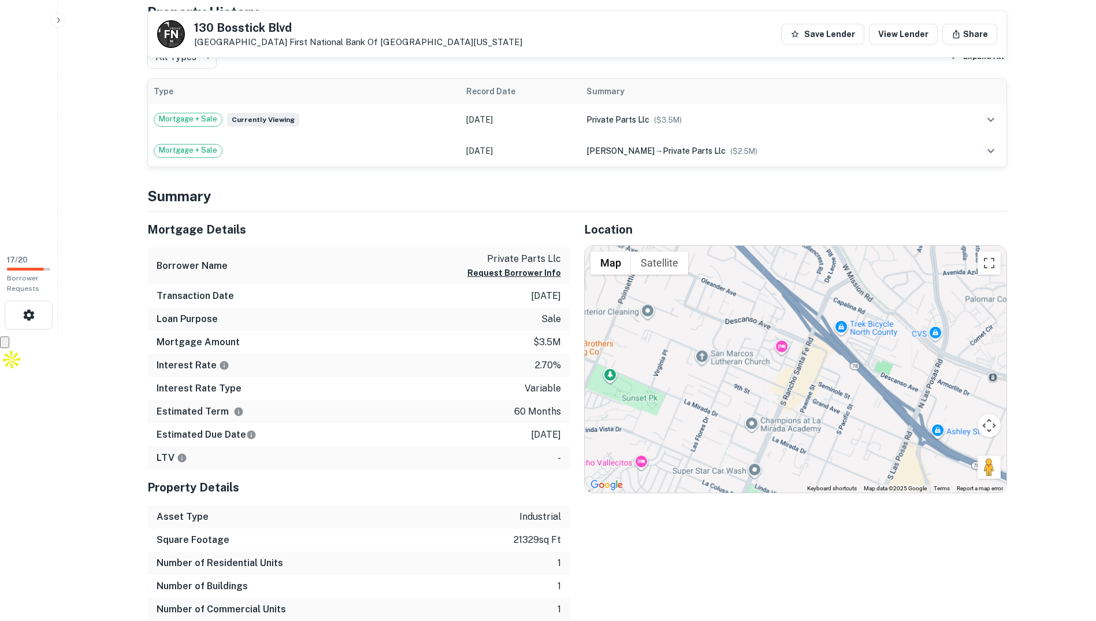
scroll to position [58, 0]
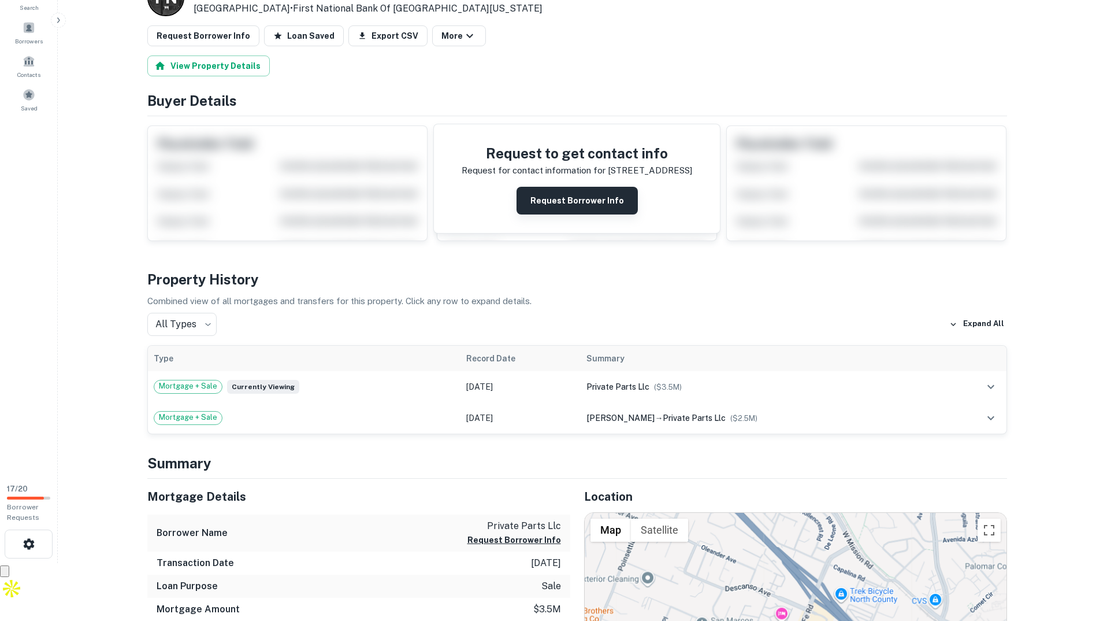
click at [615, 198] on button "Request Borrower Info" at bounding box center [577, 201] width 121 height 28
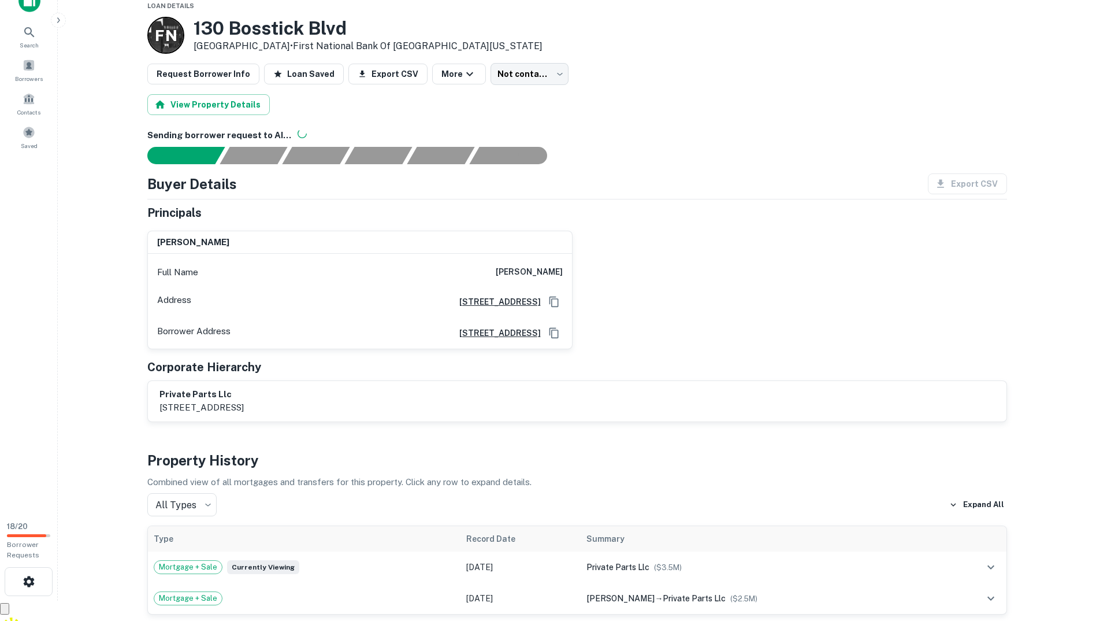
scroll to position [0, 0]
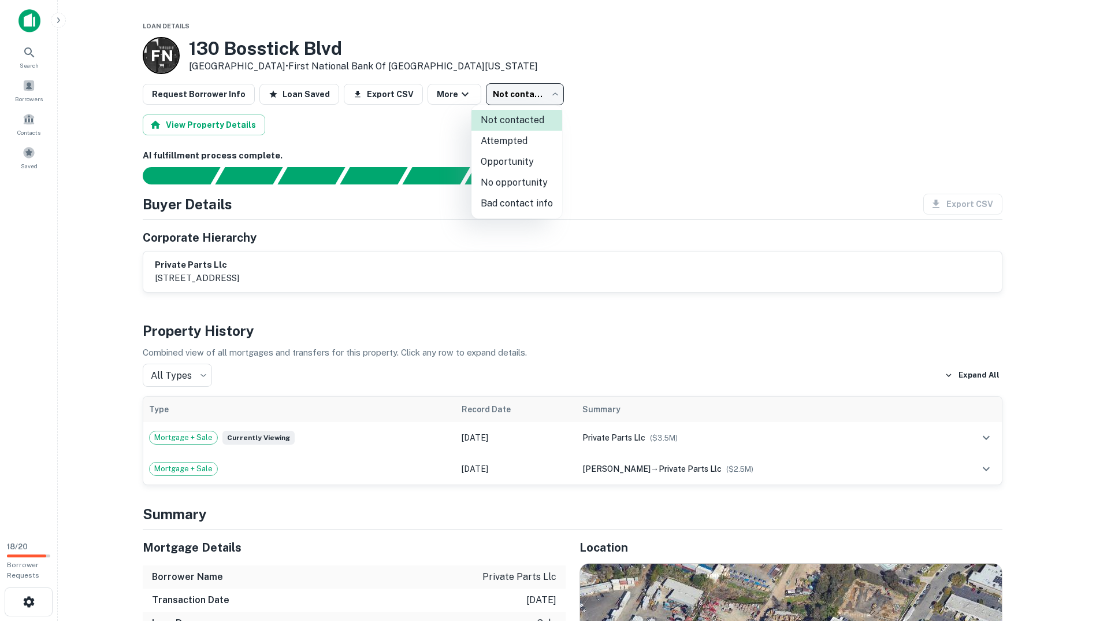
click at [526, 89] on body "Search Borrowers Contacts Saved 18 / 20 Borrower Requests Loan Details [STREET_…" at bounding box center [548, 310] width 1096 height 621
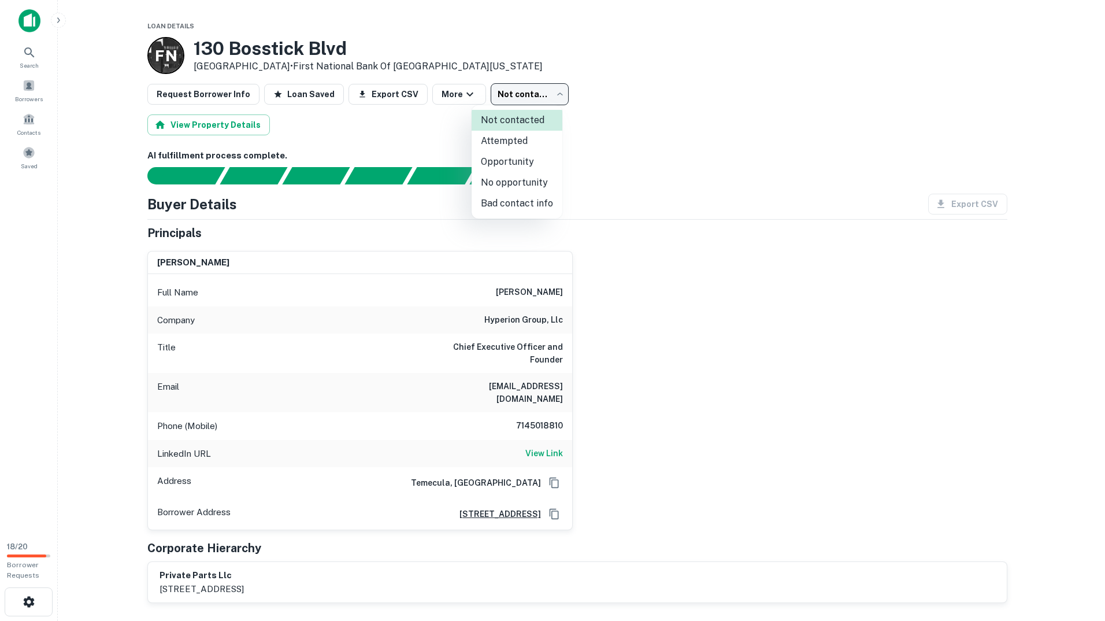
click at [514, 154] on li "Opportunity" at bounding box center [517, 161] width 91 height 21
type input "**********"
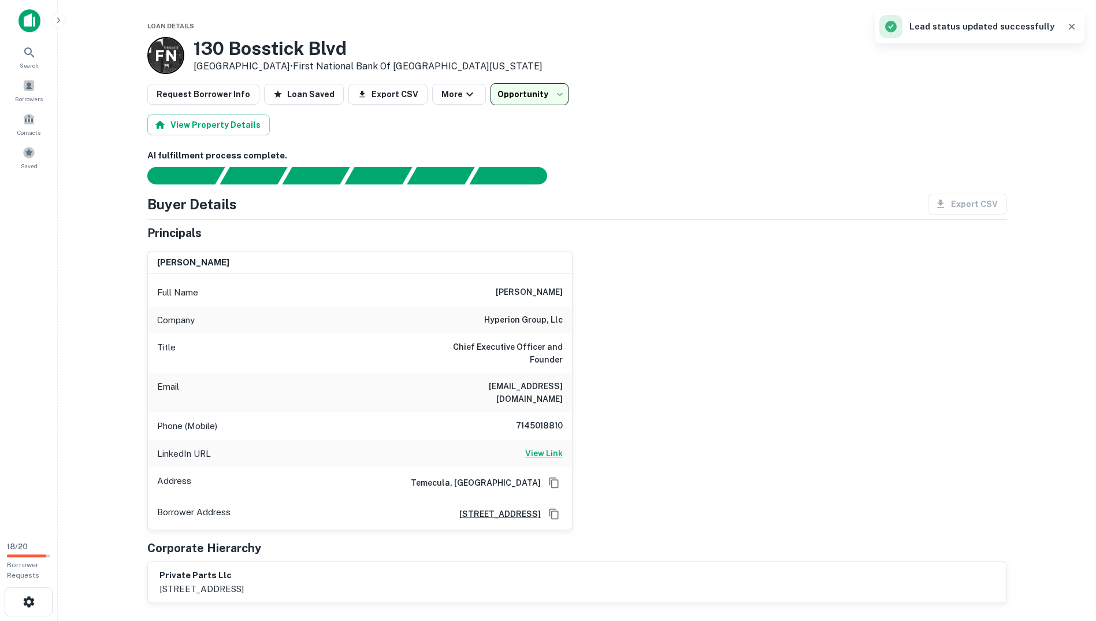
click at [542, 447] on h6 "View Link" at bounding box center [544, 453] width 38 height 13
drag, startPoint x: 461, startPoint y: 373, endPoint x: 520, endPoint y: 373, distance: 58.9
click at [520, 373] on div "Email [EMAIL_ADDRESS][DOMAIN_NAME]" at bounding box center [360, 392] width 424 height 39
drag, startPoint x: 520, startPoint y: 373, endPoint x: 621, endPoint y: 385, distance: 101.9
click at [621, 385] on div "[PERSON_NAME] Full Name [PERSON_NAME] Company hyperion group, llc Title Chief E…" at bounding box center [572, 386] width 869 height 289
